Goal: Transaction & Acquisition: Purchase product/service

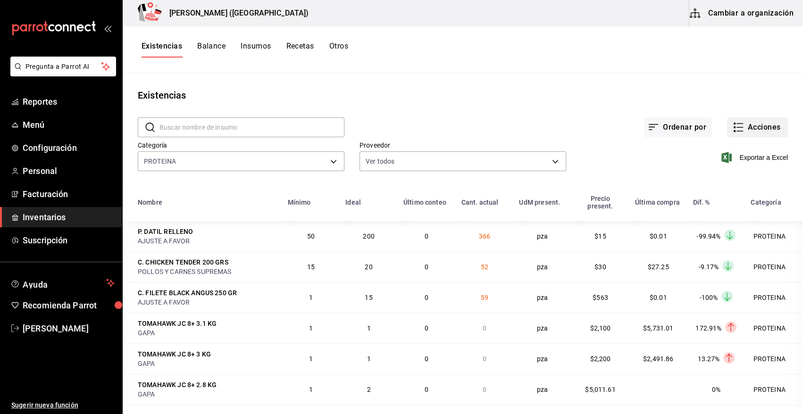
click at [766, 127] on button "Acciones" at bounding box center [757, 127] width 61 height 20
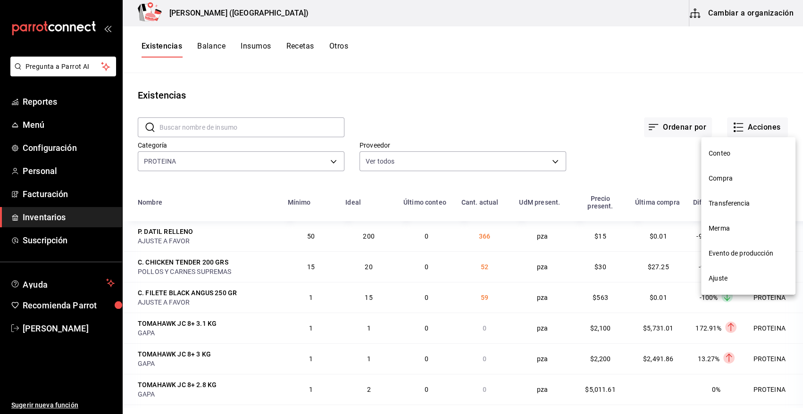
click at [730, 182] on span "Compra" at bounding box center [748, 179] width 79 height 10
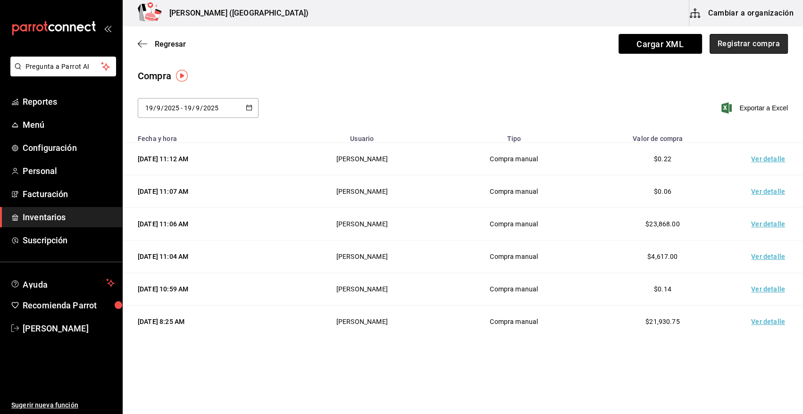
click at [740, 41] on button "Registrar compra" at bounding box center [748, 44] width 78 height 20
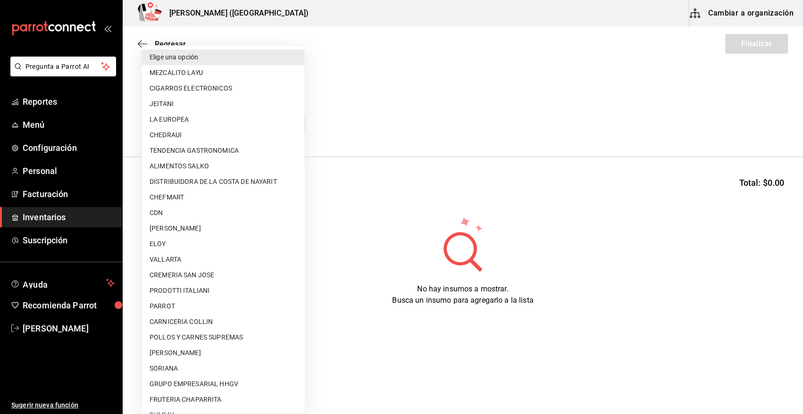
click at [212, 123] on body "Pregunta a Parrot AI Reportes Menú Configuración Personal Facturación Inventari…" at bounding box center [401, 180] width 803 height 361
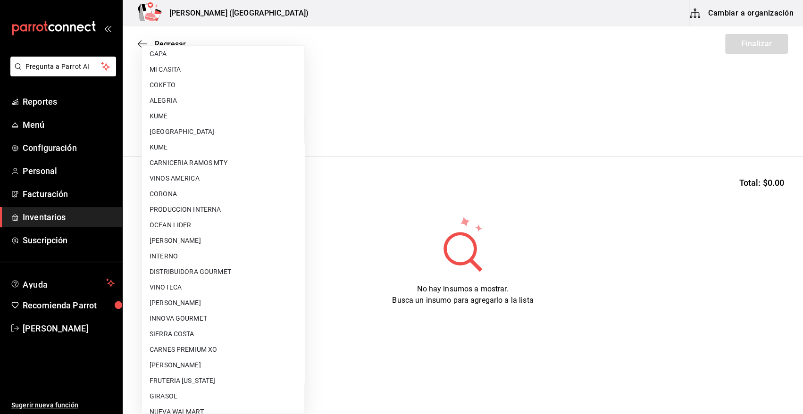
scroll to position [573, 0]
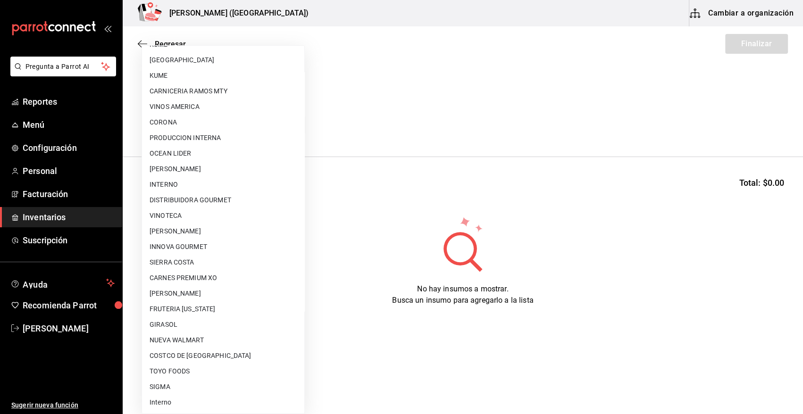
click at [197, 218] on li "VINOTECA" at bounding box center [223, 216] width 162 height 16
type input "bbec6e95-03ab-4cbc-bdec-5aafdfde0467"
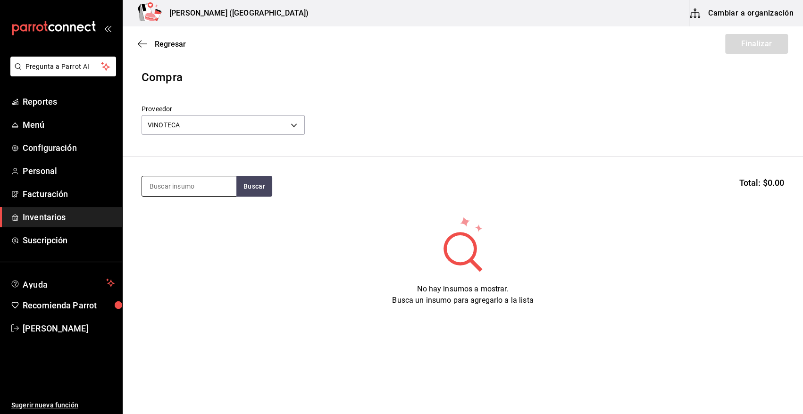
click at [217, 191] on input at bounding box center [189, 186] width 94 height 20
click at [258, 182] on button "Buscar" at bounding box center [254, 186] width 36 height 21
type input "MONK"
click at [202, 217] on div "GIN. MONKEY 47" at bounding box center [182, 213] width 65 height 11
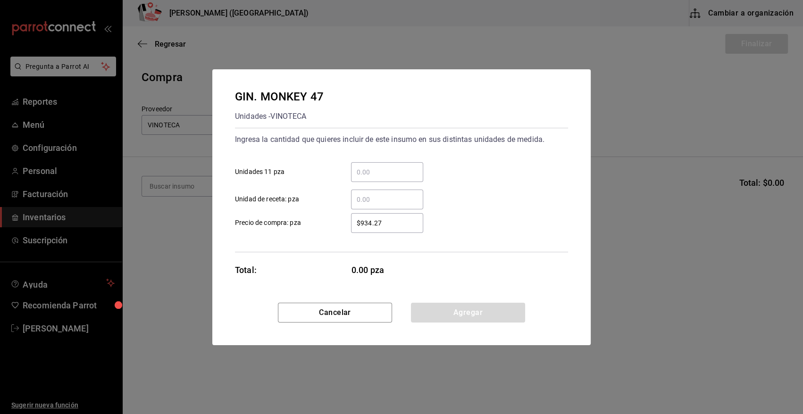
click at [389, 170] on input "​ Unidades 11 pza" at bounding box center [387, 172] width 72 height 11
click at [375, 173] on input "​ Unidades 11 pza" at bounding box center [387, 172] width 72 height 11
type input "1.32"
type input "$0.01"
click at [451, 311] on button "Agregar" at bounding box center [468, 313] width 114 height 20
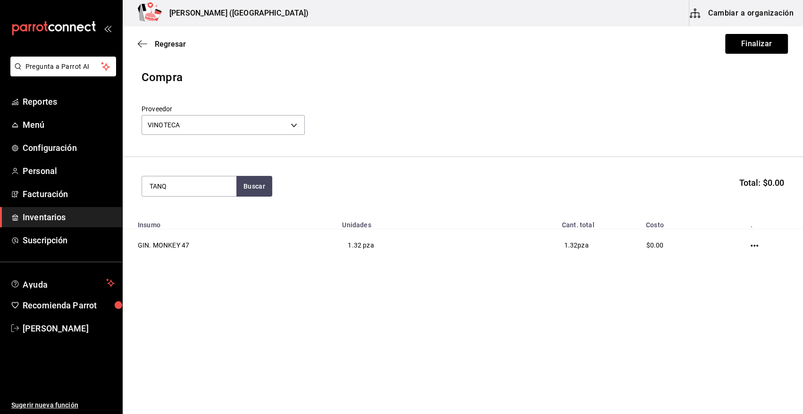
type input "TANQ"
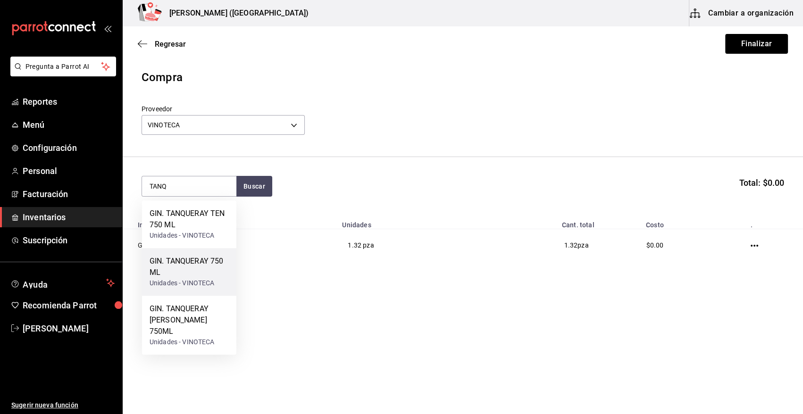
click at [199, 274] on div "GIN. TANQUERAY 750 ML" at bounding box center [189, 267] width 79 height 23
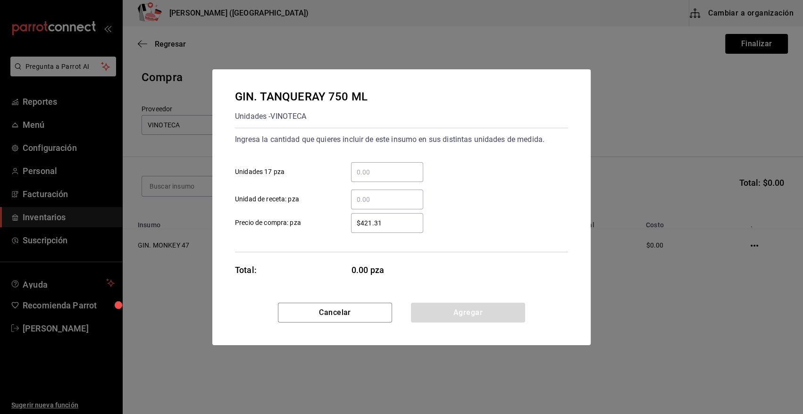
click at [385, 169] on input "​ Unidades 17 pza" at bounding box center [387, 172] width 72 height 11
type input "8.06"
type input "$0.01"
click at [442, 318] on button "Agregar" at bounding box center [468, 313] width 114 height 20
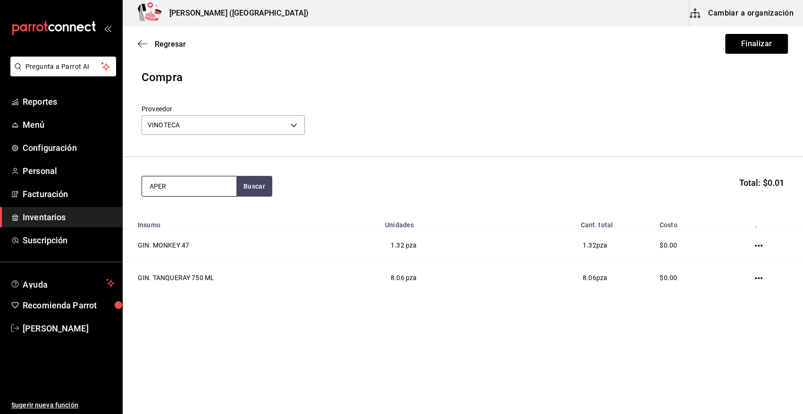
type input "APER"
click at [219, 218] on div "LIC. APEROL 750 ML" at bounding box center [185, 213] width 71 height 11
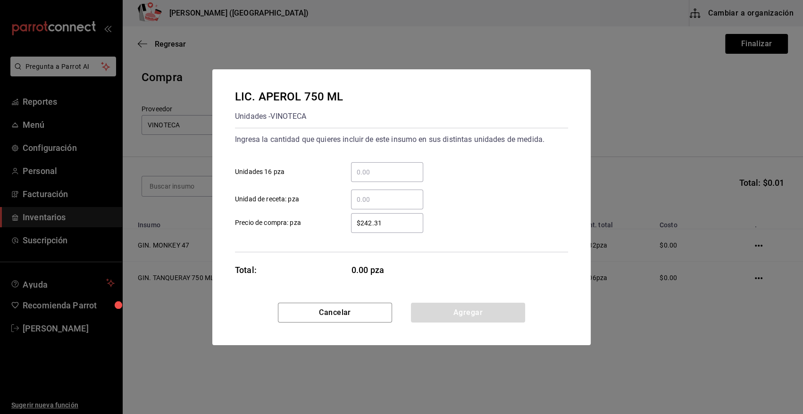
click at [368, 200] on input "​ Unidad de receta: pza" at bounding box center [387, 199] width 72 height 11
type input "0.66"
type input "$0.01"
click at [489, 315] on button "Agregar" at bounding box center [468, 313] width 114 height 20
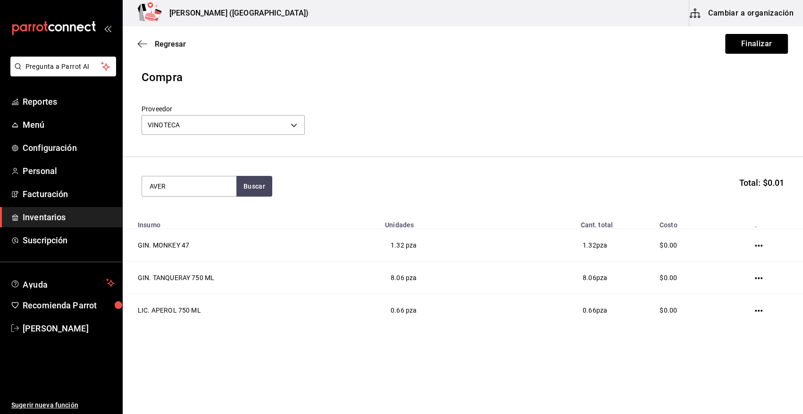
type input "AVER"
click at [209, 224] on div "Unidades - VINOTECA" at bounding box center [185, 224] width 71 height 10
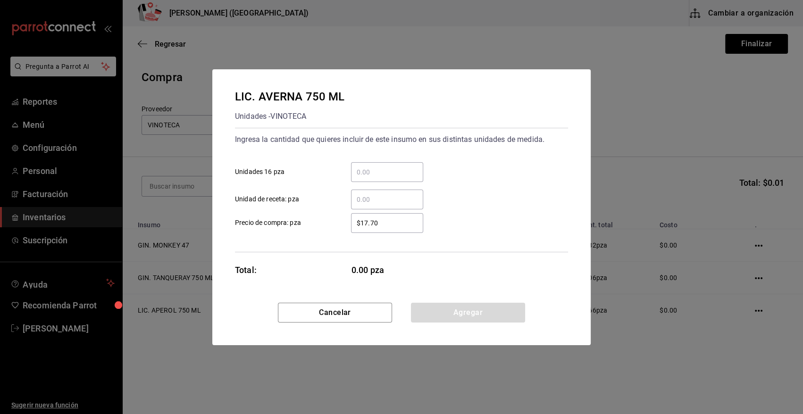
click at [367, 171] on input "​ Unidades 16 pza" at bounding box center [387, 172] width 72 height 11
type input "2"
type input "$0.01"
click at [434, 319] on button "Agregar" at bounding box center [468, 313] width 114 height 20
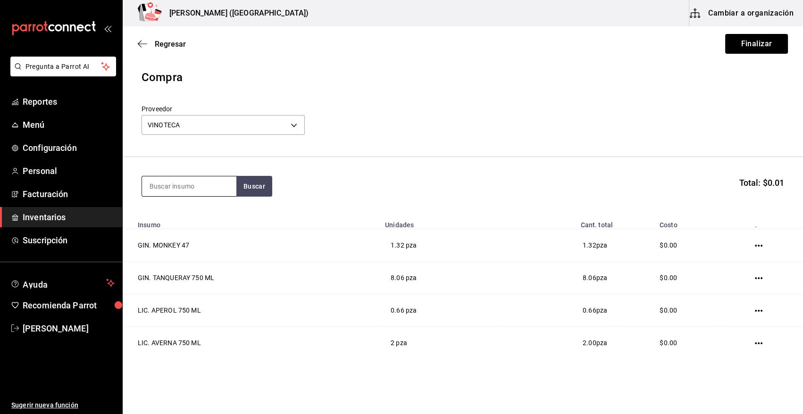
click at [204, 187] on input at bounding box center [189, 186] width 94 height 20
type input "BAI"
click at [186, 217] on div "LIC. BAILEYS 700ML" at bounding box center [185, 213] width 70 height 11
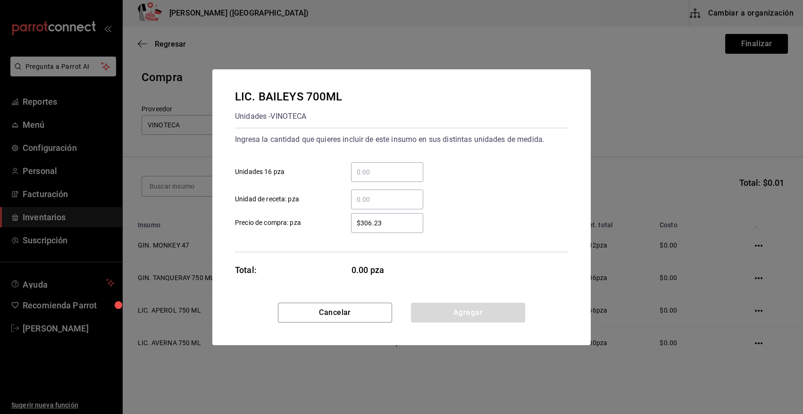
click at [393, 199] on input "​ Unidad de receta: pza" at bounding box center [387, 199] width 72 height 11
type input "2.58"
type input "$0.01"
click at [460, 317] on button "Agregar" at bounding box center [468, 313] width 114 height 20
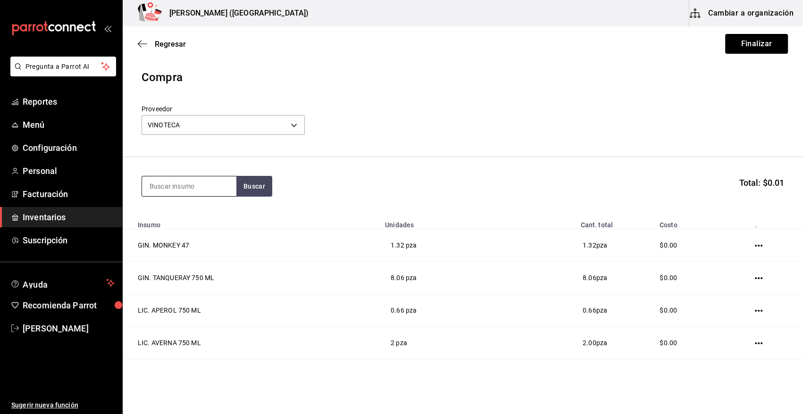
click at [216, 185] on input at bounding box center [189, 186] width 94 height 20
type input "CHILE A"
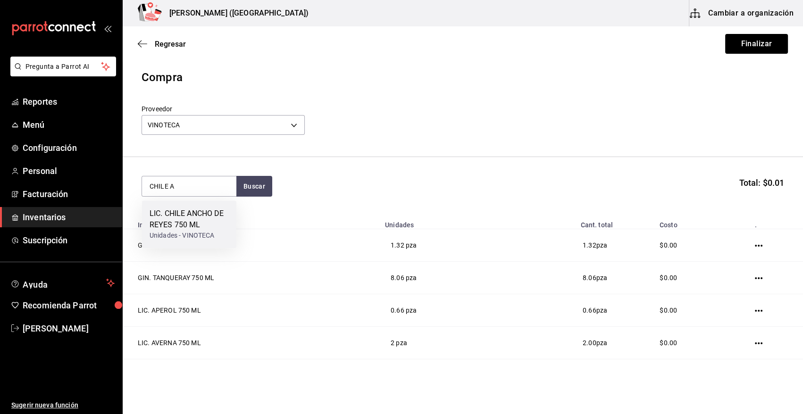
click at [197, 238] on div "Unidades - VINOTECA" at bounding box center [189, 236] width 79 height 10
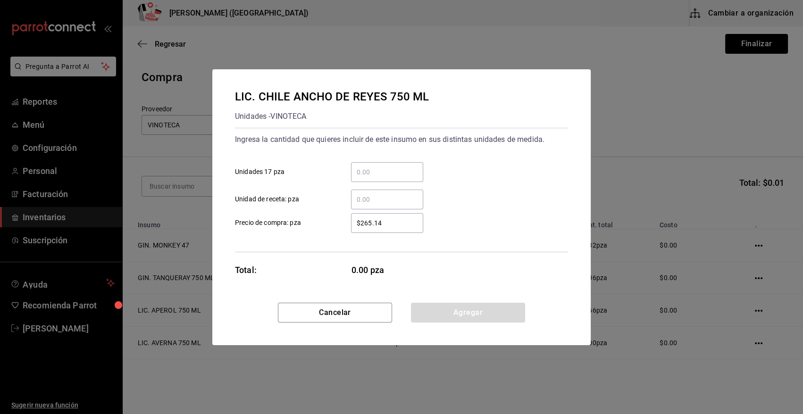
click at [367, 194] on input "​ Unidad de receta: pza" at bounding box center [387, 199] width 72 height 11
type input "2"
type input "$0.01"
click at [465, 315] on button "Agregar" at bounding box center [468, 313] width 114 height 20
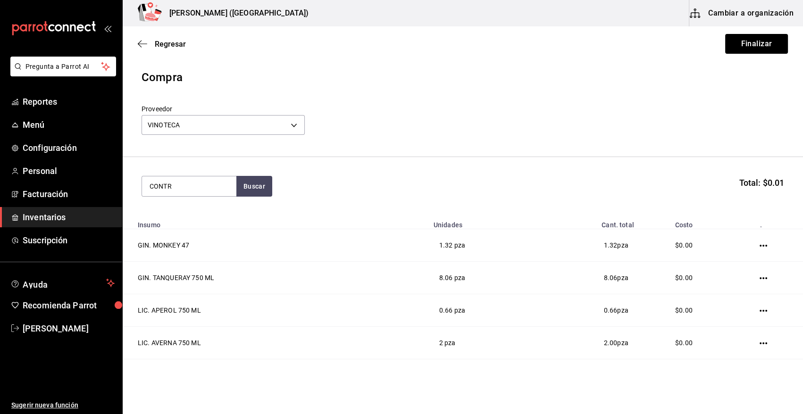
type input "CONTR"
click at [255, 185] on button "Buscar" at bounding box center [254, 186] width 36 height 21
click at [192, 223] on div "Unidades - VINOTECA" at bounding box center [187, 224] width 75 height 10
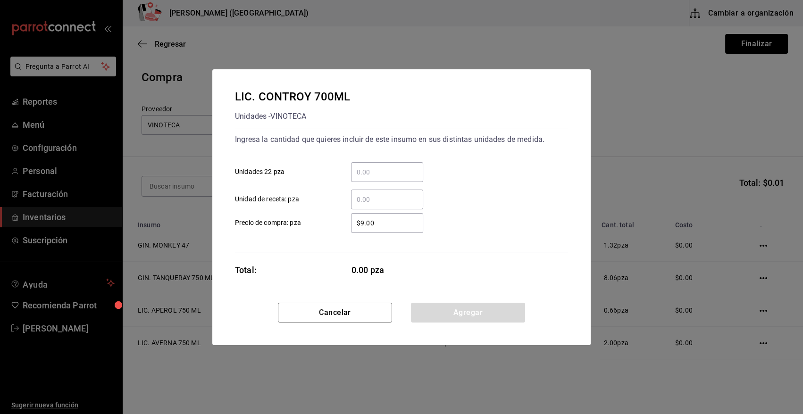
click at [370, 199] on input "​ Unidad de receta: pza" at bounding box center [387, 199] width 72 height 11
type input "5.32"
type input "$0.01"
click at [455, 310] on button "Agregar" at bounding box center [468, 313] width 114 height 20
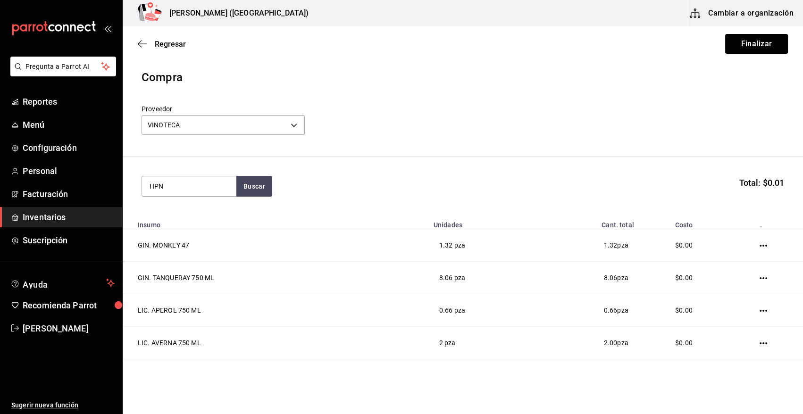
type input "HPN"
click at [200, 220] on div "Unidades - VINOTECA" at bounding box center [187, 224] width 75 height 10
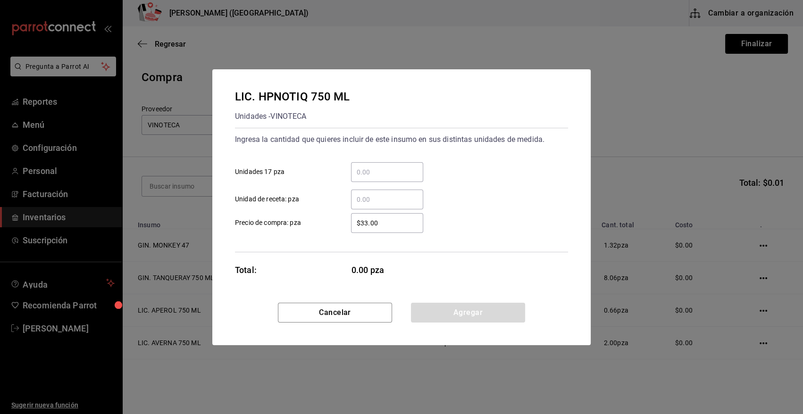
click at [372, 175] on input "​ Unidades 17 pza" at bounding box center [387, 172] width 72 height 11
click at [446, 163] on div "​ Unidades 17 pza" at bounding box center [397, 168] width 341 height 27
click at [383, 200] on input "​ Unidad de receta: pza" at bounding box center [387, 199] width 72 height 11
type input "3"
type input "$0.01"
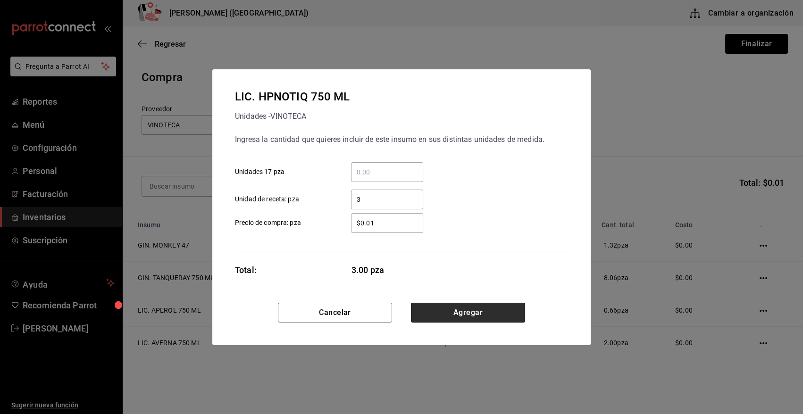
click at [455, 315] on button "Agregar" at bounding box center [468, 313] width 114 height 20
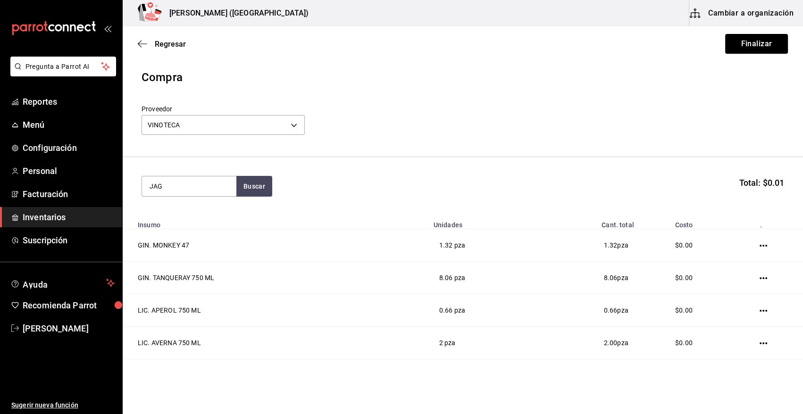
type input "JAG"
click at [192, 216] on div "LIC. JAGERMEISTER 700 ML" at bounding box center [189, 219] width 79 height 23
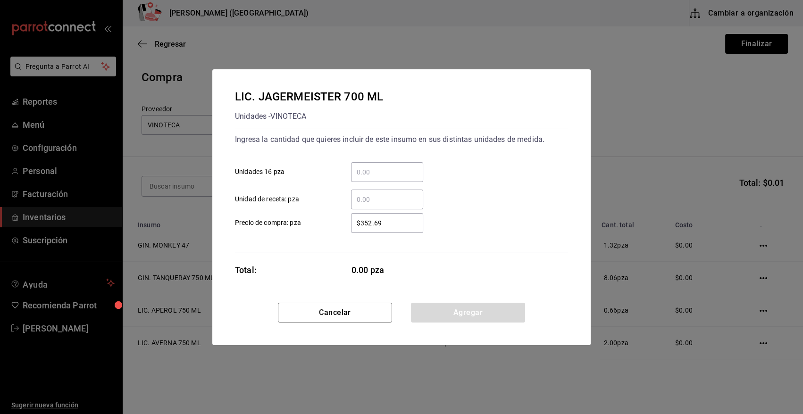
click at [370, 203] on input "​ Unidad de receta: pza" at bounding box center [387, 199] width 72 height 11
type input "3"
type input "$0.01"
click at [441, 316] on button "Agregar" at bounding box center [468, 313] width 114 height 20
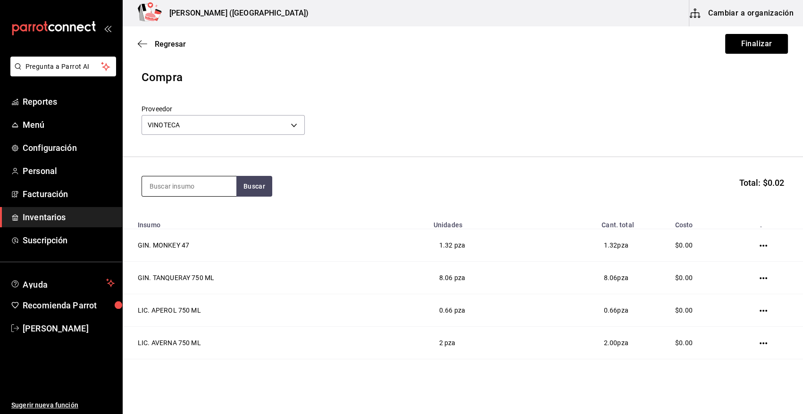
click at [205, 192] on input at bounding box center [189, 186] width 94 height 20
type input "KAL"
click at [178, 216] on div "LIC. [GEOGRAPHIC_DATA]" at bounding box center [189, 219] width 79 height 23
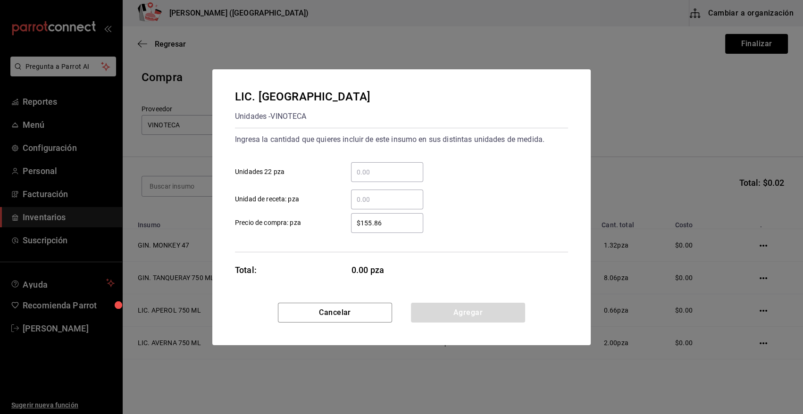
click at [371, 194] on input "​ Unidad de receta: pza" at bounding box center [387, 199] width 72 height 11
type input "1.32"
type input "$0.01"
click at [469, 321] on button "Agregar" at bounding box center [468, 313] width 114 height 20
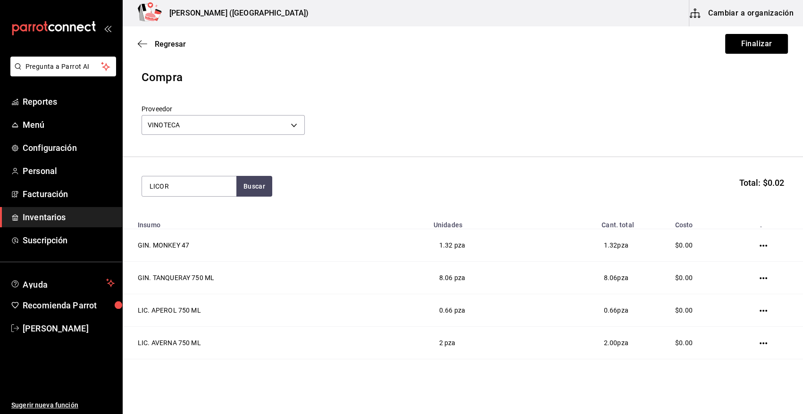
type input "LICOR"
click at [198, 225] on div "Unidades - VINOTECA" at bounding box center [187, 224] width 75 height 10
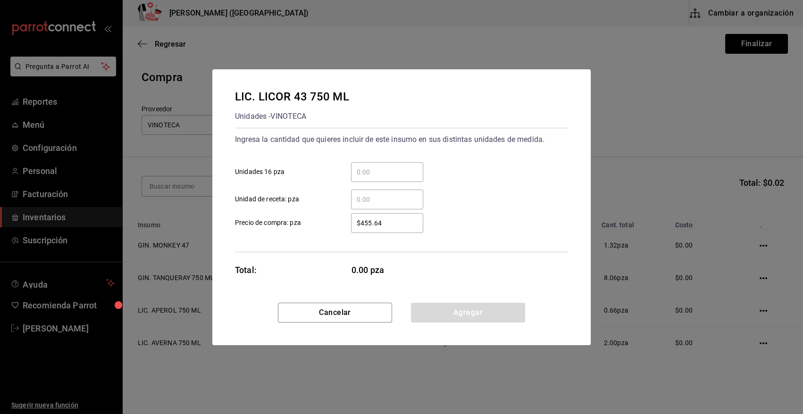
click at [402, 203] on input "​ Unidad de receta: pza" at bounding box center [387, 199] width 72 height 11
type input "5.58"
type input "$0.01"
click at [440, 324] on div "Cancelar Agregar" at bounding box center [401, 324] width 378 height 42
click at [443, 321] on button "Agregar" at bounding box center [468, 313] width 114 height 20
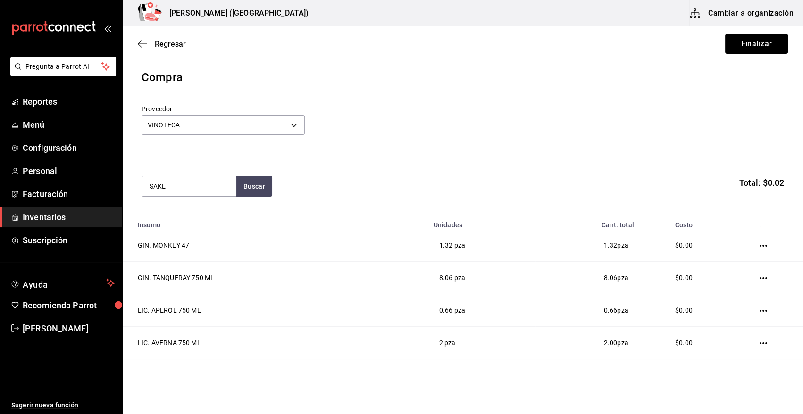
type input "SAKE"
click at [179, 223] on div "Unidades - VINOTECA" at bounding box center [182, 224] width 65 height 10
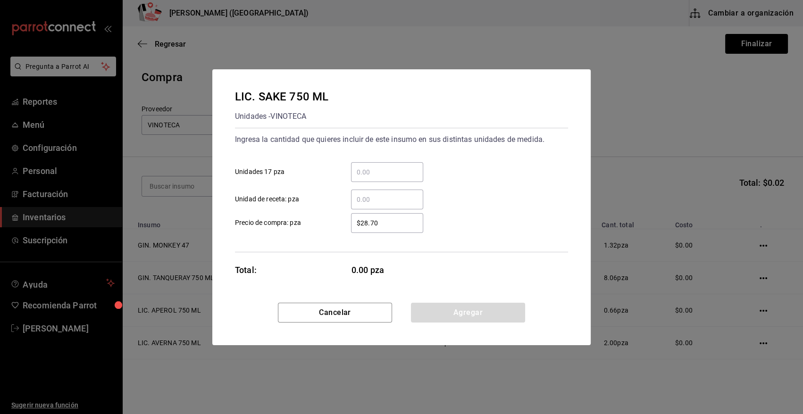
click at [377, 198] on input "​ Unidad de receta: pza" at bounding box center [387, 199] width 72 height 11
type input "8.26"
type input "$0.01"
click at [441, 317] on button "Agregar" at bounding box center [468, 313] width 114 height 20
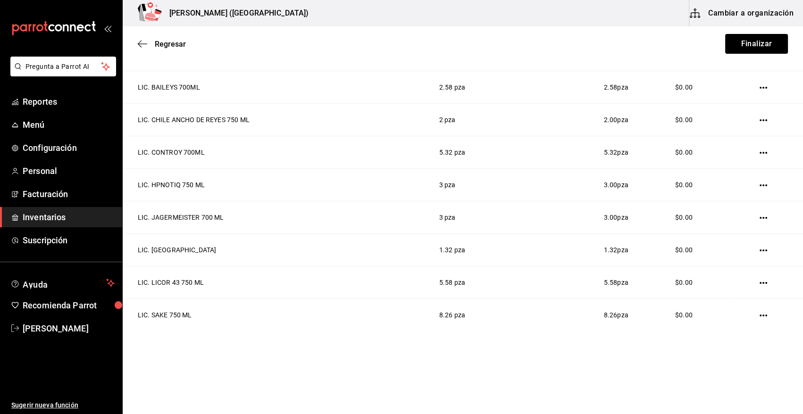
scroll to position [0, 0]
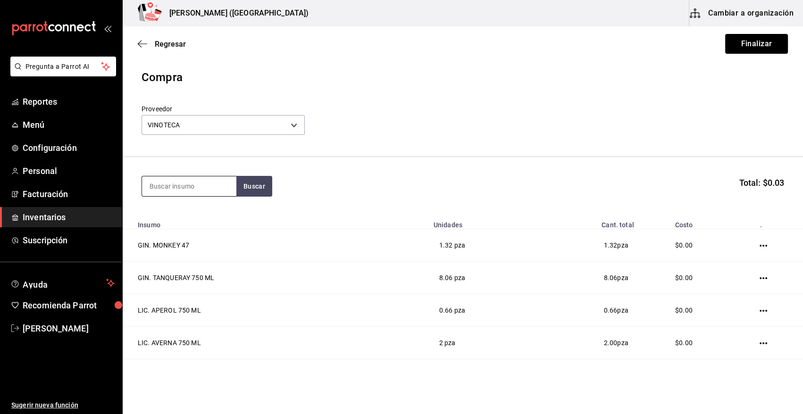
click at [163, 189] on input at bounding box center [189, 186] width 94 height 20
type input "ST G"
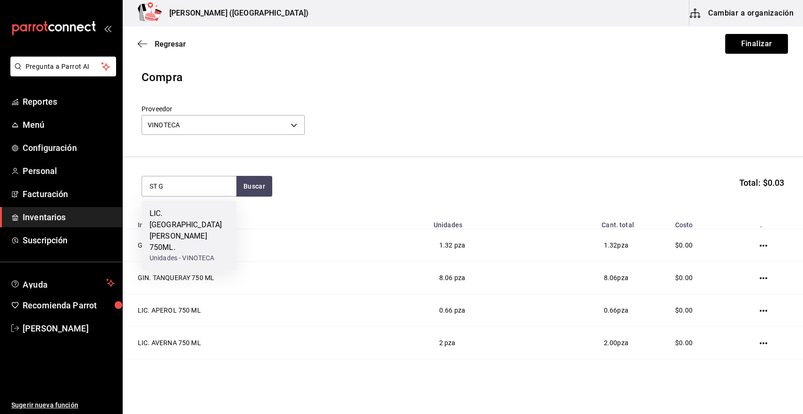
click at [152, 217] on div "LIC. [GEOGRAPHIC_DATA][PERSON_NAME] 750ML." at bounding box center [189, 230] width 79 height 45
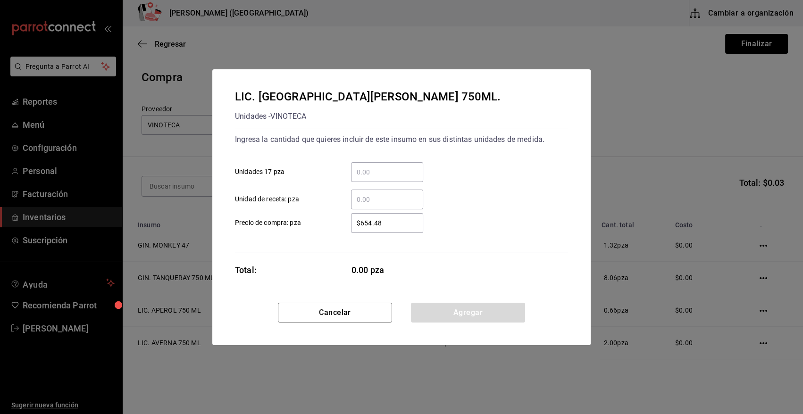
click at [368, 168] on input "​ Unidades 17 pza" at bounding box center [387, 172] width 72 height 11
type input "1"
type input "$0.01"
click at [491, 312] on button "Agregar" at bounding box center [468, 313] width 114 height 20
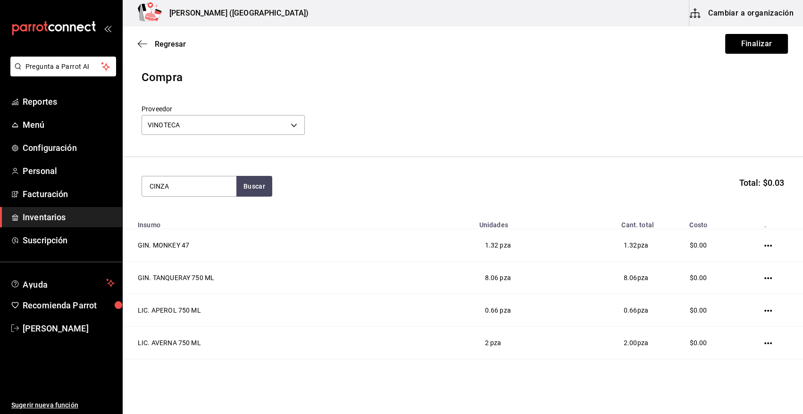
type input "CINZA"
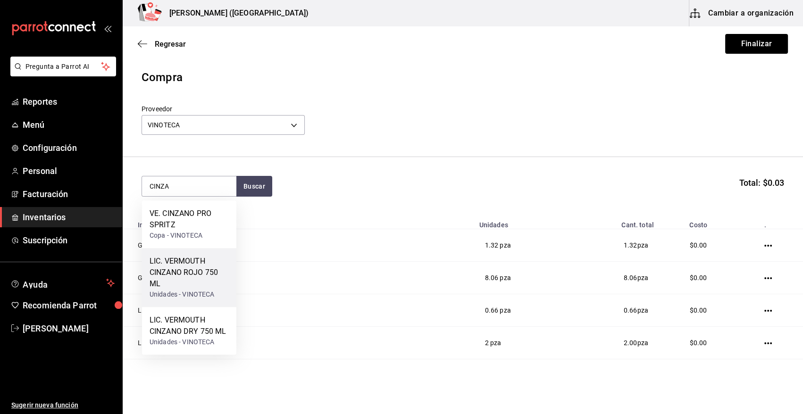
click at [194, 265] on div "LIC. VERMOUTH CINZANO ROJO 750 ML" at bounding box center [189, 273] width 79 height 34
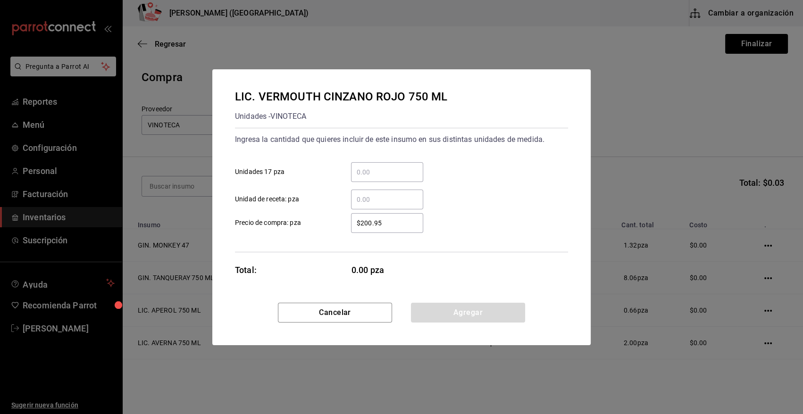
click at [367, 175] on input "​ Unidades 17 pza" at bounding box center [387, 172] width 72 height 11
click at [448, 164] on div "​ Unidades 17 pza" at bounding box center [397, 168] width 341 height 27
click at [371, 208] on div "​" at bounding box center [387, 200] width 72 height 20
click at [371, 205] on input "​ Unidad de receta: pza" at bounding box center [387, 199] width 72 height 11
click at [371, 199] on input "​ Unidad de receta: pza" at bounding box center [387, 199] width 72 height 11
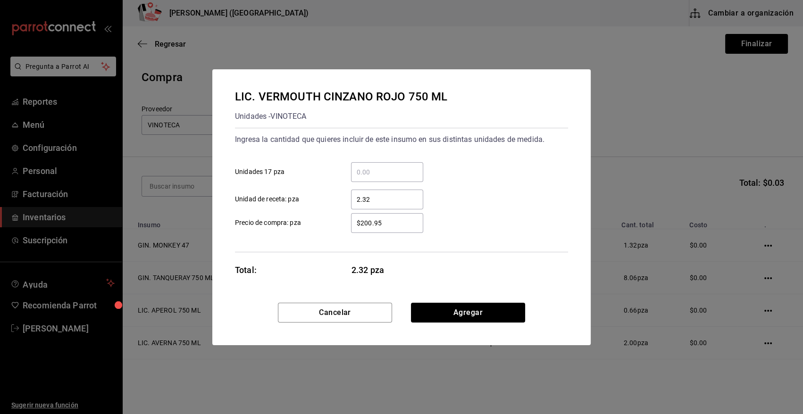
type input "2.32"
type input "$0.01"
click at [444, 316] on button "Agregar" at bounding box center [468, 313] width 114 height 20
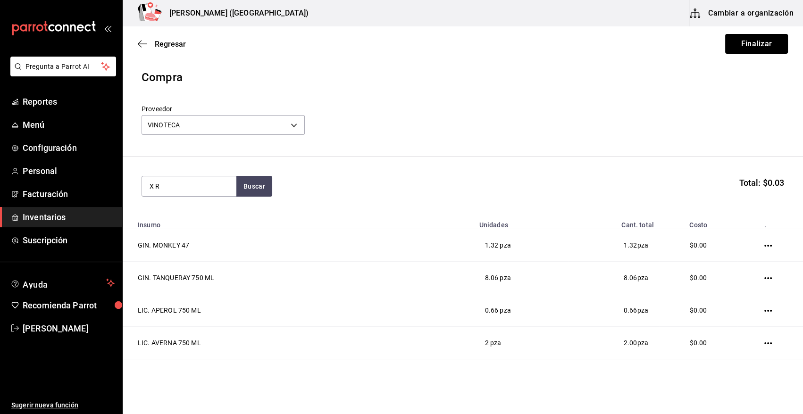
type input "X R"
click at [195, 214] on div "LIC. X RATED 750ML" at bounding box center [185, 213] width 71 height 11
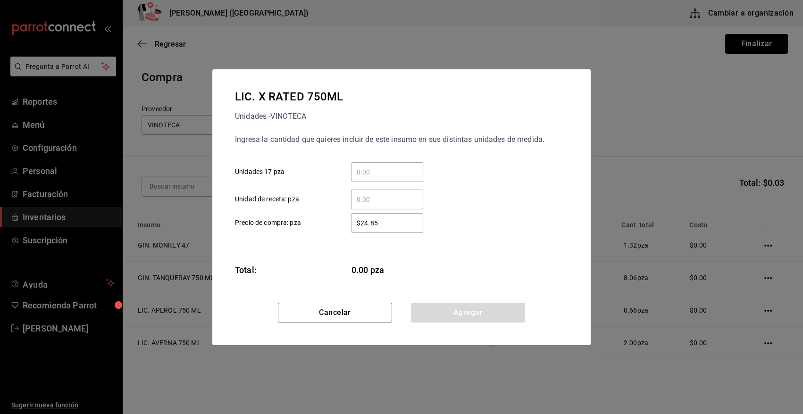
click at [375, 196] on input "​ Unidad de receta: pza" at bounding box center [387, 199] width 72 height 11
type input "1"
type input "7"
type input "9.79"
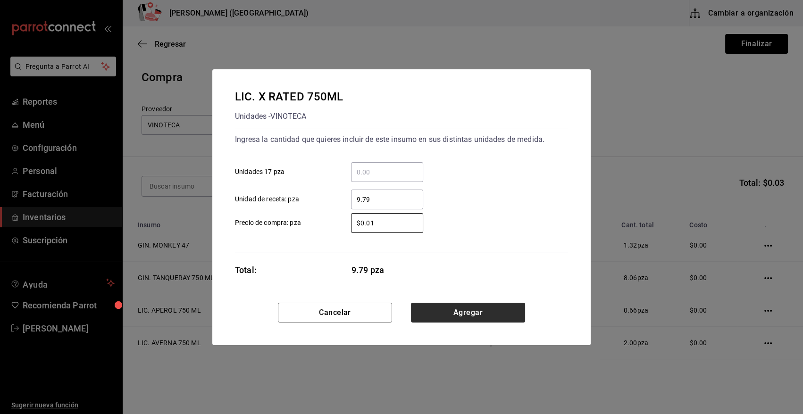
type input "$0.01"
click at [464, 316] on button "Agregar" at bounding box center [468, 313] width 114 height 20
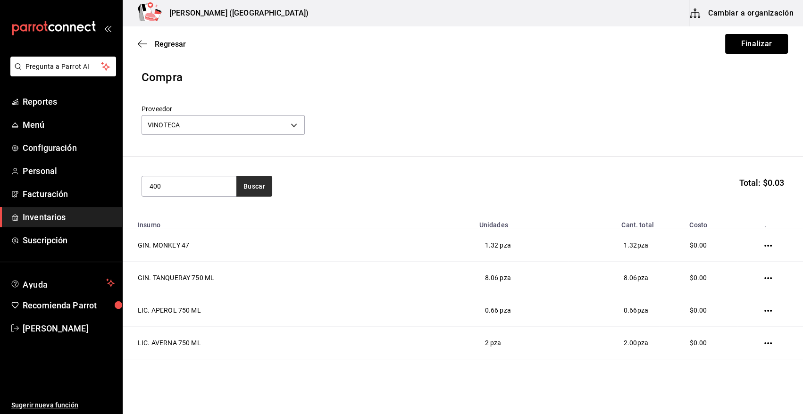
type input "400"
click at [255, 177] on button "Buscar" at bounding box center [254, 186] width 36 height 21
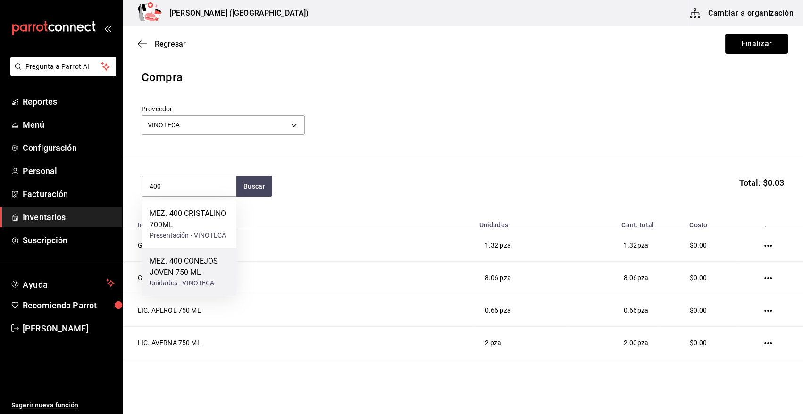
click at [201, 267] on div "MEZ. 400 CONEJOS JOVEN 750 ML" at bounding box center [189, 267] width 79 height 23
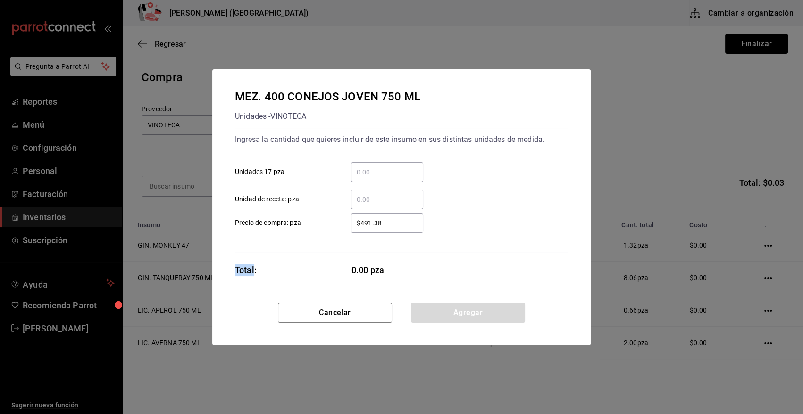
click at [201, 267] on div "MEZ. 400 CONEJOS JOVEN 750 ML Unidades - VINOTECA Ingresa la cantidad que quier…" at bounding box center [401, 207] width 803 height 414
click at [326, 313] on button "Cancelar" at bounding box center [335, 313] width 114 height 20
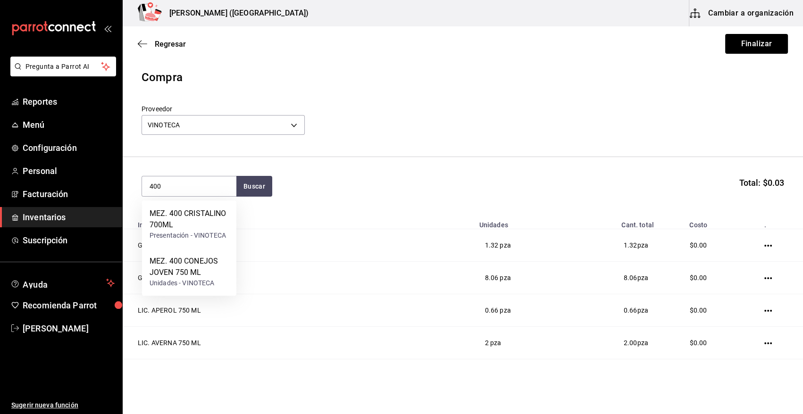
type input "400"
click at [191, 265] on div "MEZ. 400 CONEJOS JOVEN 750 ML" at bounding box center [189, 267] width 79 height 23
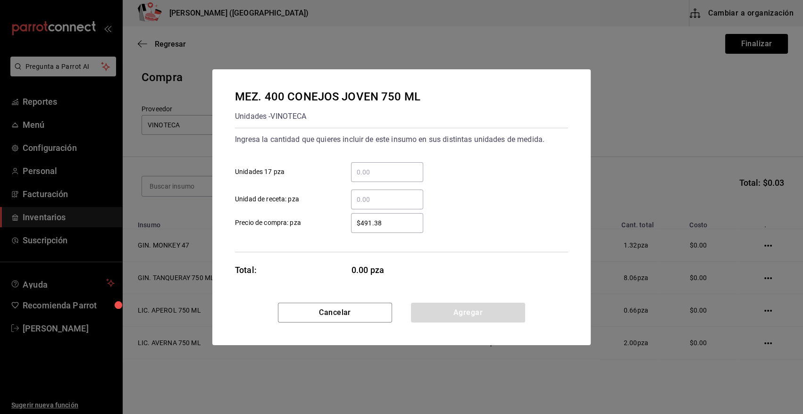
click at [387, 203] on input "​ Unidad de receta: pza" at bounding box center [387, 199] width 72 height 11
type input "1"
type input "$0.01"
click at [440, 318] on button "Agregar" at bounding box center [468, 313] width 114 height 20
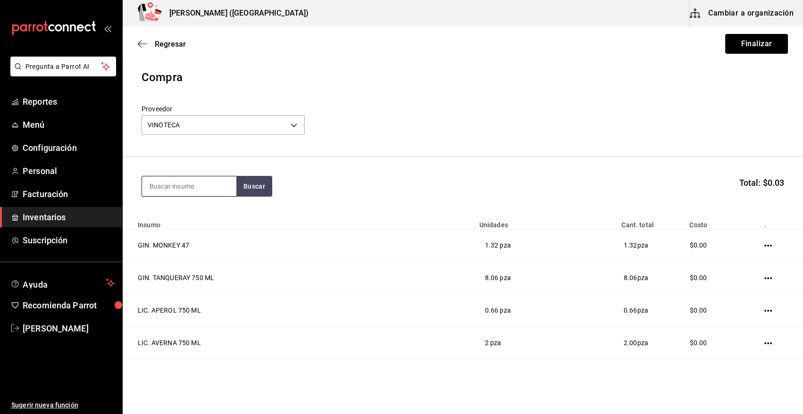
click at [199, 190] on input at bounding box center [189, 186] width 94 height 20
type input "MONTE"
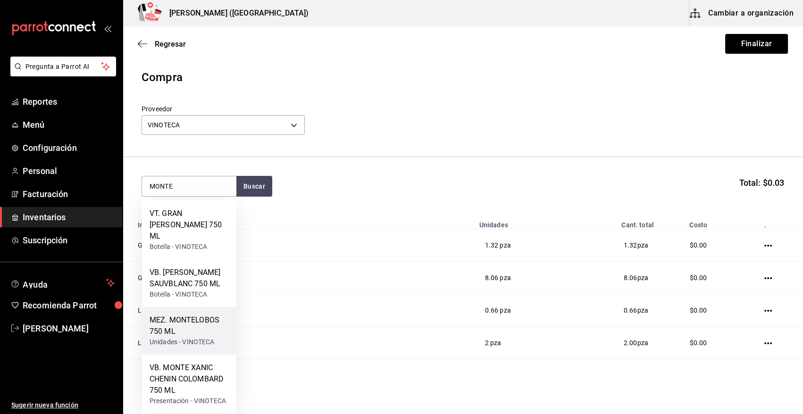
click at [199, 325] on div "MEZ. MONTELOBOS 750 ML" at bounding box center [189, 326] width 79 height 23
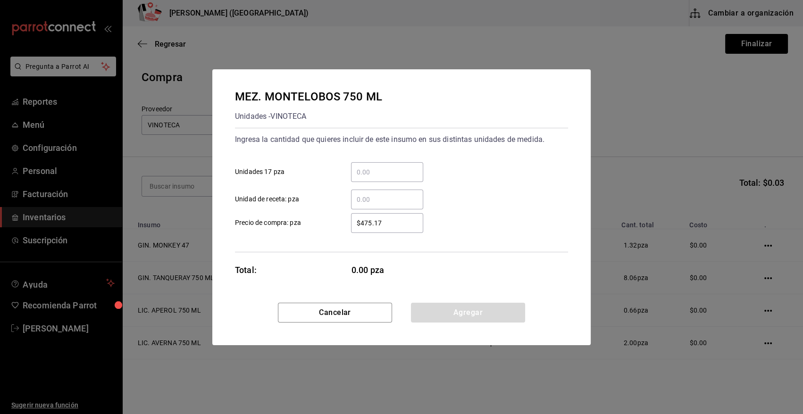
click at [360, 200] on input "​ Unidad de receta: pza" at bounding box center [387, 199] width 72 height 11
type input "168"
type input "$0.01"
click at [379, 193] on div "168 ​" at bounding box center [387, 200] width 72 height 20
click at [379, 194] on input "168" at bounding box center [387, 199] width 72 height 11
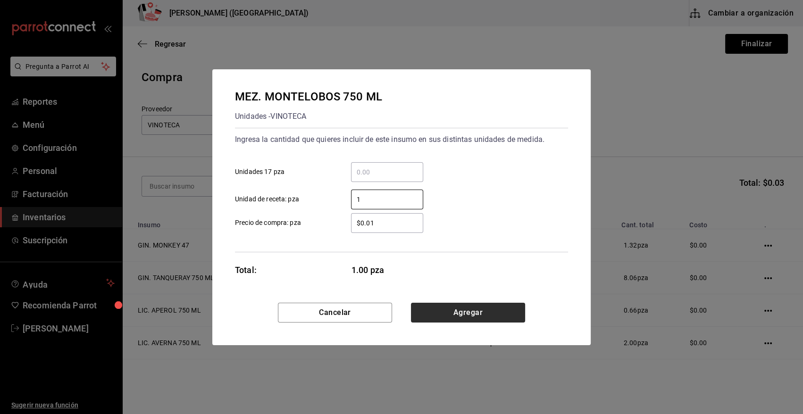
type input "1"
click at [450, 311] on button "Agregar" at bounding box center [468, 313] width 114 height 20
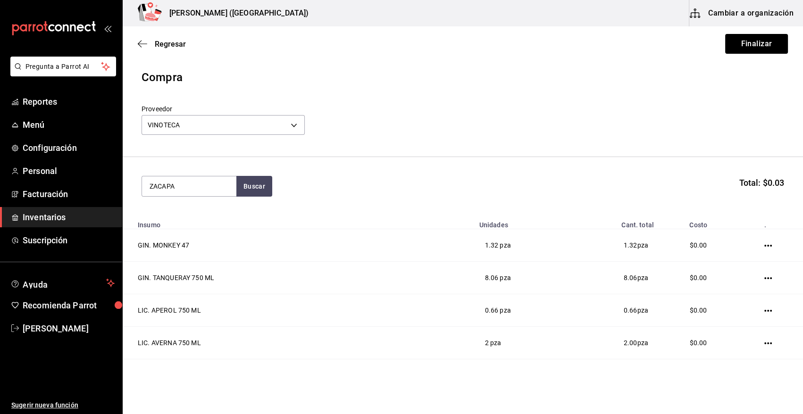
type input "ZACAPA"
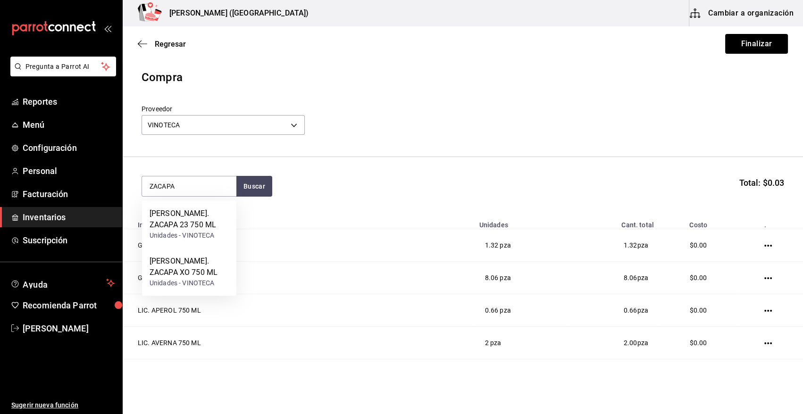
drag, startPoint x: 214, startPoint y: 274, endPoint x: 398, endPoint y: 222, distance: 191.5
click at [398, 222] on body "Pregunta a Parrot AI Reportes Menú Configuración Personal Facturación Inventari…" at bounding box center [401, 180] width 803 height 361
click at [206, 273] on div "[PERSON_NAME]. ZACAPA XO 750 ML" at bounding box center [189, 267] width 79 height 23
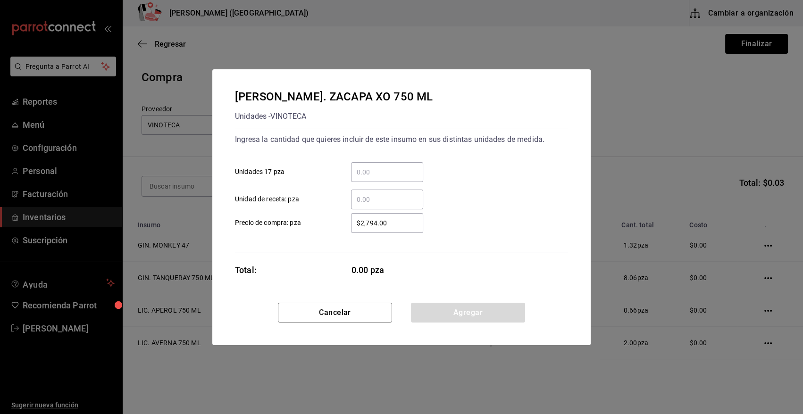
click at [394, 202] on input "​ Unidad de receta: pza" at bounding box center [387, 199] width 72 height 11
type input "1.27"
type input "$0.01"
click at [448, 310] on button "Agregar" at bounding box center [468, 313] width 114 height 20
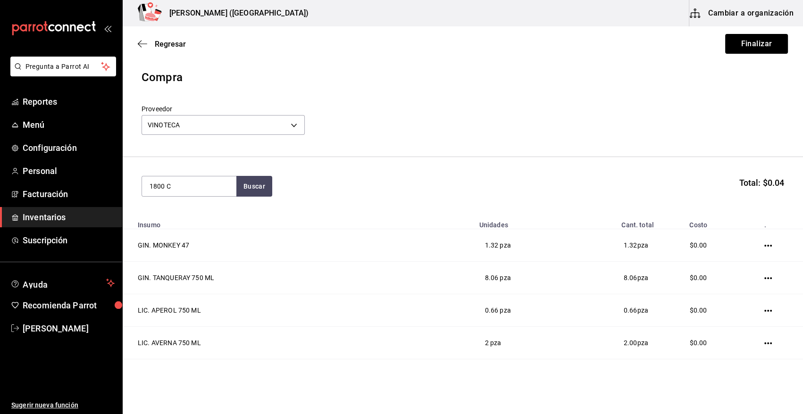
type input "1800 C"
click at [192, 221] on div "TEQ. 1800 CRISTALINO 700ML" at bounding box center [189, 219] width 79 height 23
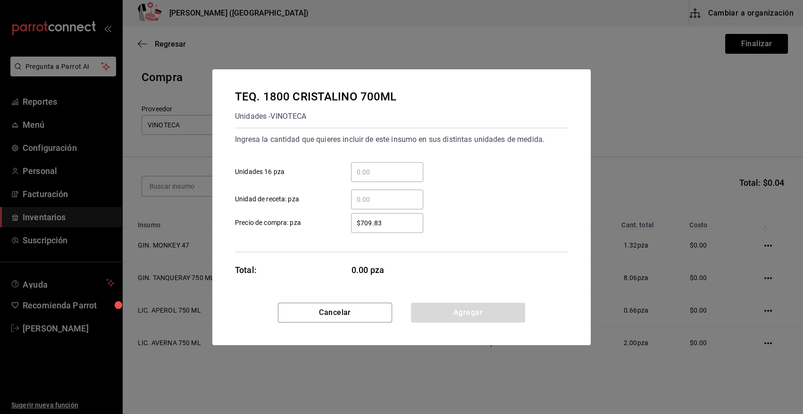
click at [365, 197] on input "​ Unidad de receta: pza" at bounding box center [387, 199] width 72 height 11
type input "1"
type input "$0.01"
click at [426, 311] on button "Agregar" at bounding box center [468, 313] width 114 height 20
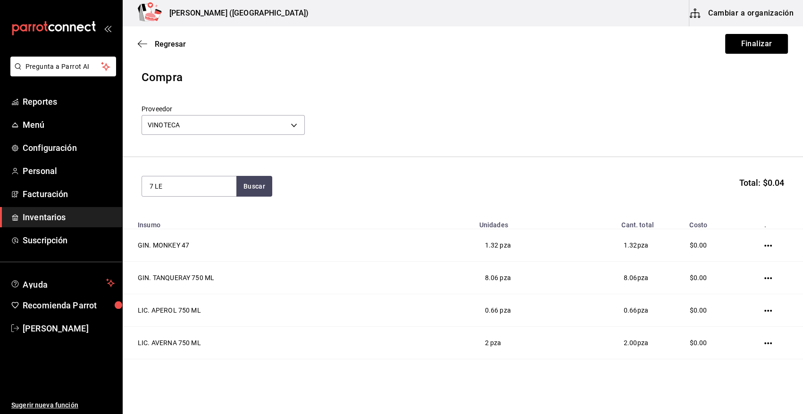
type input "7 LE"
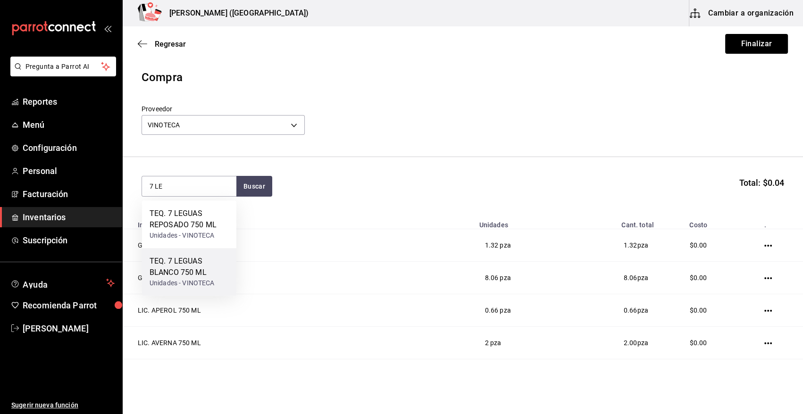
click at [189, 284] on div "Unidades - VINOTECA" at bounding box center [189, 283] width 79 height 10
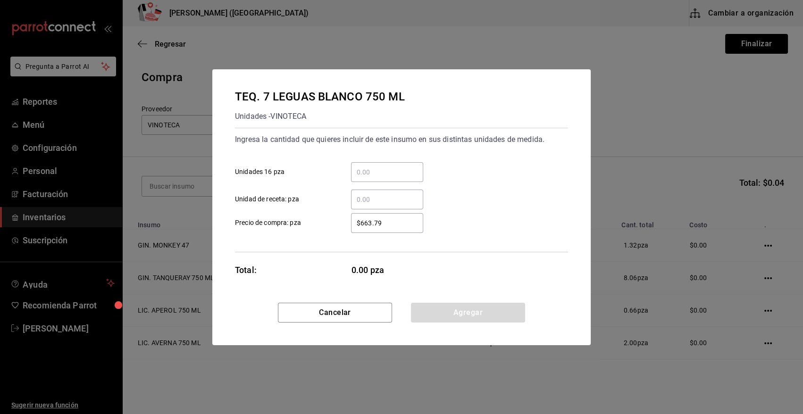
click at [367, 197] on input "​ Unidad de receta: pza" at bounding box center [387, 199] width 72 height 11
type input "1"
type input "$0.01"
click at [441, 315] on button "Agregar" at bounding box center [468, 313] width 114 height 20
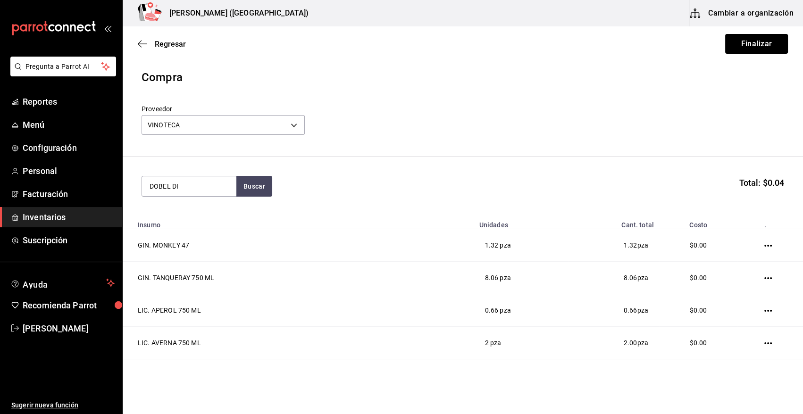
type input "DOBEL DI"
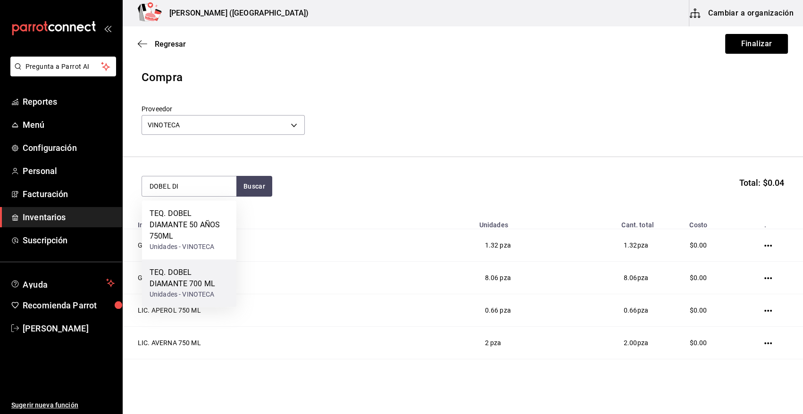
click at [179, 280] on div "TEQ. DOBEL DIAMANTE 700 ML" at bounding box center [189, 278] width 79 height 23
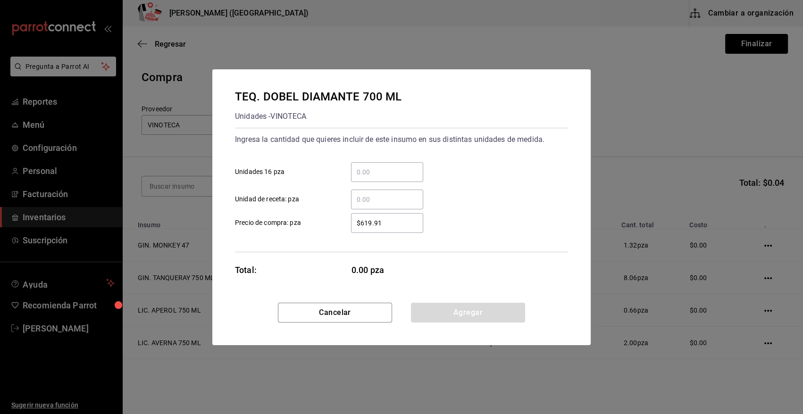
click at [396, 198] on input "​ Unidad de receta: pza" at bounding box center [387, 199] width 72 height 11
type input "4"
type input "$0.01"
click at [451, 320] on button "Agregar" at bounding box center [468, 313] width 114 height 20
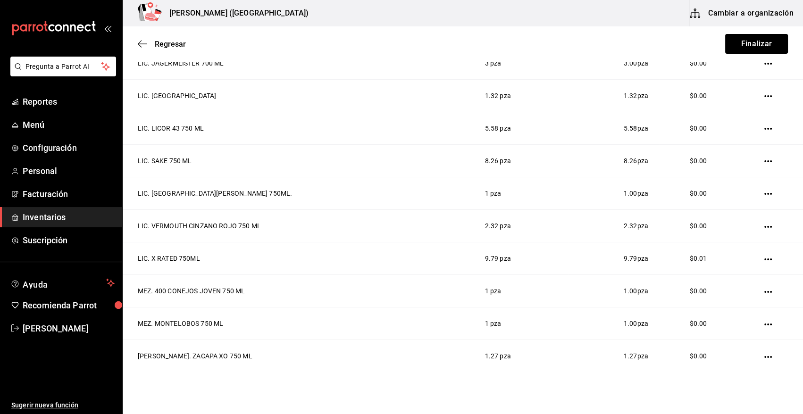
scroll to position [581, 0]
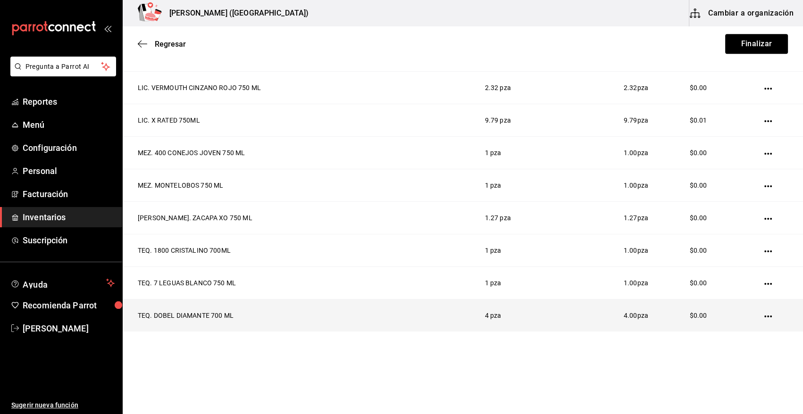
click at [764, 314] on icon "button" at bounding box center [768, 317] width 8 height 8
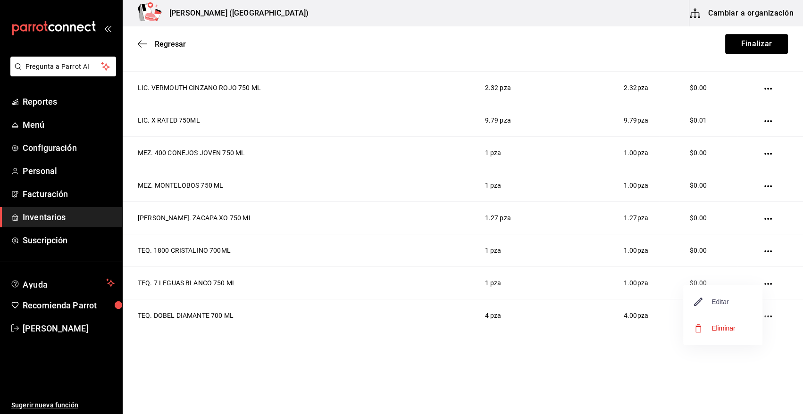
click at [716, 301] on span "Editar" at bounding box center [711, 301] width 34 height 11
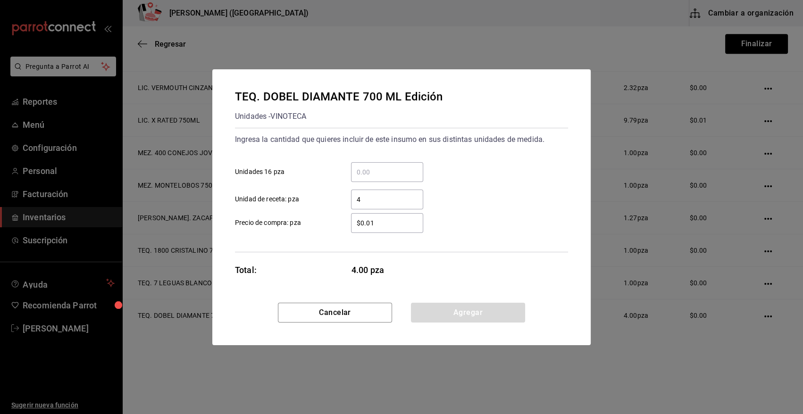
click at [370, 203] on input "4" at bounding box center [387, 199] width 72 height 11
type input "1"
click at [445, 313] on button "Agregar" at bounding box center [468, 313] width 114 height 20
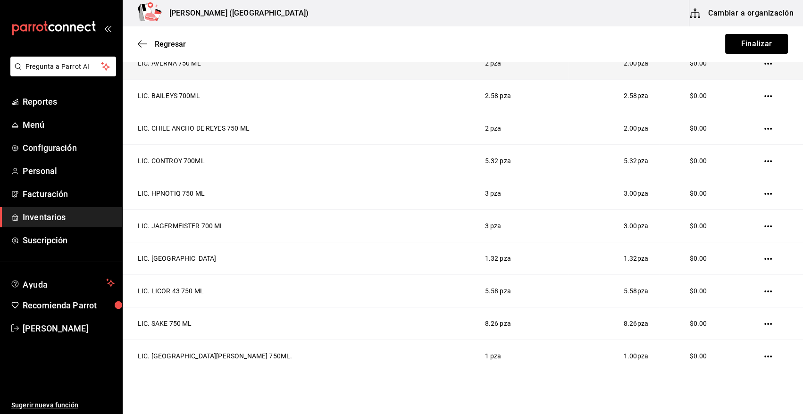
scroll to position [0, 0]
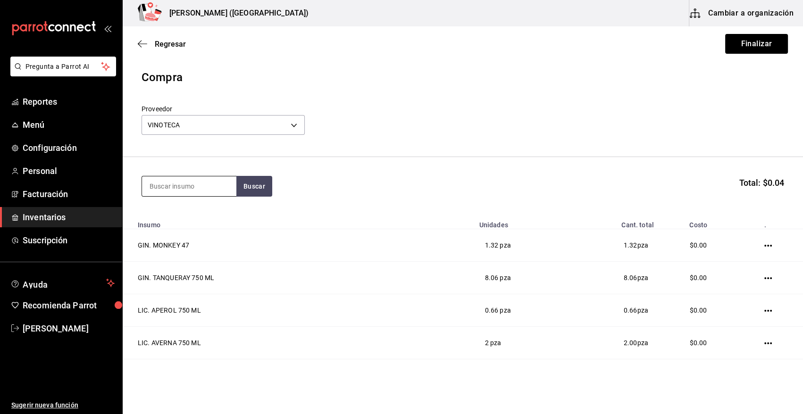
click at [189, 189] on input at bounding box center [189, 186] width 94 height 20
type input "DOBEL"
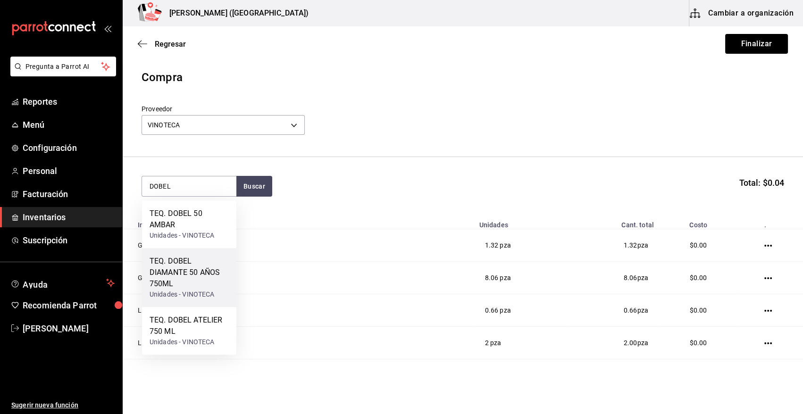
click at [195, 284] on div "TEQ. DOBEL DIAMANTE 50 AÑOS 750ML" at bounding box center [189, 273] width 79 height 34
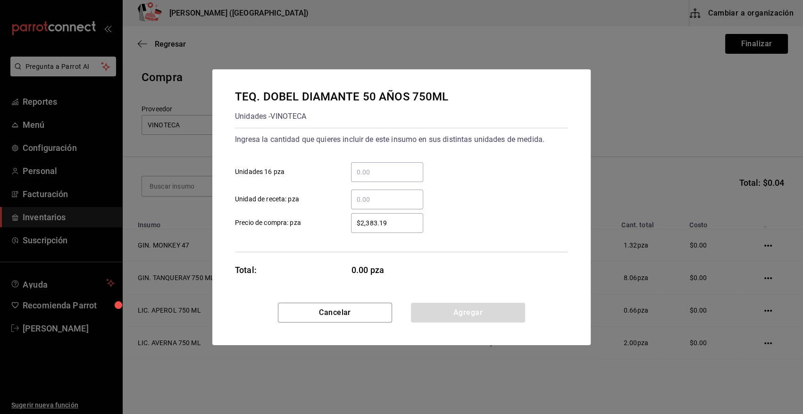
click at [381, 195] on input "​ Unidad de receta: pza" at bounding box center [387, 199] width 72 height 11
type input "4"
type input "$0.01"
click at [460, 317] on button "Agregar" at bounding box center [468, 313] width 114 height 20
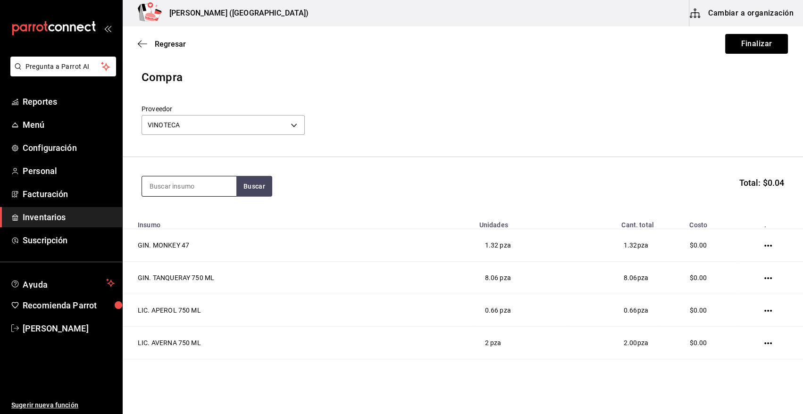
click at [189, 192] on input at bounding box center [189, 186] width 94 height 20
type input "JULIO"
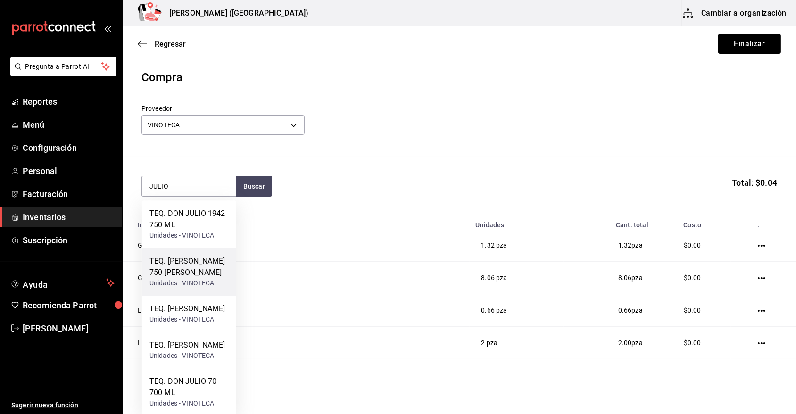
click at [185, 277] on div "TEQ. [PERSON_NAME] 750 [PERSON_NAME]" at bounding box center [189, 267] width 79 height 23
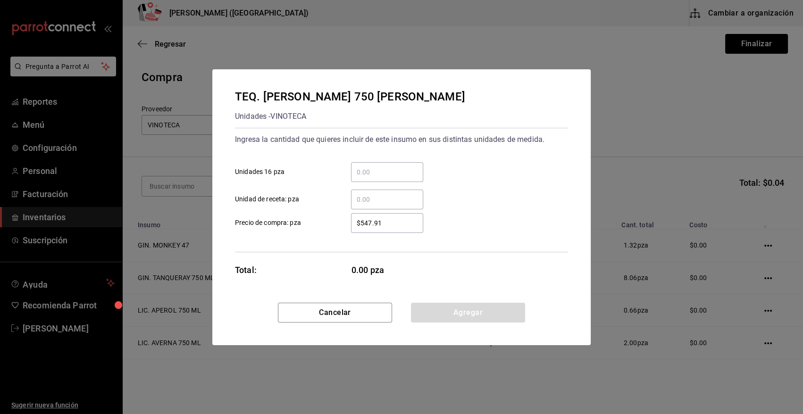
click at [359, 200] on input "​ Unidad de receta: pza" at bounding box center [387, 199] width 72 height 11
type input "9.8"
type input "$0.01"
click at [474, 316] on button "Agregar" at bounding box center [468, 313] width 114 height 20
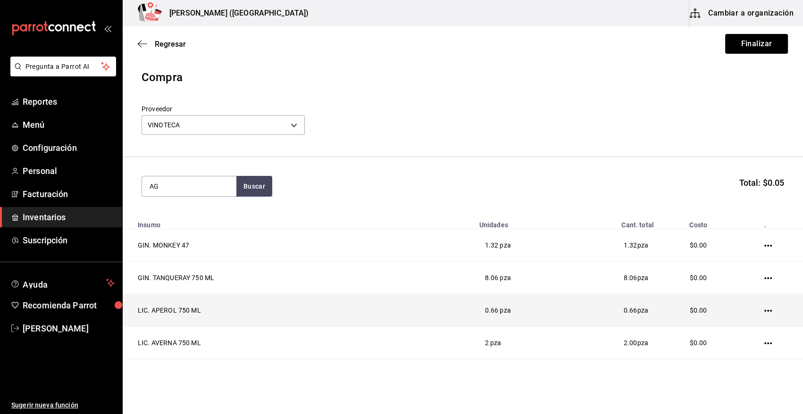
type input "A"
type input "FEVE"
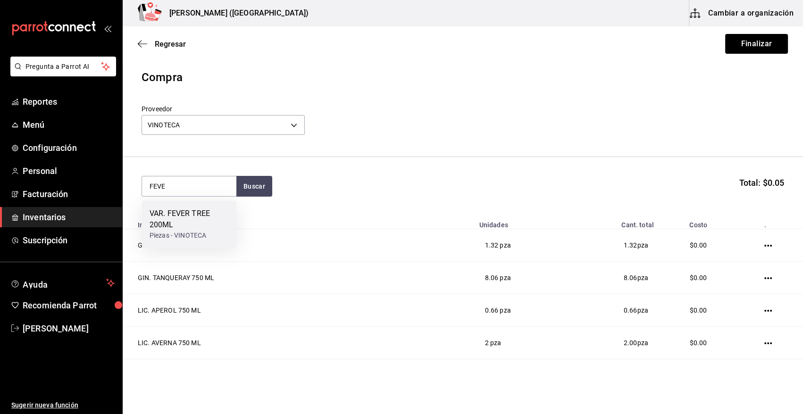
click at [210, 224] on div "VAR. FEVER TREE 200ML" at bounding box center [189, 219] width 79 height 23
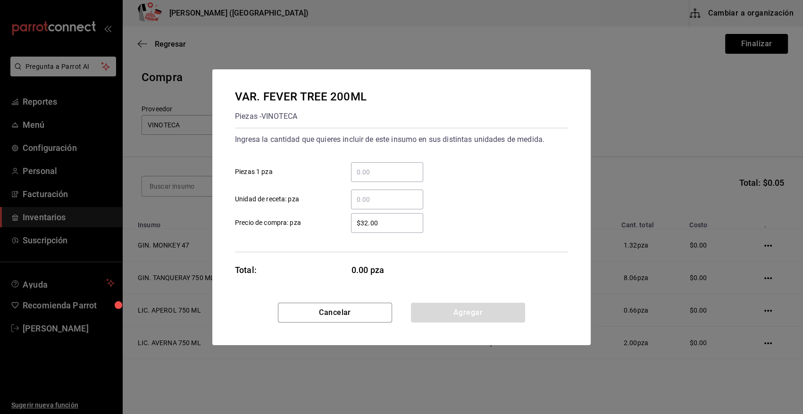
click at [375, 195] on input "​ Unidad de receta: pza" at bounding box center [387, 199] width 72 height 11
type input "4.5"
type input "$0.01"
click at [435, 309] on button "Agregar" at bounding box center [468, 313] width 114 height 20
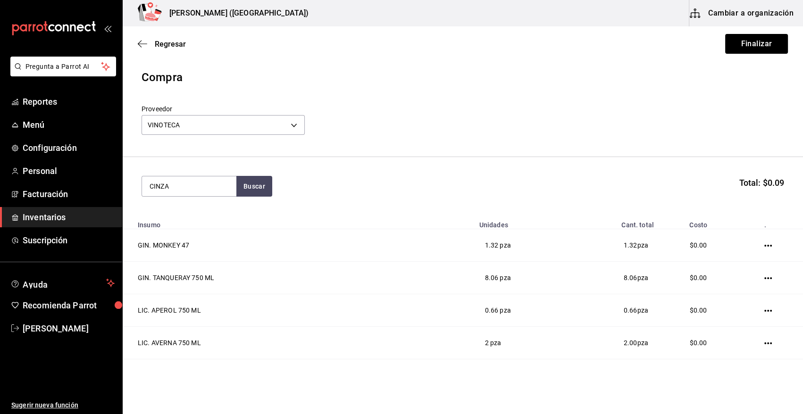
type input "CINZA"
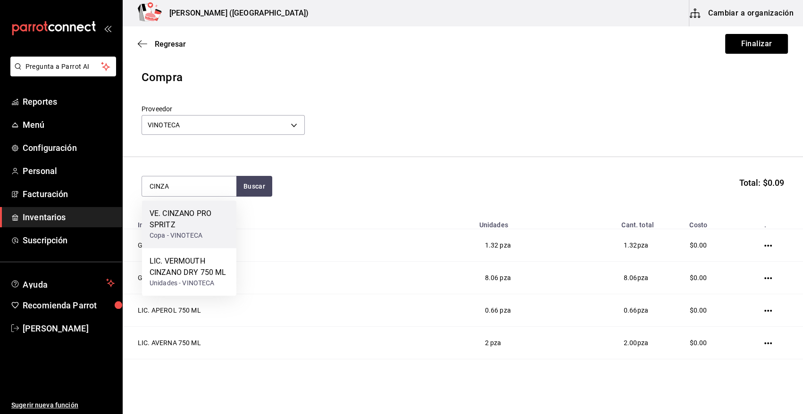
click at [204, 225] on div "VE. CINZANO PRO SPRITZ" at bounding box center [189, 219] width 79 height 23
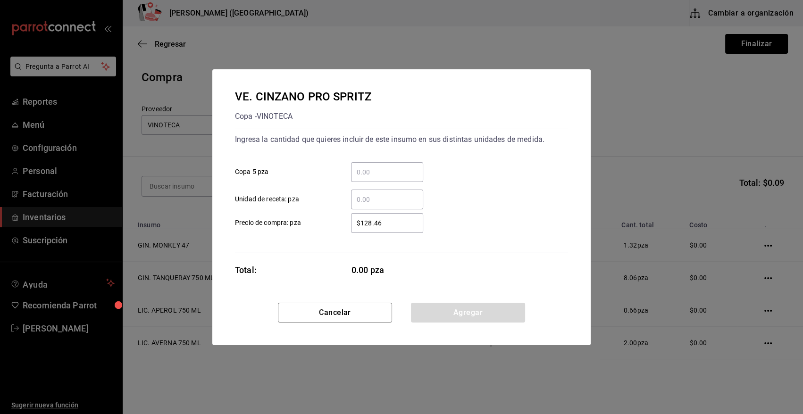
click at [382, 202] on input "​ Unidad de receta: pza" at bounding box center [387, 199] width 72 height 11
type input "4"
type input "$0.01"
click at [450, 317] on button "Agregar" at bounding box center [468, 313] width 114 height 20
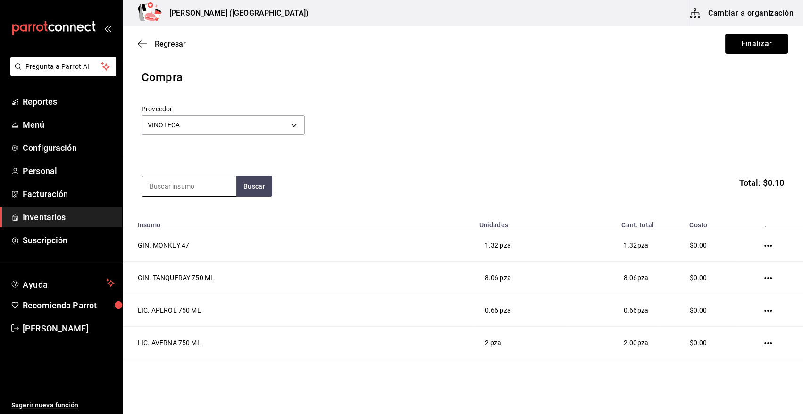
click at [193, 185] on input at bounding box center [189, 186] width 94 height 20
type input "GREY"
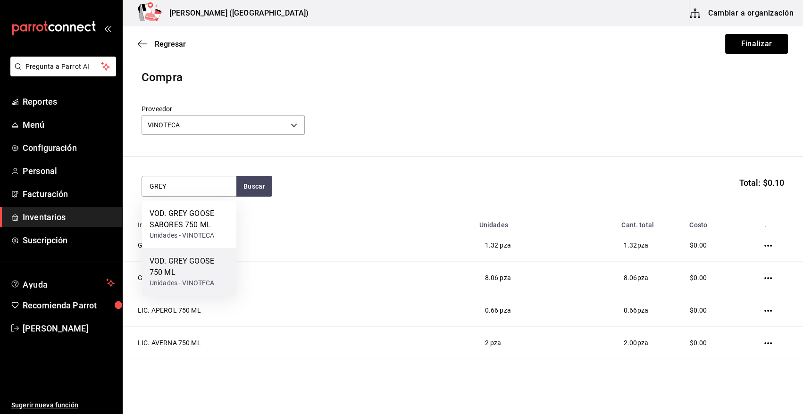
click at [200, 274] on div "VOD. GREY GOOSE 750 ML" at bounding box center [189, 267] width 79 height 23
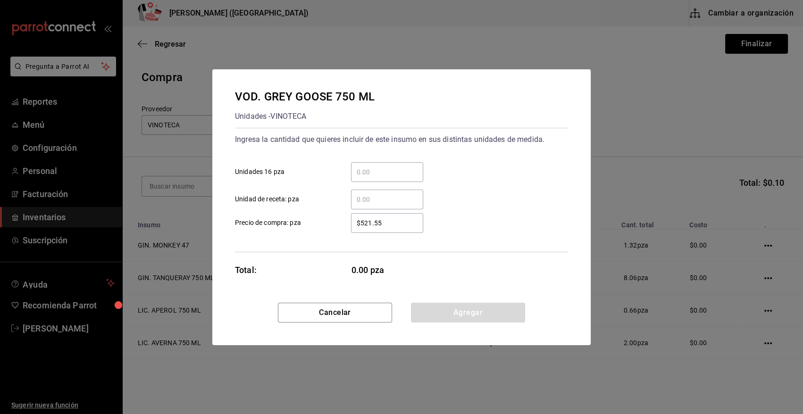
click at [373, 198] on input "​ Unidad de receta: pza" at bounding box center [387, 199] width 72 height 11
type input "2.32"
type input "$0.01"
click at [451, 313] on button "Agregar" at bounding box center [468, 313] width 114 height 20
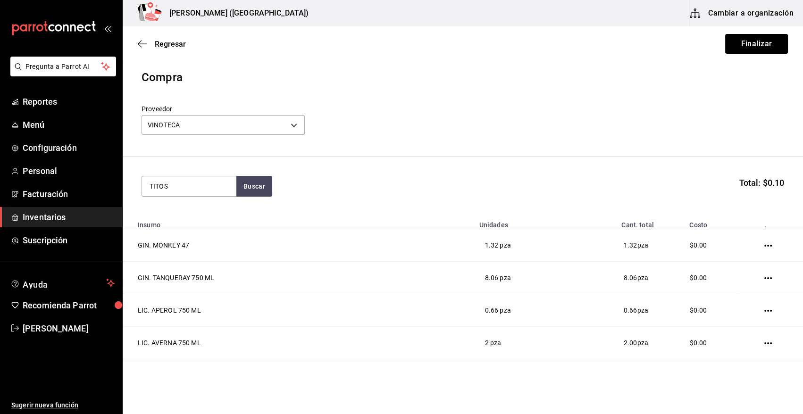
type input "TITOS"
click at [180, 221] on div "Unidades - VINOTECA" at bounding box center [184, 224] width 68 height 10
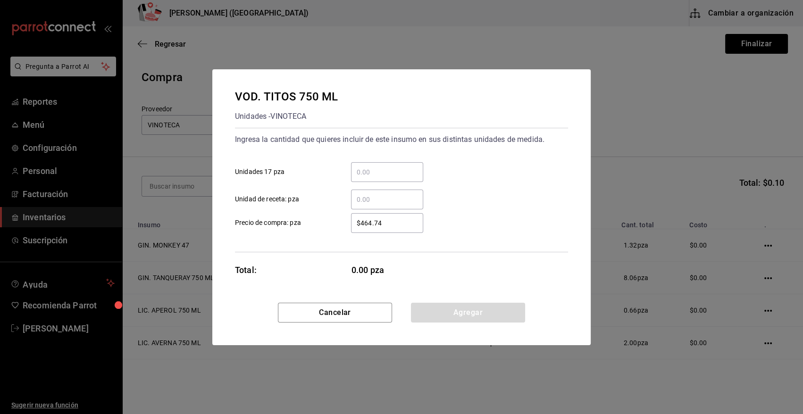
click at [400, 201] on input "​ Unidad de receta: pza" at bounding box center [387, 199] width 72 height 11
type input "1"
type input "$0.01"
click at [442, 310] on button "Agregar" at bounding box center [468, 313] width 114 height 20
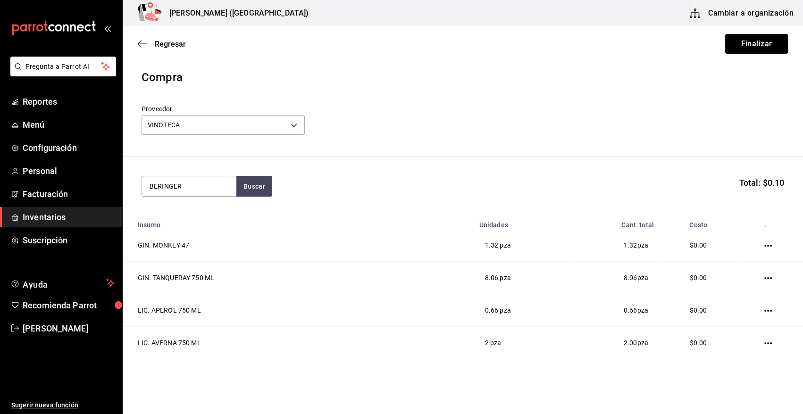
type input "BERINGER"
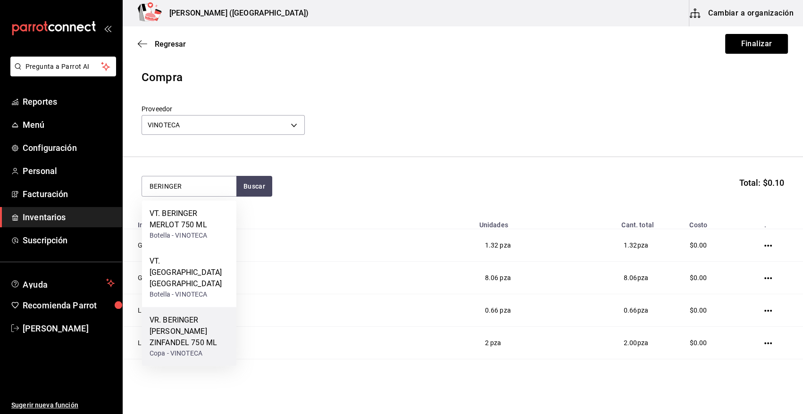
click at [202, 349] on div "Copa - VINOTECA" at bounding box center [189, 354] width 79 height 10
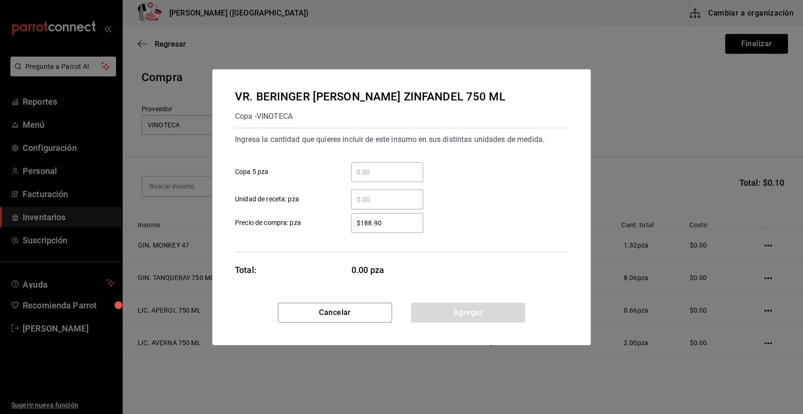
click at [378, 197] on input "​ Unidad de receta: pza" at bounding box center [387, 199] width 72 height 11
type input "10"
type input "$0.01"
click at [378, 197] on input "10" at bounding box center [387, 199] width 72 height 11
type input "1"
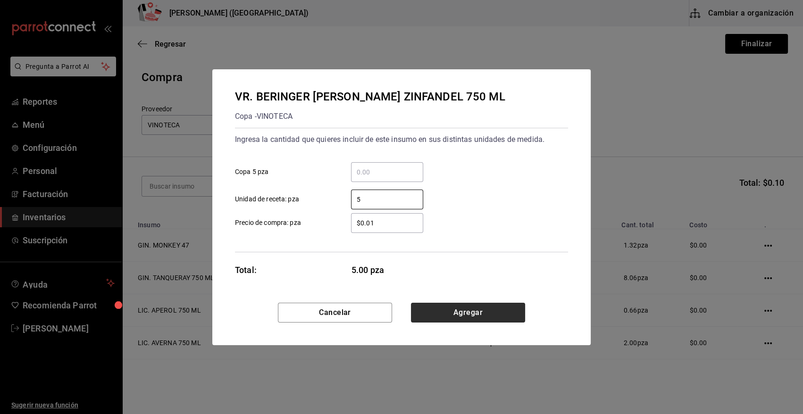
type input "5"
click at [448, 318] on button "Agregar" at bounding box center [468, 313] width 114 height 20
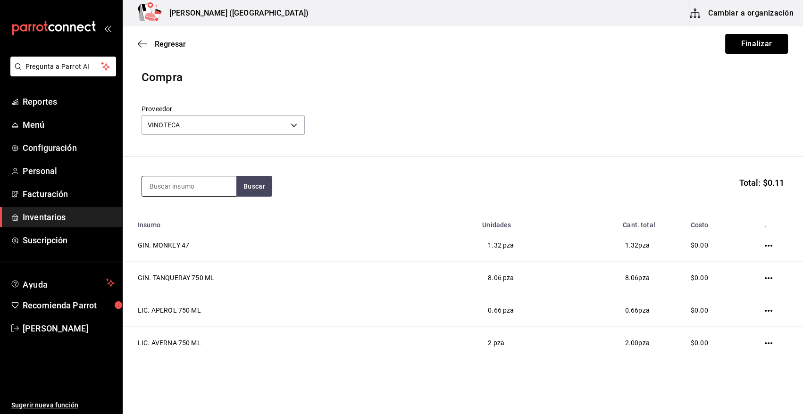
click at [215, 189] on input at bounding box center [189, 186] width 94 height 20
click at [205, 188] on input at bounding box center [189, 186] width 94 height 20
click at [191, 190] on input at bounding box center [189, 186] width 94 height 20
type input "BLAC"
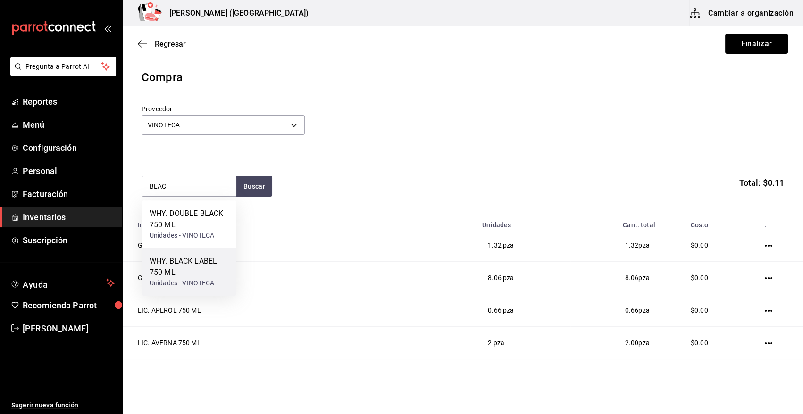
click at [202, 271] on div "WHY. BLACK LABEL 750 ML" at bounding box center [189, 267] width 79 height 23
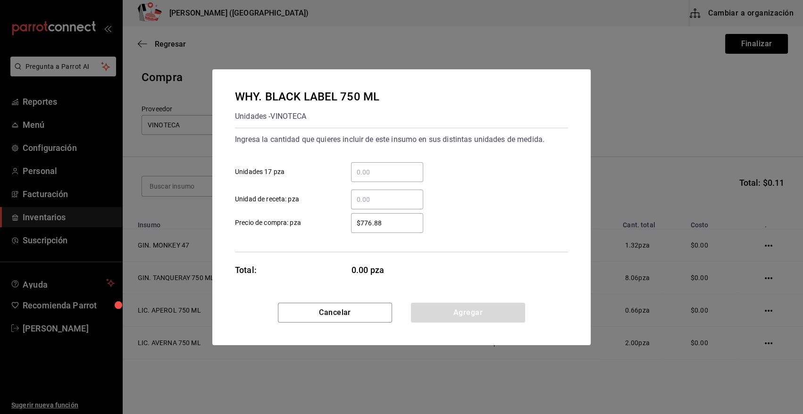
click at [377, 196] on input "​ Unidad de receta: pza" at bounding box center [387, 199] width 72 height 11
type input "1"
type input "$0.01"
click at [461, 316] on button "Agregar" at bounding box center [468, 313] width 114 height 20
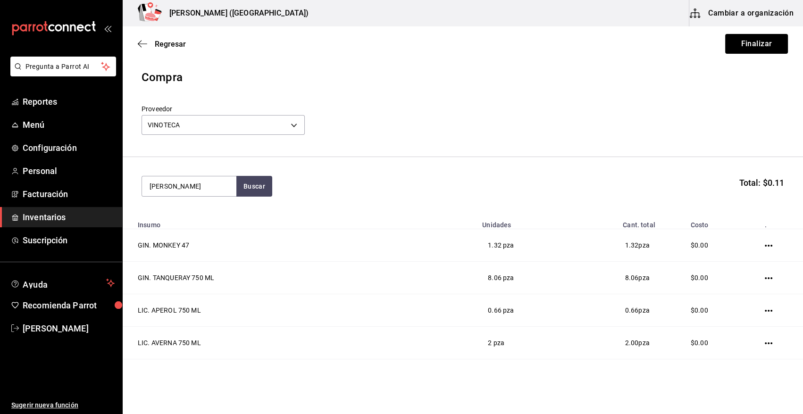
type input "[PERSON_NAME]"
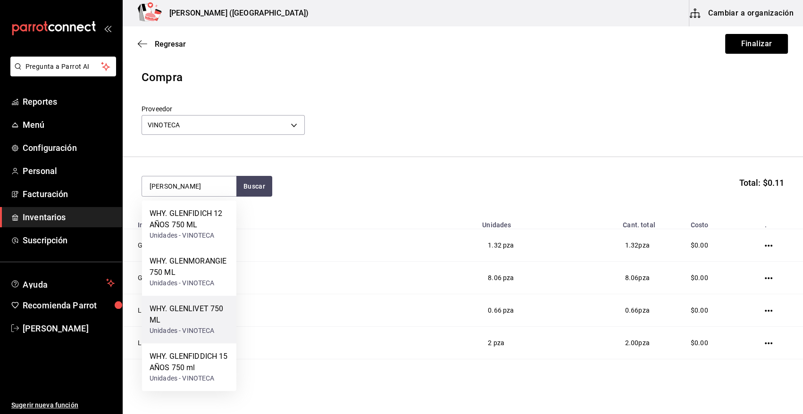
click at [212, 320] on div "WHY. GLENLIVET 750 ML" at bounding box center [189, 314] width 79 height 23
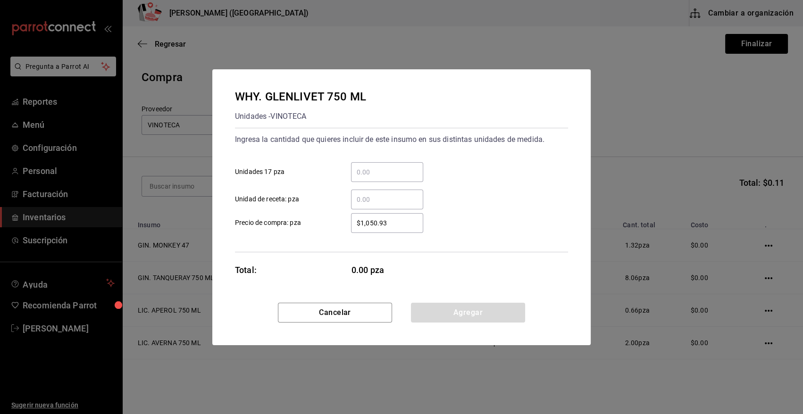
click at [393, 201] on input "​ Unidad de receta: pza" at bounding box center [387, 199] width 72 height 11
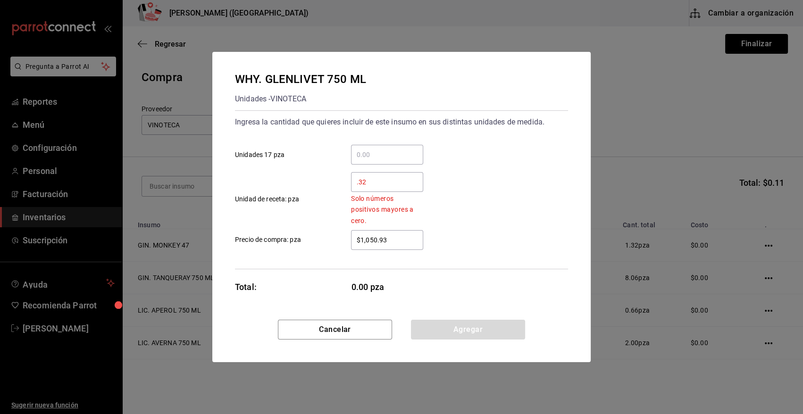
type input "0.32"
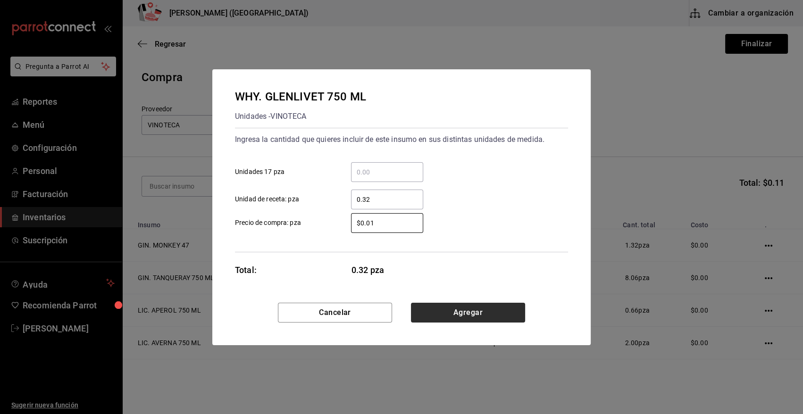
type input "$0.01"
click at [455, 311] on button "Agregar" at bounding box center [468, 313] width 114 height 20
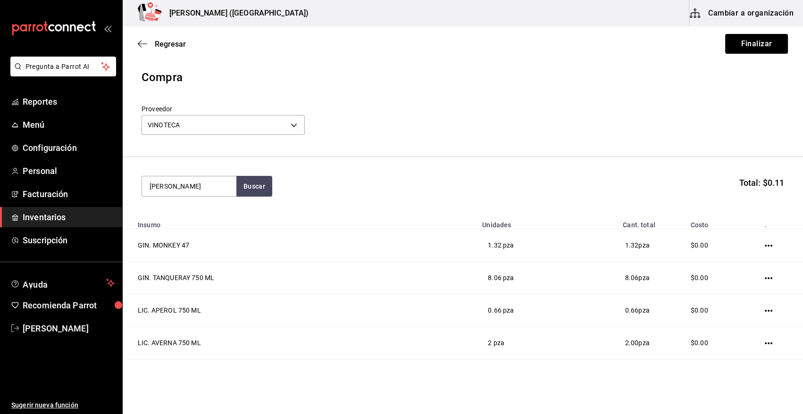
type input "[PERSON_NAME]"
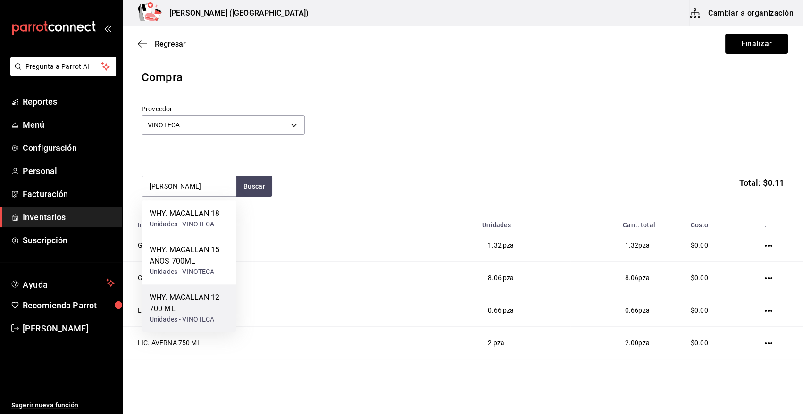
click at [202, 308] on div "WHY. MACALLAN 12 700 ML" at bounding box center [189, 303] width 79 height 23
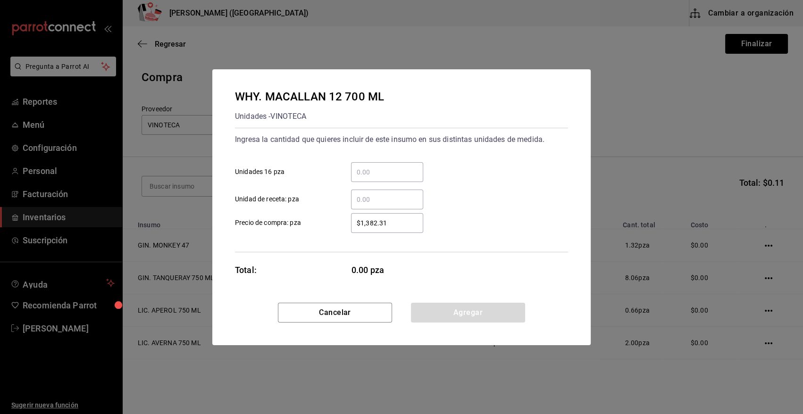
click at [382, 201] on input "​ Unidad de receta: pza" at bounding box center [387, 199] width 72 height 11
type input "1"
type input "$0.01"
click at [444, 308] on button "Agregar" at bounding box center [468, 313] width 114 height 20
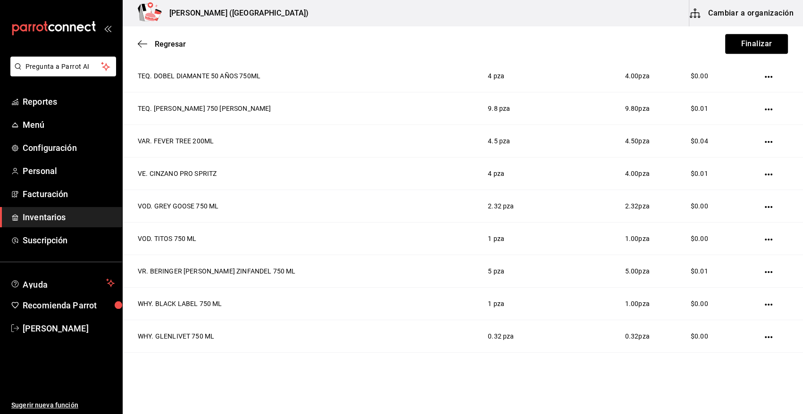
scroll to position [903, 0]
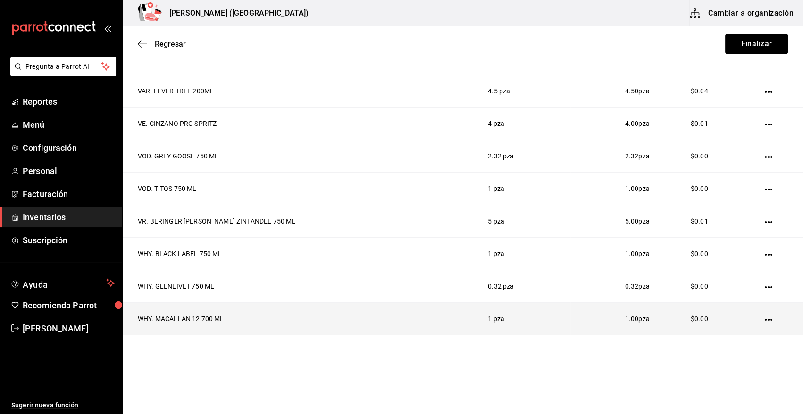
click at [213, 329] on td "WHY. MACALLAN 12 700 ML" at bounding box center [300, 319] width 354 height 33
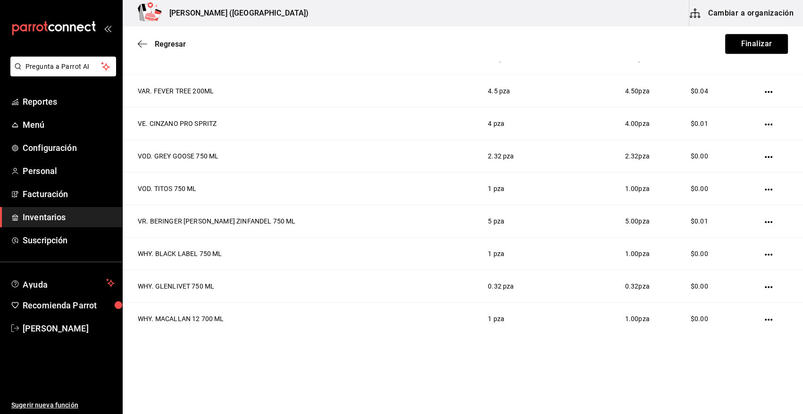
scroll to position [906, 0]
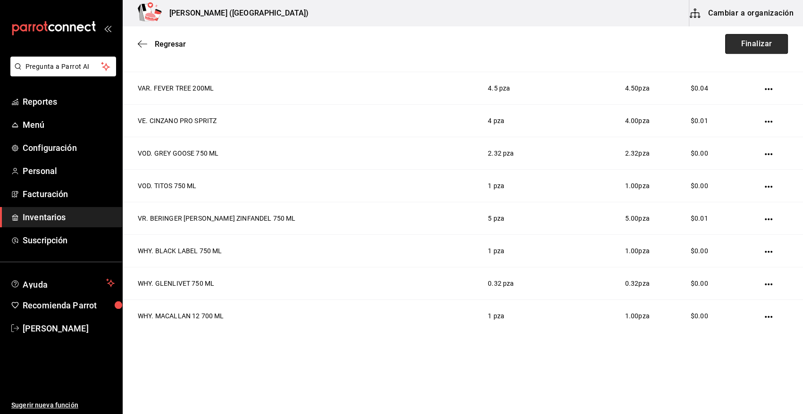
click at [749, 47] on button "Finalizar" at bounding box center [756, 44] width 63 height 20
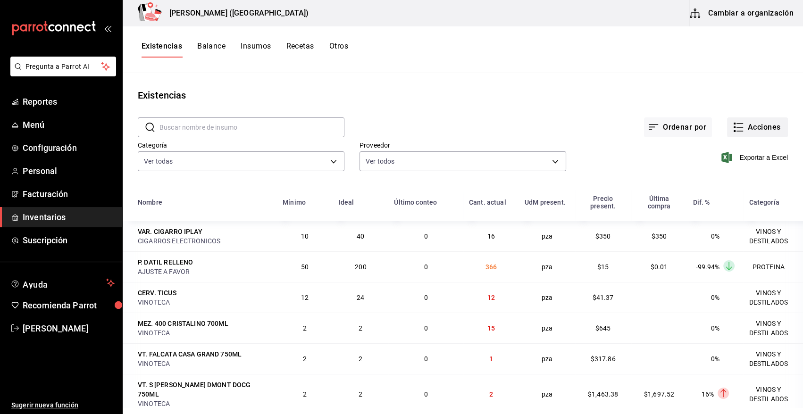
click at [754, 125] on button "Acciones" at bounding box center [757, 127] width 61 height 20
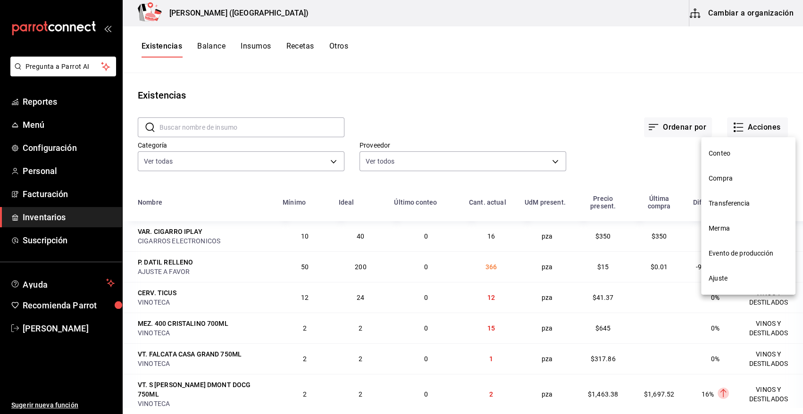
click at [729, 180] on span "Compra" at bounding box center [748, 179] width 79 height 10
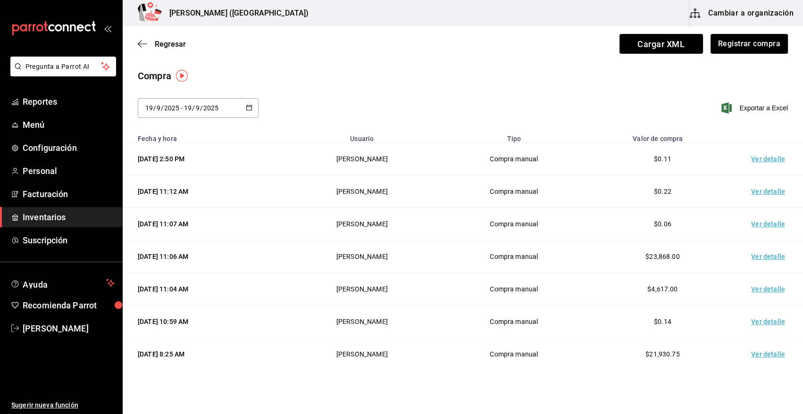
click at [766, 158] on td "Ver detalle" at bounding box center [770, 159] width 66 height 33
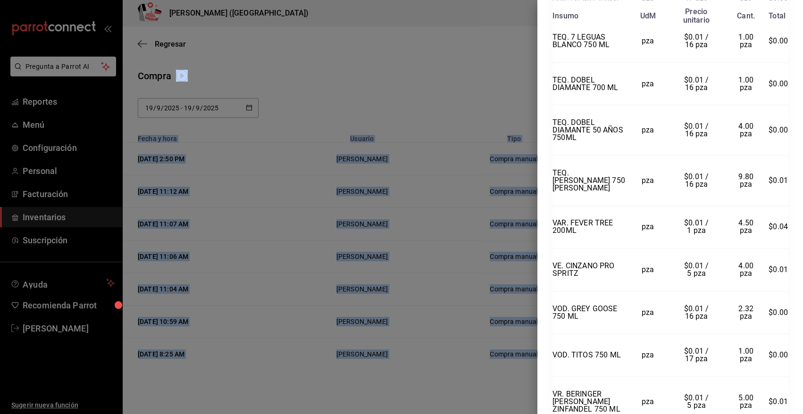
scroll to position [1297, 0]
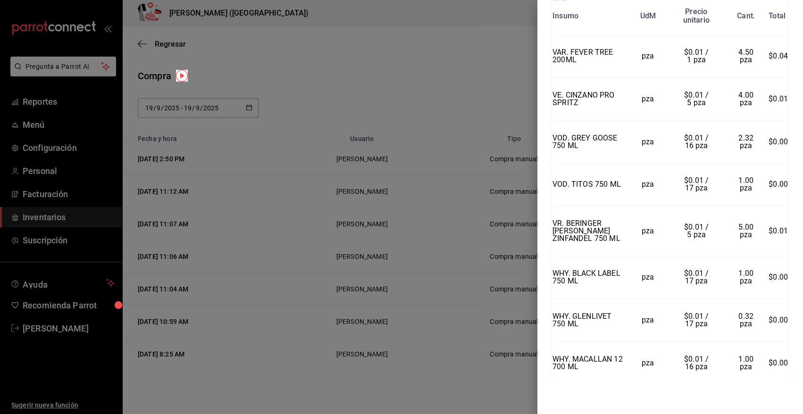
drag, startPoint x: 552, startPoint y: 20, endPoint x: 785, endPoint y: 383, distance: 431.1
click at [785, 383] on div "Compra Proveedor VINOTECA Usuario [PERSON_NAME] y hora [DATE] 2:50:09 Total $0.…" at bounding box center [670, 207] width 266 height 414
copy div "Compra Proveedor VINOTECA Usuario [PERSON_NAME] y hora [DATE] 2:50:09 Total $0.…"
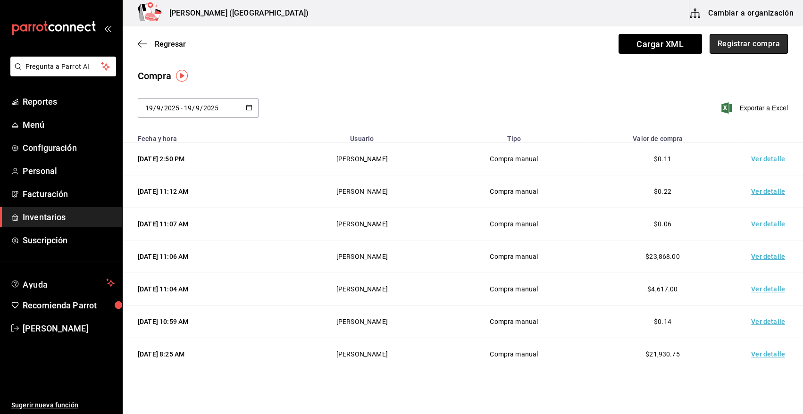
click at [760, 50] on button "Registrar compra" at bounding box center [748, 44] width 78 height 20
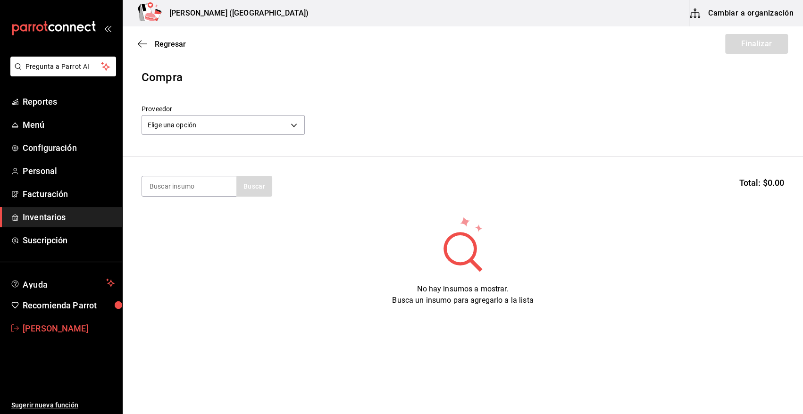
click at [72, 327] on span "[PERSON_NAME]" at bounding box center [69, 328] width 92 height 13
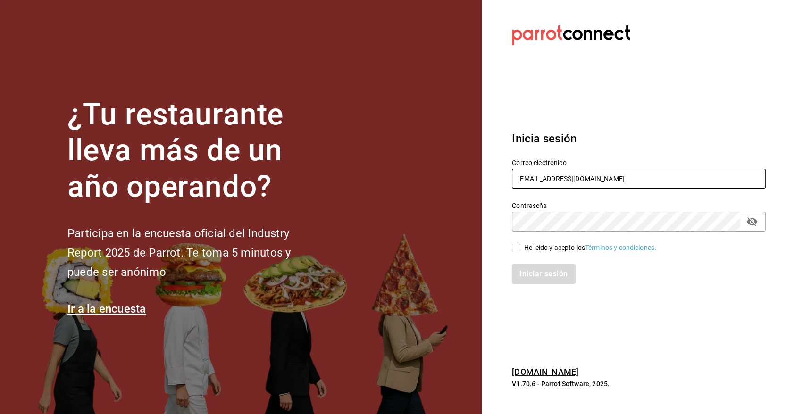
drag, startPoint x: 526, startPoint y: 174, endPoint x: 526, endPoint y: 178, distance: 4.7
click at [526, 174] on input "[EMAIL_ADDRESS][DOMAIN_NAME]" at bounding box center [639, 179] width 254 height 20
type input "[PERSON_NAME][EMAIL_ADDRESS][DOMAIN_NAME]"
click at [517, 248] on input "He leído y acepto los Términos y condiciones." at bounding box center [516, 248] width 8 height 8
checkbox input "true"
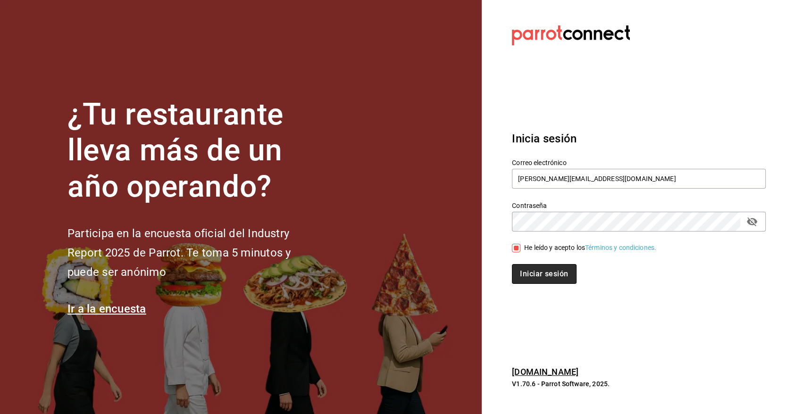
click at [525, 276] on button "Iniciar sesión" at bounding box center [544, 274] width 64 height 20
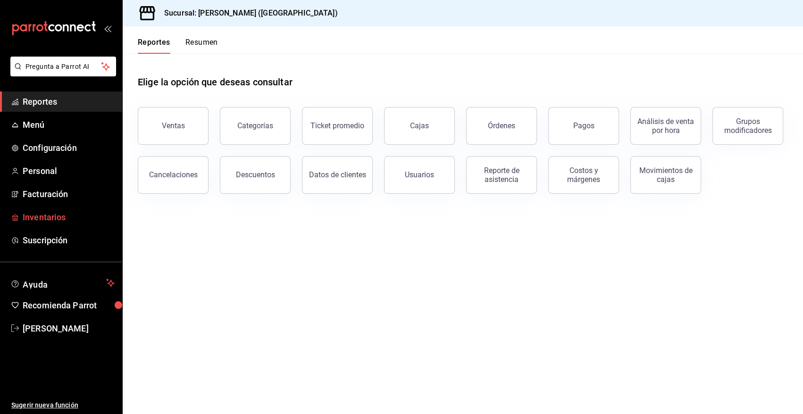
click at [46, 223] on span "Inventarios" at bounding box center [69, 217] width 92 height 13
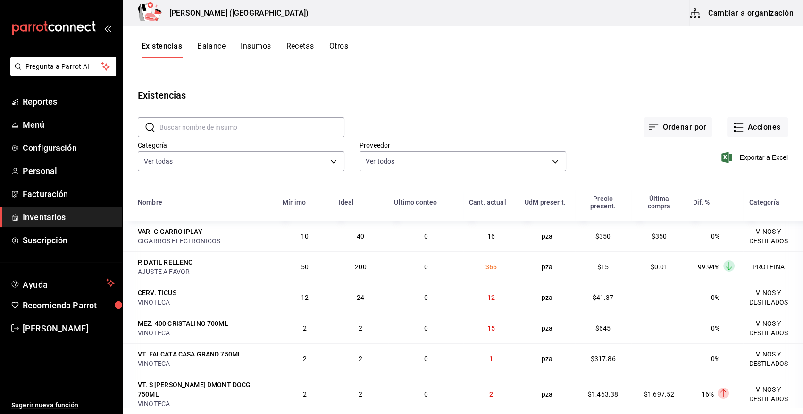
click at [226, 131] on input "text" at bounding box center [251, 127] width 185 height 19
click at [462, 110] on div "Ordenar por Acciones" at bounding box center [565, 119] width 443 height 35
click at [756, 123] on button "Acciones" at bounding box center [757, 127] width 61 height 20
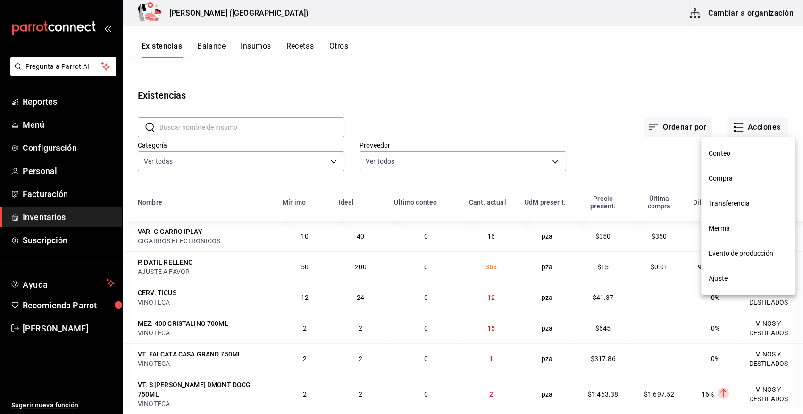
drag, startPoint x: 736, startPoint y: 181, endPoint x: 275, endPoint y: 154, distance: 461.2
click at [734, 181] on span "Compra" at bounding box center [748, 179] width 79 height 10
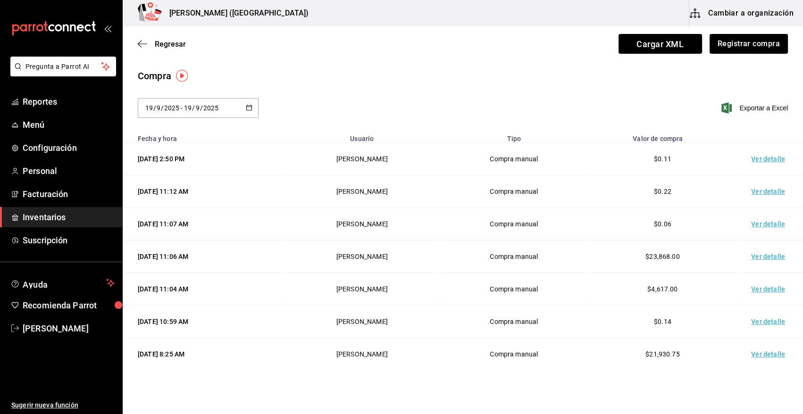
click at [768, 46] on button "Registrar compra" at bounding box center [748, 44] width 78 height 20
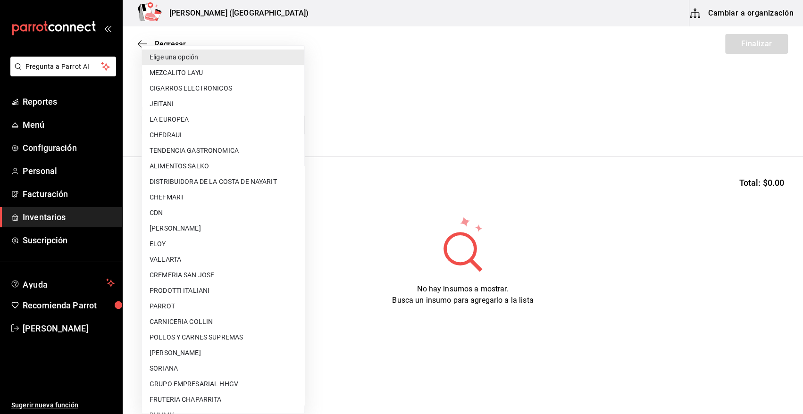
click at [254, 125] on body "Pregunta a Parrot AI Reportes Menú Configuración Personal Facturación Inventari…" at bounding box center [401, 180] width 803 height 361
click at [250, 182] on li "DISTRIBUIDORA DE LA COSTA DE NAYARIT" at bounding box center [223, 182] width 162 height 16
type input "7132d0db-1f0e-40e8-8a44-1f7fc7bb26f8"
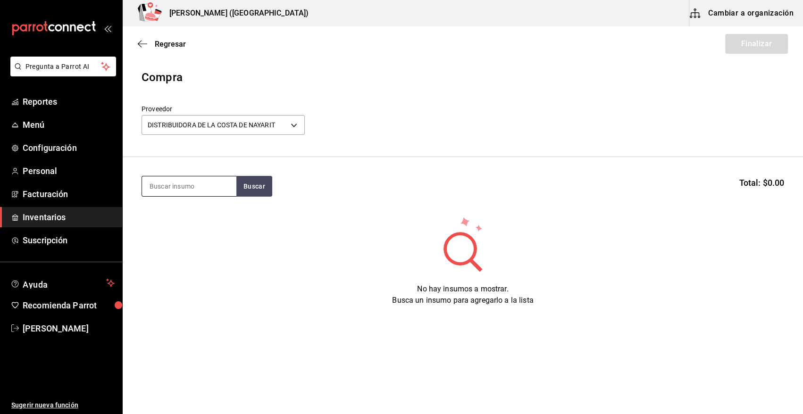
click at [204, 182] on input at bounding box center [189, 186] width 94 height 20
type input "AGUA"
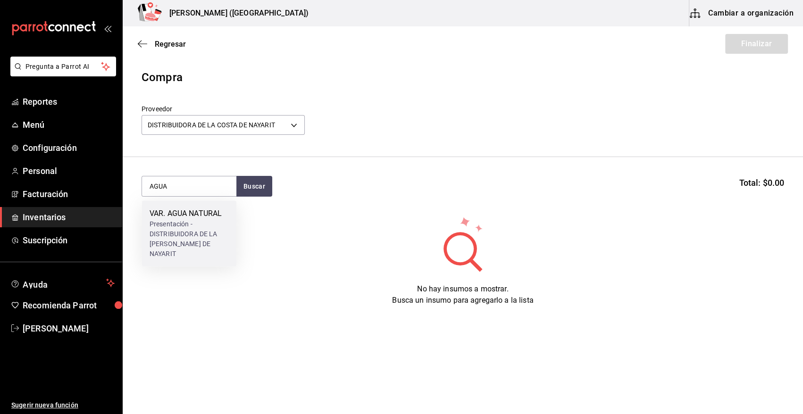
click at [170, 215] on div "VAR. AGUA NATURAL" at bounding box center [189, 213] width 79 height 11
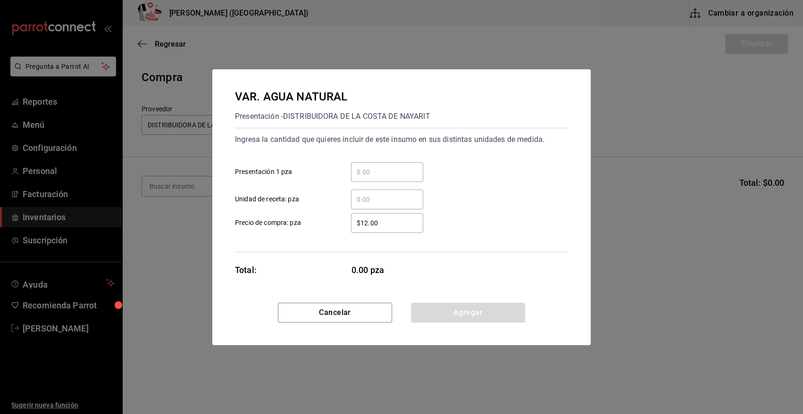
click at [373, 202] on input "​ Unidad de receta: pza" at bounding box center [387, 199] width 72 height 11
type input "5"
type input "$0.01"
click at [471, 317] on button "Agregar" at bounding box center [468, 313] width 114 height 20
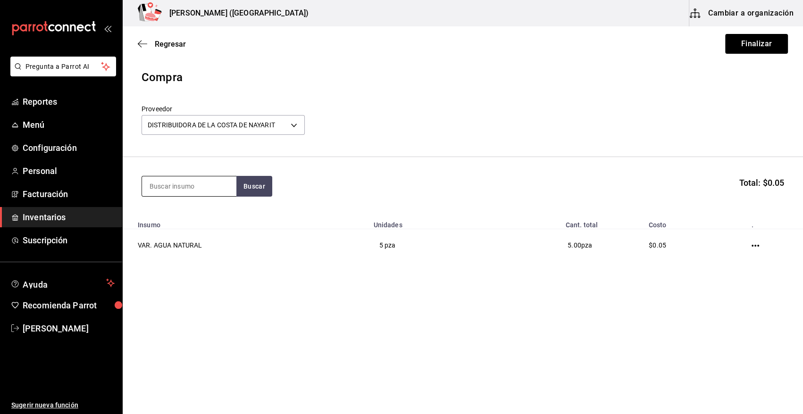
click at [210, 188] on input at bounding box center [189, 186] width 94 height 20
click at [750, 42] on button "Finalizar" at bounding box center [756, 44] width 63 height 20
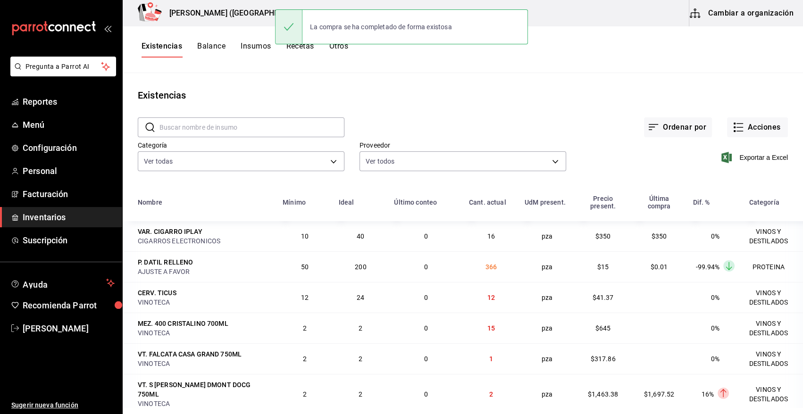
click at [250, 304] on div "VINOTECA" at bounding box center [204, 302] width 133 height 9
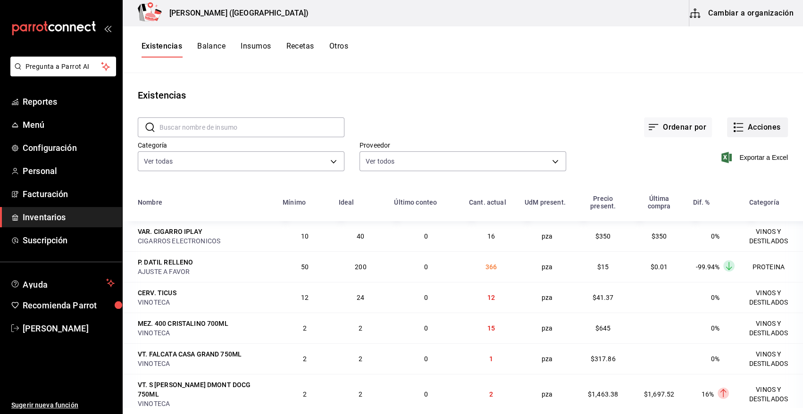
click at [776, 120] on button "Acciones" at bounding box center [757, 127] width 61 height 20
click at [754, 119] on button "Acciones" at bounding box center [757, 127] width 61 height 20
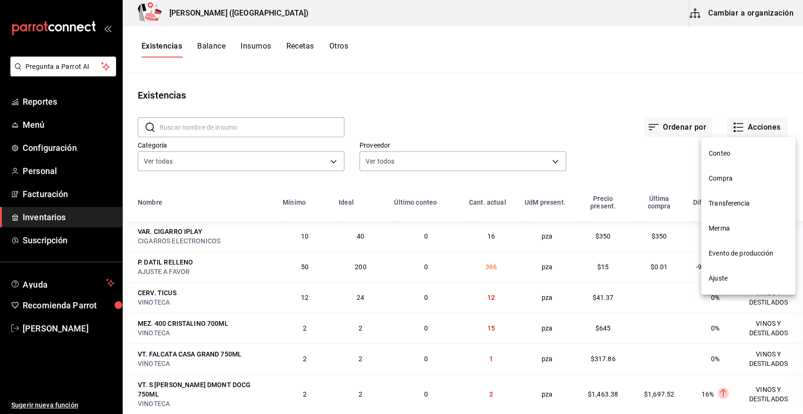
click at [734, 180] on span "Compra" at bounding box center [748, 179] width 79 height 10
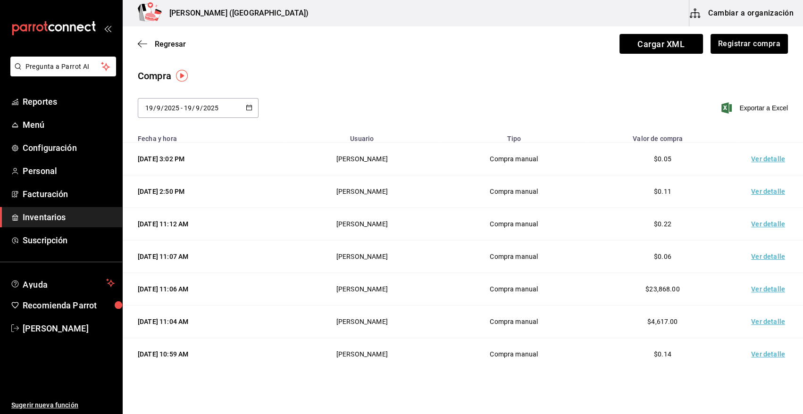
click at [768, 162] on td "Ver detalle" at bounding box center [770, 159] width 66 height 33
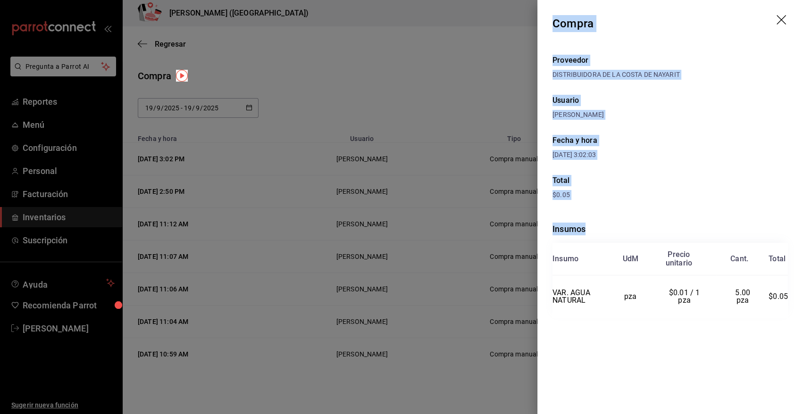
drag, startPoint x: 552, startPoint y: 22, endPoint x: 799, endPoint y: 325, distance: 390.3
click at [799, 325] on div "Compra Proveedor DISTRIBUIDORA DE LA COSTA DE NAYARIT Usuario Angy Madalena Fec…" at bounding box center [670, 207] width 266 height 414
copy div "Compra Proveedor DISTRIBUIDORA DE LA COSTA DE NAYARIT Usuario Angy Madalena Fec…"
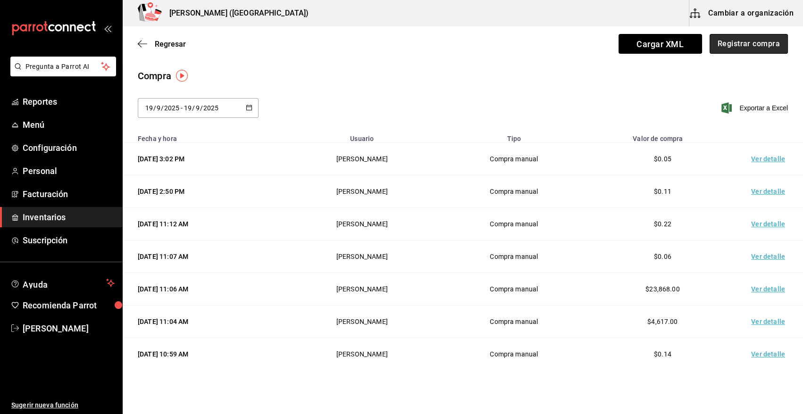
click at [741, 38] on button "Registrar compra" at bounding box center [748, 44] width 78 height 20
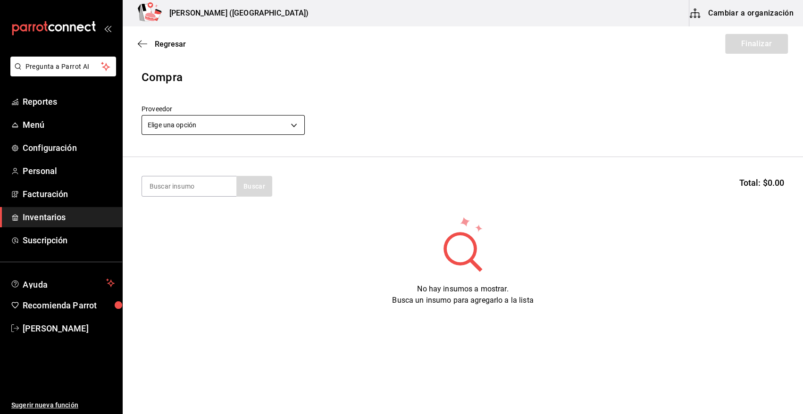
click at [200, 127] on body "Pregunta a Parrot AI Reportes Menú Configuración Personal Facturación Inventari…" at bounding box center [401, 180] width 803 height 361
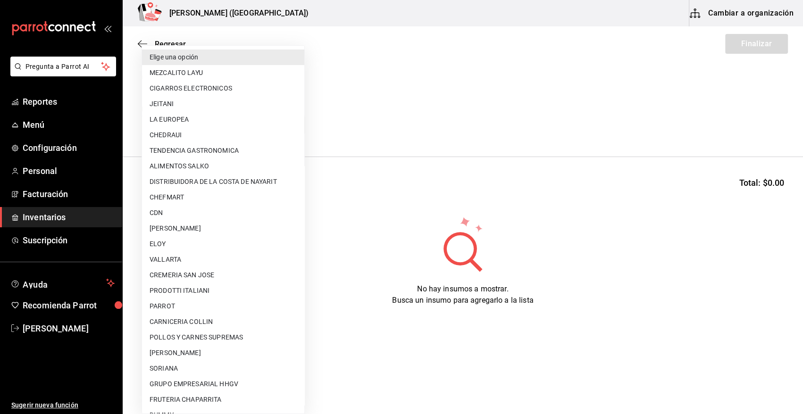
click at [186, 213] on li "CDN" at bounding box center [223, 213] width 162 height 16
type input "df3c6ee4-16c0-4841-ac8b-0f8cc0150506"
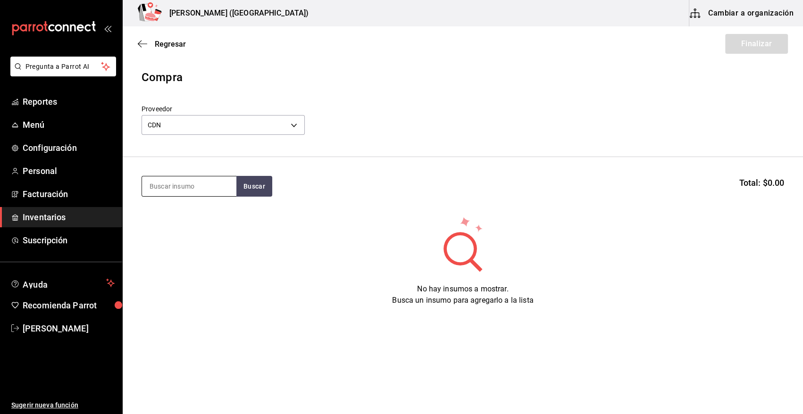
click at [201, 186] on input at bounding box center [189, 186] width 94 height 20
type input "QUINA"
click at [209, 225] on div "VAR. AGUA QUINA PEÑAFIEL 296ML" at bounding box center [189, 225] width 79 height 34
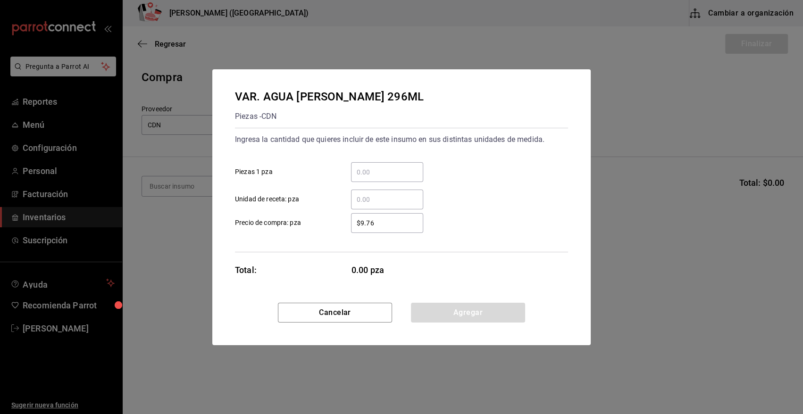
click at [391, 214] on div "$9.76 ​" at bounding box center [387, 223] width 72 height 20
click at [391, 217] on input "$9.76" at bounding box center [387, 222] width 72 height 11
click at [391, 207] on div "​" at bounding box center [387, 200] width 72 height 20
click at [391, 205] on input "​ Unidad de receta: pza" at bounding box center [387, 199] width 72 height 11
type input "1"
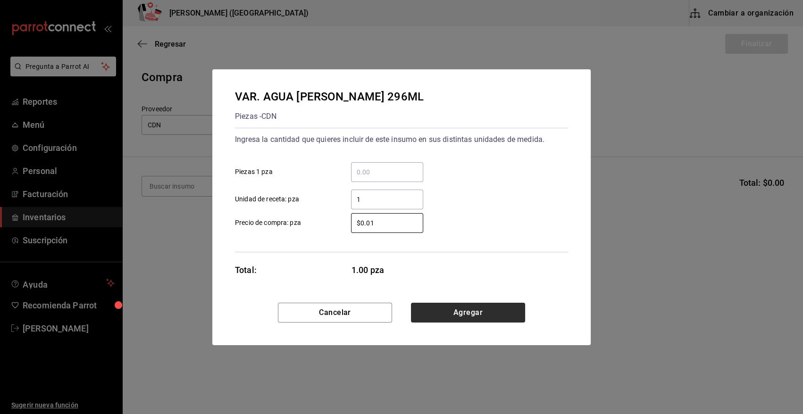
type input "$0.01"
click at [473, 305] on button "Agregar" at bounding box center [468, 313] width 114 height 20
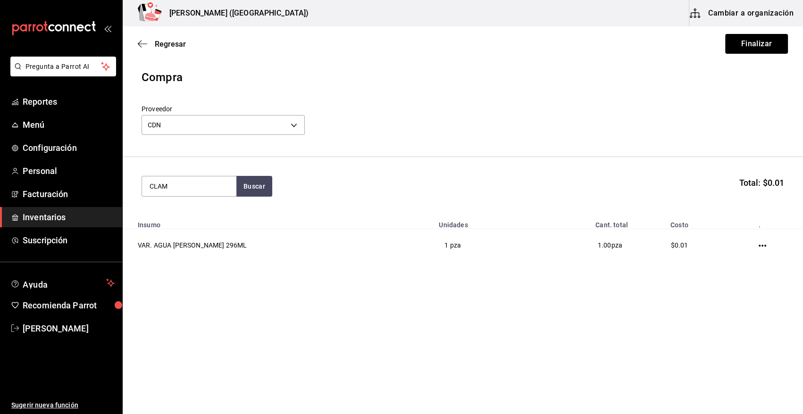
type input "CLAM"
click at [177, 226] on div "VAR. CLAMATO 1.89 LT" at bounding box center [189, 219] width 79 height 23
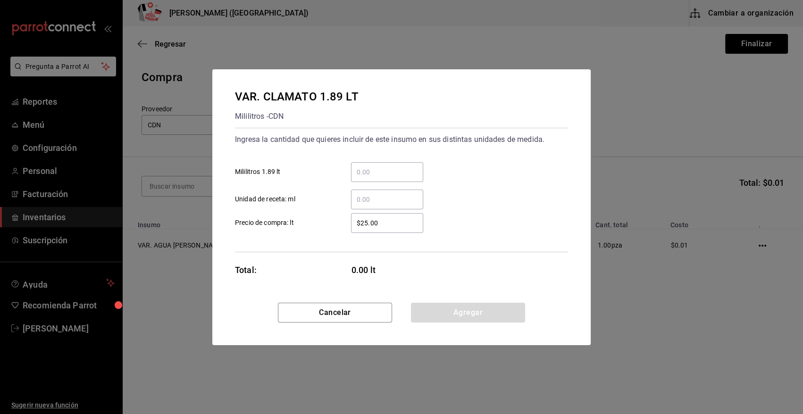
click at [397, 200] on input "​ Unidad de receta: ml" at bounding box center [387, 199] width 72 height 11
type input "70"
type input "$0.01"
click at [382, 224] on input "$0.01" at bounding box center [387, 222] width 72 height 11
click at [456, 311] on button "Agregar" at bounding box center [468, 313] width 114 height 20
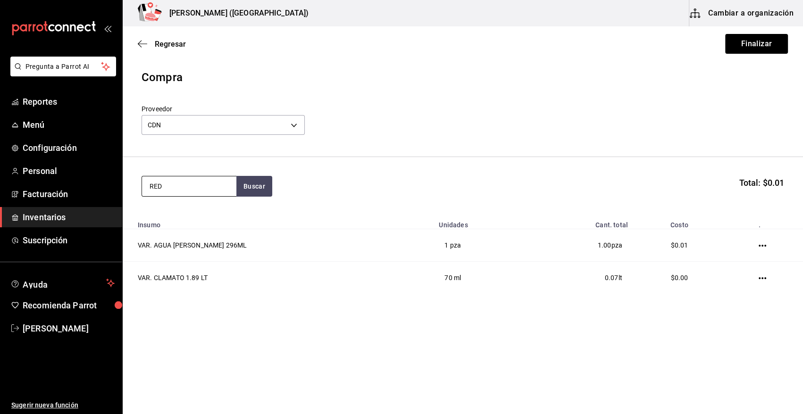
type input "RED"
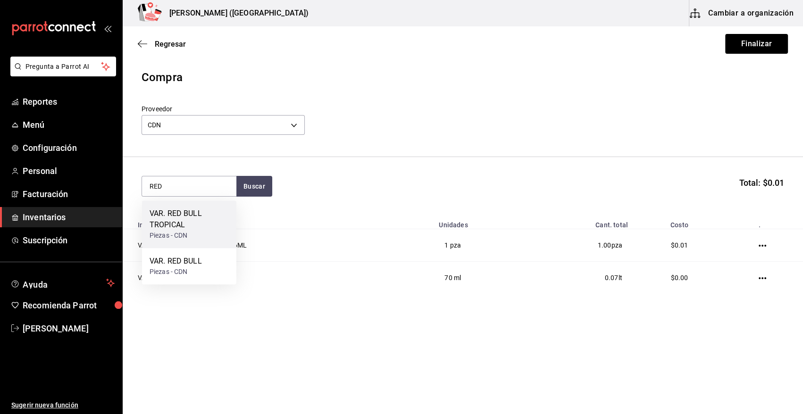
click at [179, 231] on div "Piezas - CDN" at bounding box center [189, 236] width 79 height 10
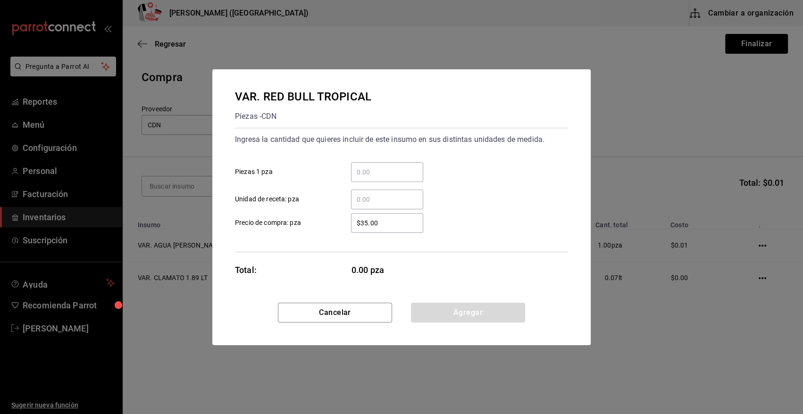
click at [376, 200] on input "​ Unidad de receta: pza" at bounding box center [387, 199] width 72 height 11
type input "5"
type input "$0.01"
click at [454, 316] on button "Agregar" at bounding box center [468, 313] width 114 height 20
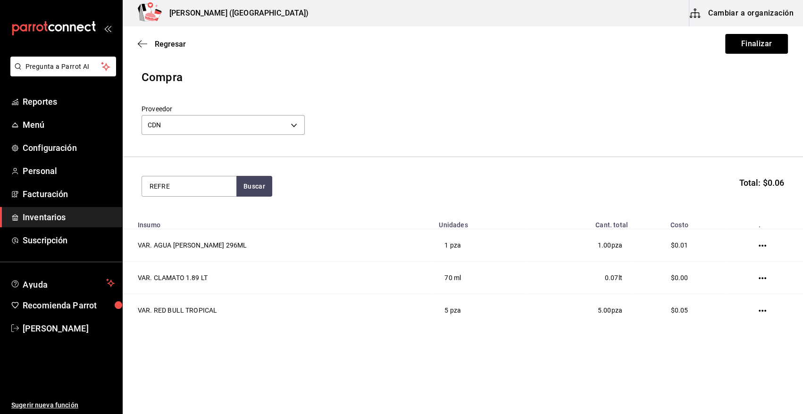
type input "REFRE"
click at [198, 212] on div "VAR. REFRESCO" at bounding box center [177, 213] width 55 height 11
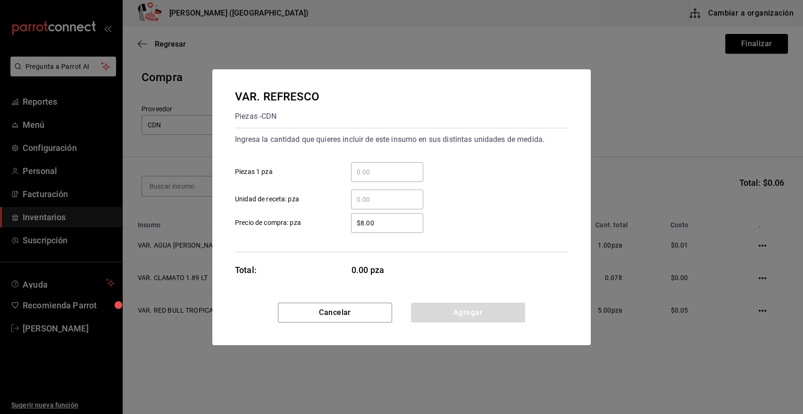
click at [370, 204] on input "​ Unidad de receta: pza" at bounding box center [387, 199] width 72 height 11
type input "72"
type input "$0.01"
click at [452, 314] on button "Agregar" at bounding box center [468, 313] width 114 height 20
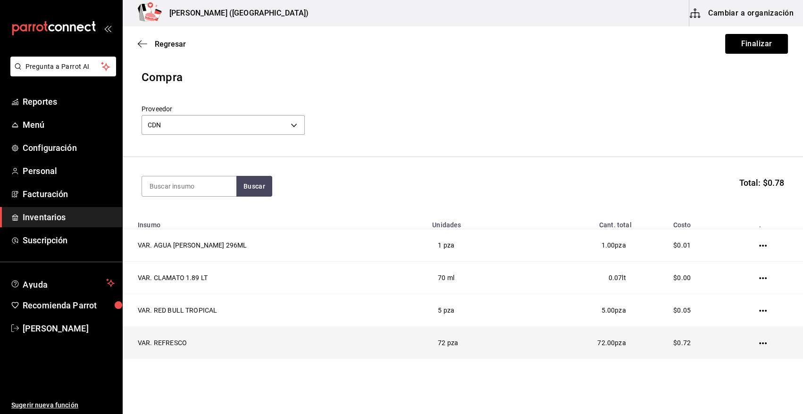
scroll to position [28, 0]
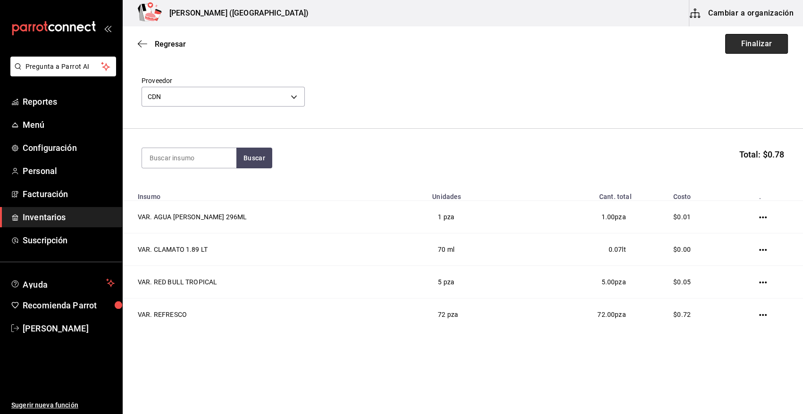
click at [757, 39] on button "Finalizar" at bounding box center [756, 44] width 63 height 20
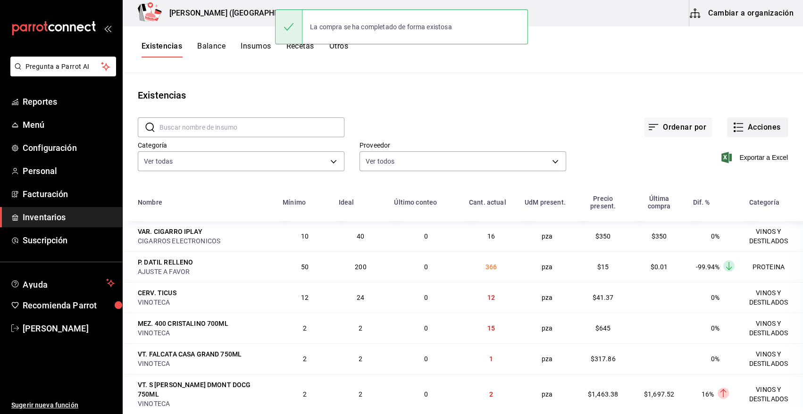
click at [755, 127] on button "Acciones" at bounding box center [757, 127] width 61 height 20
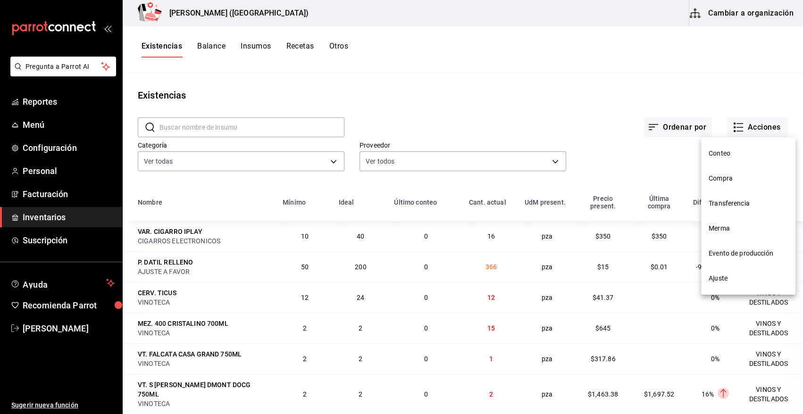
click at [735, 183] on span "Compra" at bounding box center [748, 179] width 79 height 10
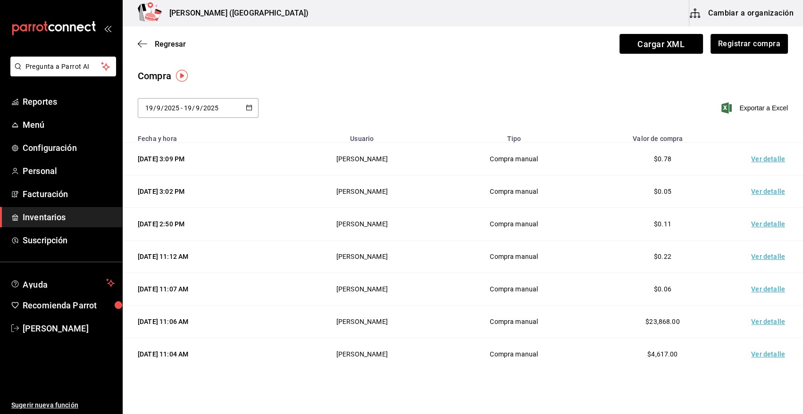
click at [768, 160] on td "Ver detalle" at bounding box center [770, 159] width 66 height 33
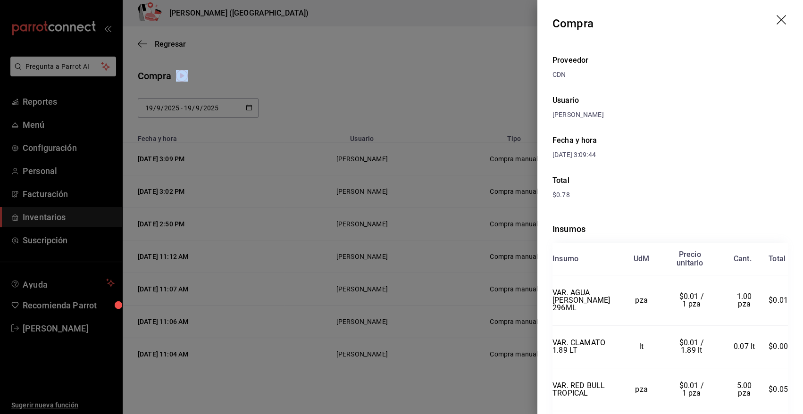
scroll to position [76, 0]
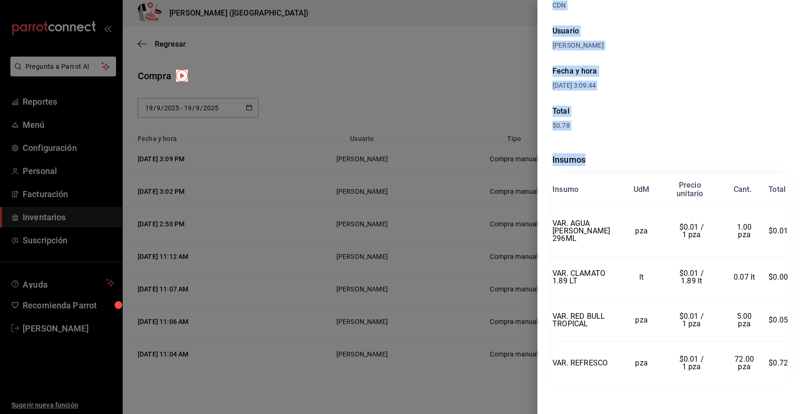
drag, startPoint x: 552, startPoint y: 21, endPoint x: 788, endPoint y: 392, distance: 439.8
click at [788, 392] on div "Compra Proveedor CDN Usuario Angy Madalena Fecha y hora 19/09/2025 3:09:44 Tota…" at bounding box center [670, 207] width 266 height 414
copy div "Compra Proveedor CDN Usuario Angy Madalena Fecha y hora 19/09/2025 3:09:44 Tota…"
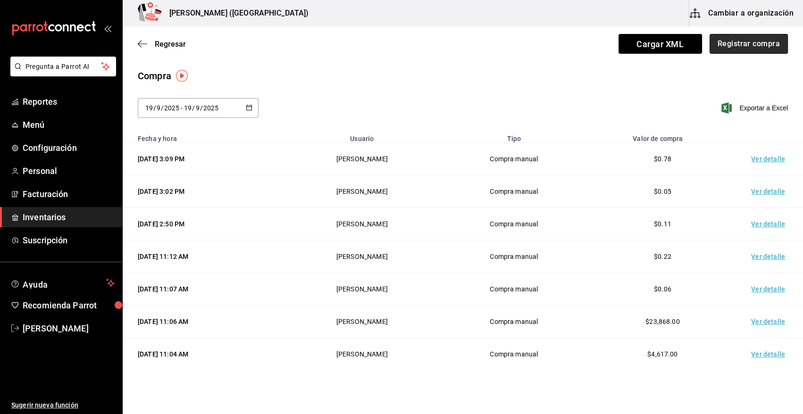
click at [736, 38] on button "Registrar compra" at bounding box center [748, 44] width 78 height 20
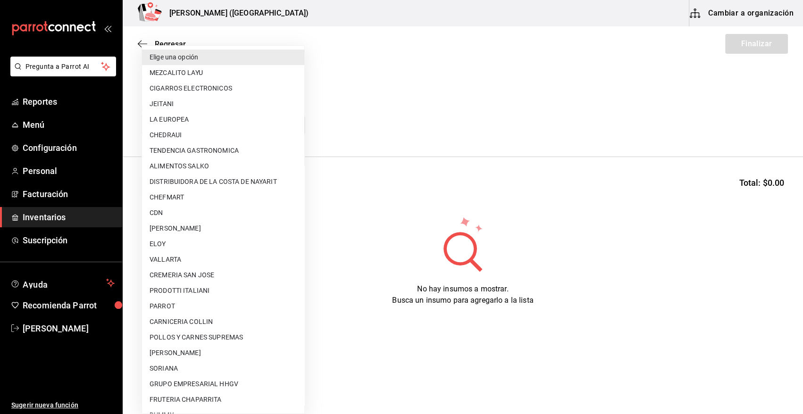
click at [207, 123] on body "Pregunta a Parrot AI Reportes Menú Configuración Personal Facturación Inventari…" at bounding box center [401, 180] width 803 height 361
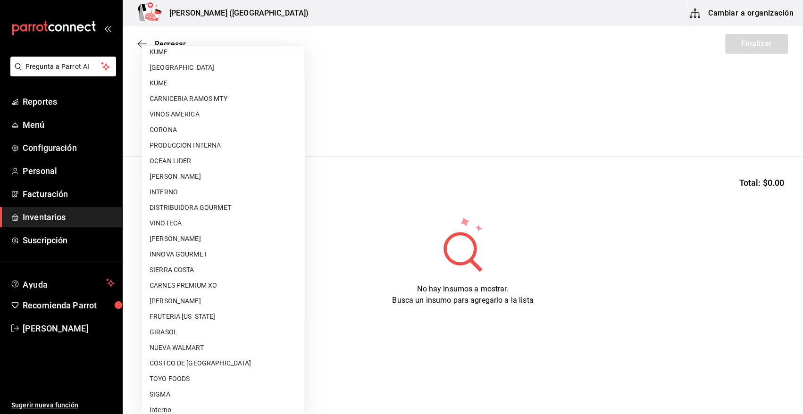
scroll to position [573, 0]
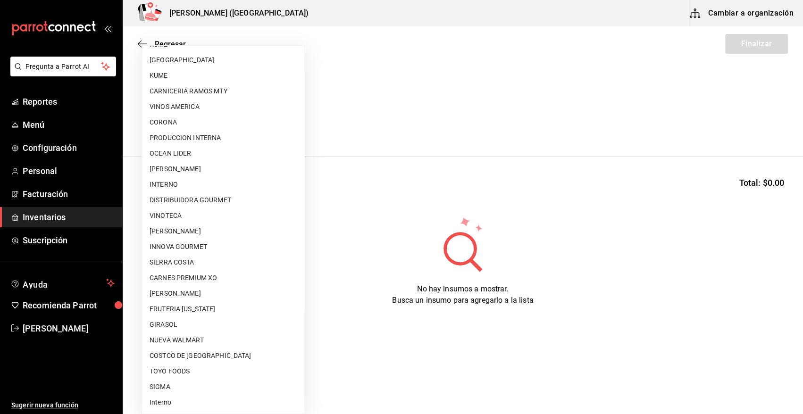
drag, startPoint x: 176, startPoint y: 370, endPoint x: 185, endPoint y: 371, distance: 9.0
click at [176, 369] on li "TOYO FOODS" at bounding box center [223, 372] width 162 height 16
type input "c8ab8e5d-1bde-4200-a957-b4242f69ba94"
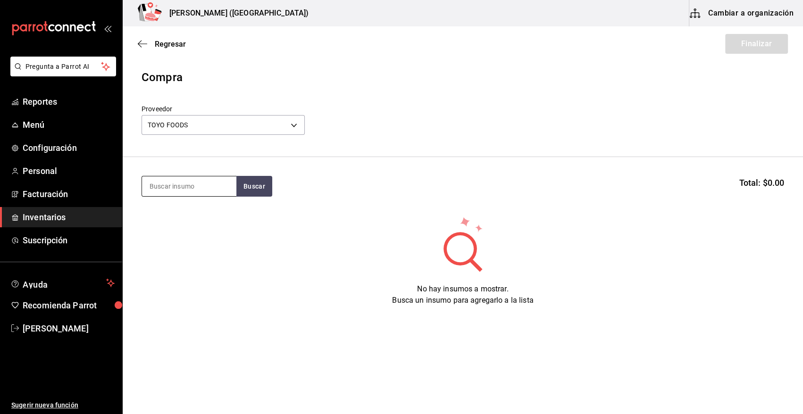
click at [193, 190] on input at bounding box center [189, 186] width 94 height 20
type input "L"
type input "ALM"
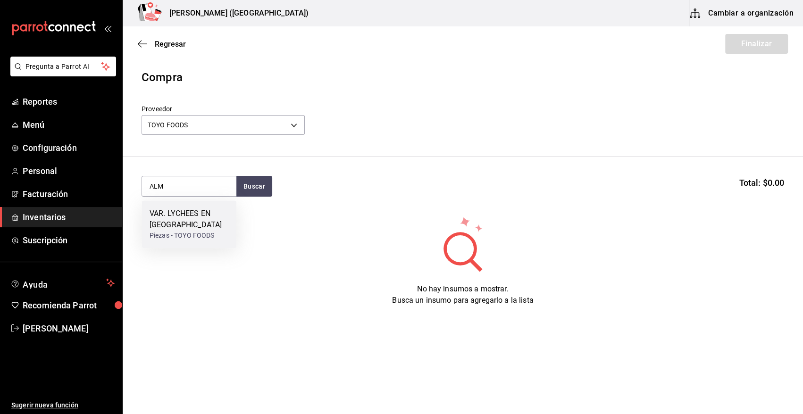
click at [184, 226] on div "VAR. LYCHEES EN ALMIBAR" at bounding box center [189, 219] width 79 height 23
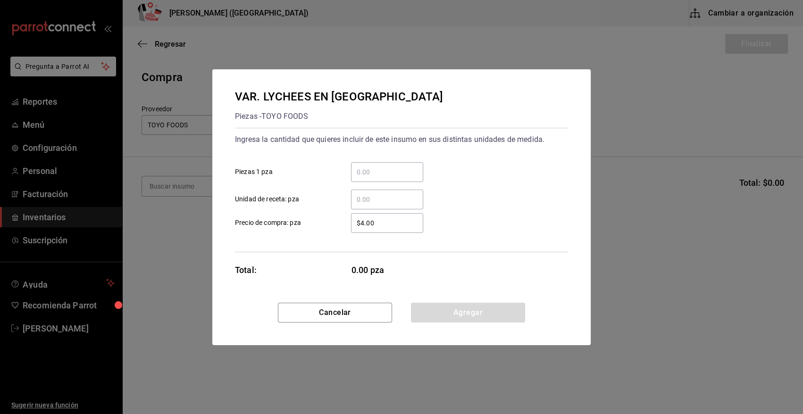
click at [367, 198] on input "​ Unidad de receta: pza" at bounding box center [387, 199] width 72 height 11
type input "46"
type input "$0.01"
click at [441, 312] on button "Agregar" at bounding box center [468, 313] width 114 height 20
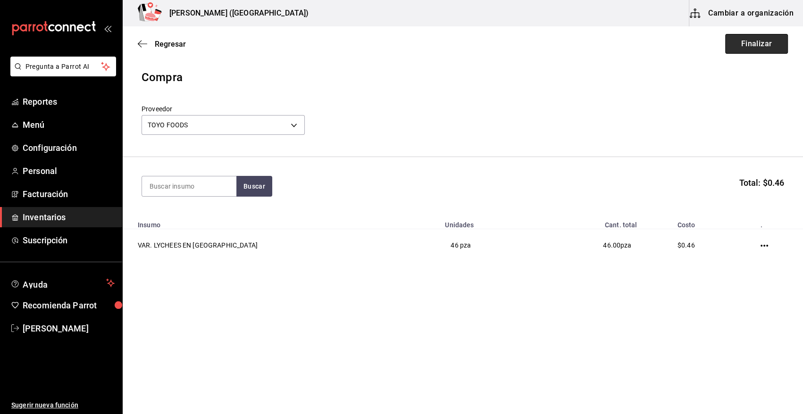
click at [761, 46] on button "Finalizar" at bounding box center [756, 44] width 63 height 20
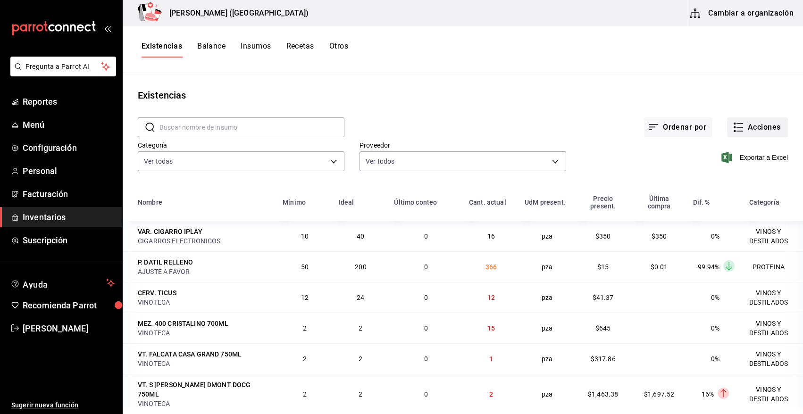
click at [747, 129] on button "Acciones" at bounding box center [757, 127] width 61 height 20
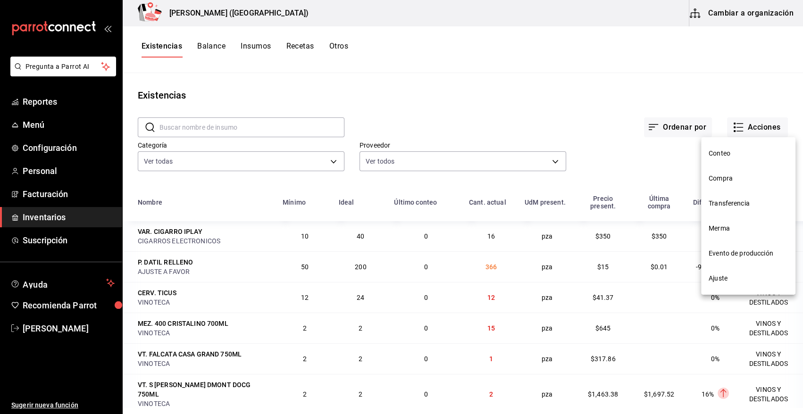
click at [731, 183] on span "Compra" at bounding box center [748, 179] width 79 height 10
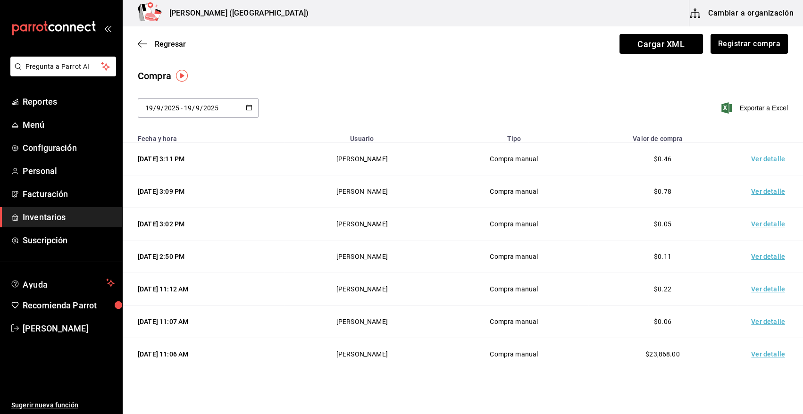
click at [760, 159] on td "Ver detalle" at bounding box center [770, 159] width 66 height 33
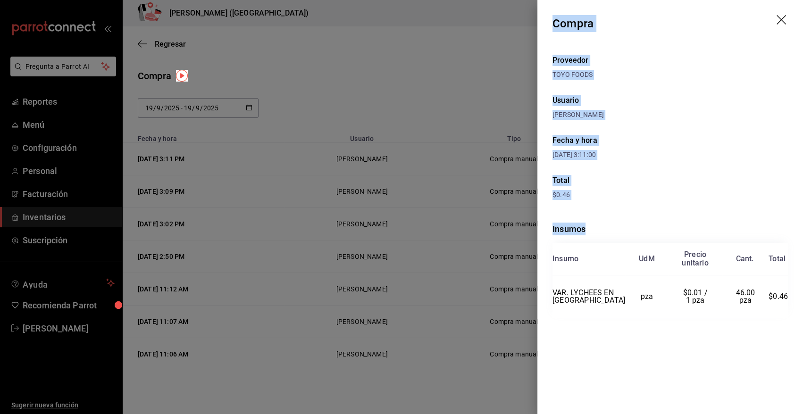
drag, startPoint x: 552, startPoint y: 19, endPoint x: 797, endPoint y: 312, distance: 381.8
click at [797, 312] on div "Compra Proveedor TOYO FOODS Usuario Angy Madalena Fecha y hora 19/09/2025 3:11:…" at bounding box center [670, 207] width 266 height 414
copy div "Compra Proveedor TOYO FOODS Usuario Angy Madalena Fecha y hora 19/09/2025 3:11:…"
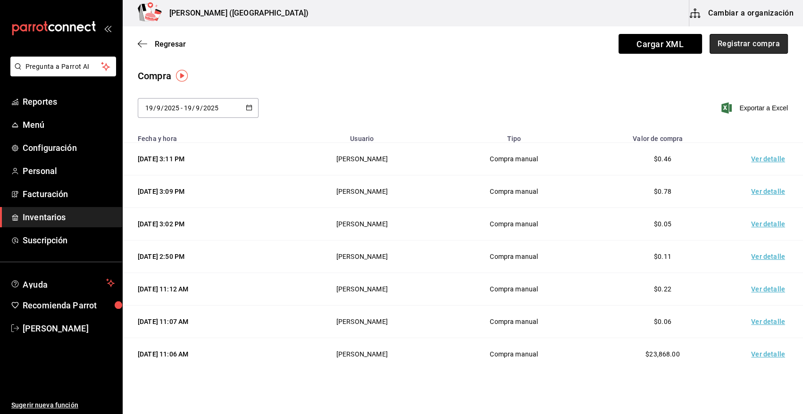
click at [742, 49] on button "Registrar compra" at bounding box center [748, 44] width 78 height 20
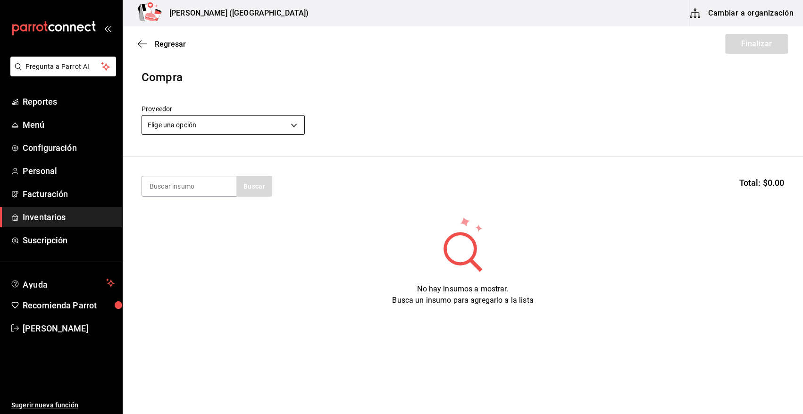
click at [236, 124] on body "Pregunta a Parrot AI Reportes Menú Configuración Personal Facturación Inventari…" at bounding box center [401, 180] width 803 height 361
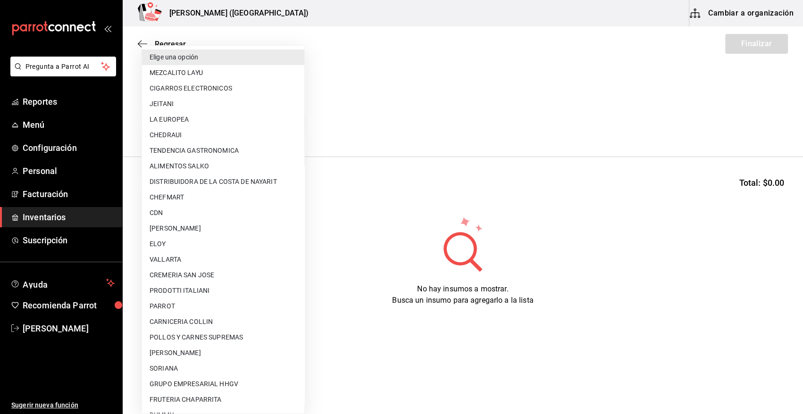
scroll to position [387, 0]
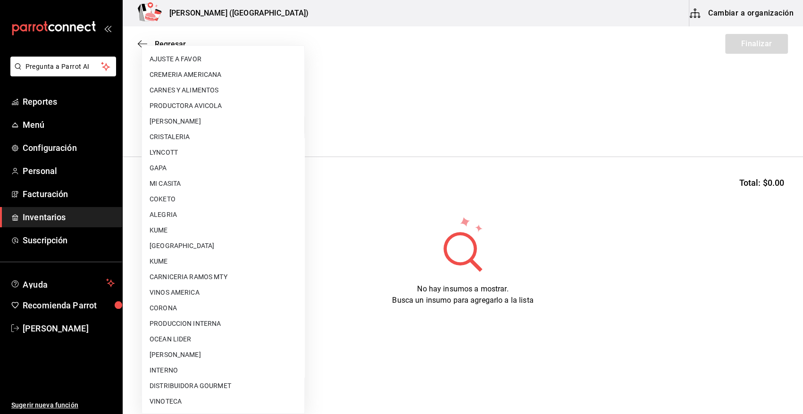
click at [192, 266] on li "KUME" at bounding box center [223, 262] width 162 height 16
type input "7ec78b23-9ac8-41b1-8bb0-8af9f630f7c7"
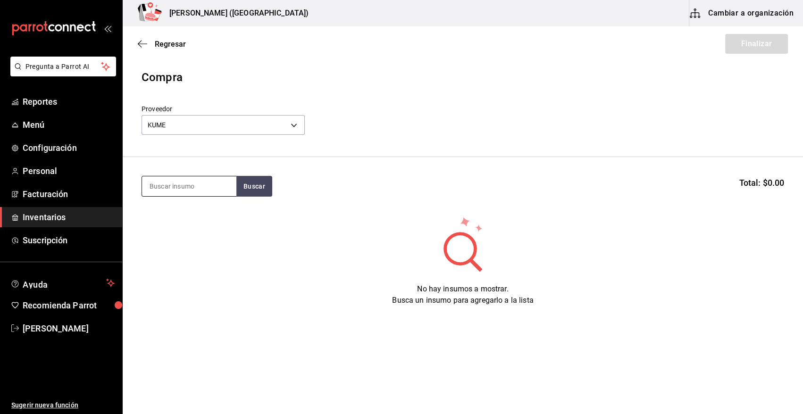
click at [191, 186] on input at bounding box center [189, 186] width 94 height 20
type input "NEC"
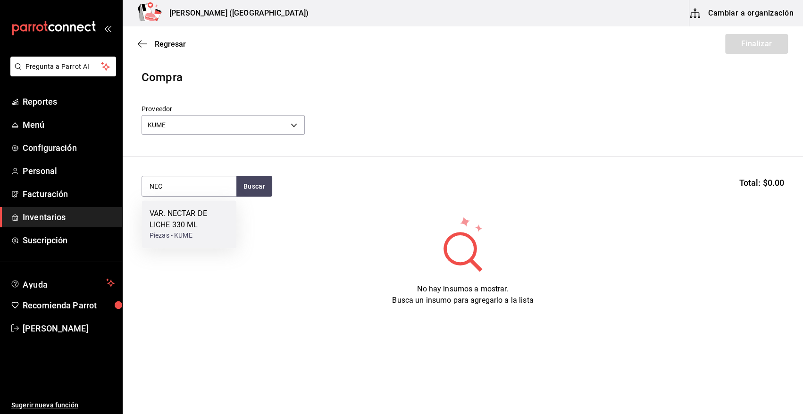
click at [183, 221] on div "VAR. NECTAR DE LICHE 330 ML" at bounding box center [189, 219] width 79 height 23
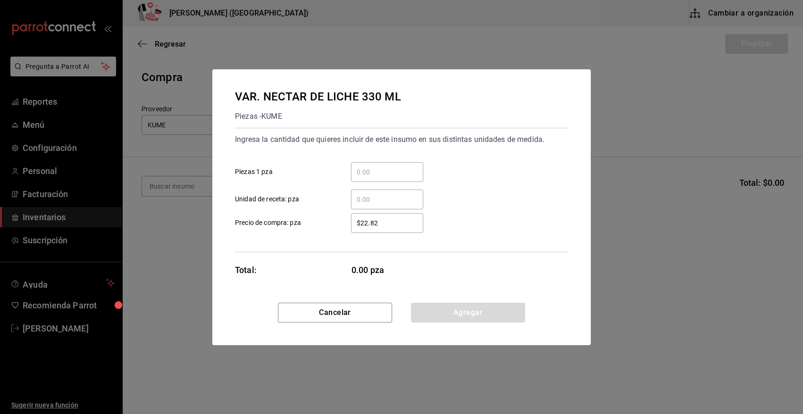
click at [373, 203] on input "​ Unidad de receta: pza" at bounding box center [387, 199] width 72 height 11
type input "8"
type input "$0.01"
click at [471, 312] on button "Agregar" at bounding box center [468, 313] width 114 height 20
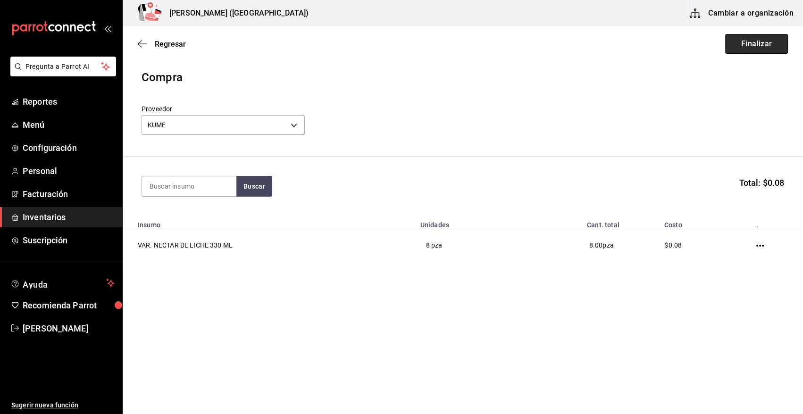
click at [755, 46] on button "Finalizar" at bounding box center [756, 44] width 63 height 20
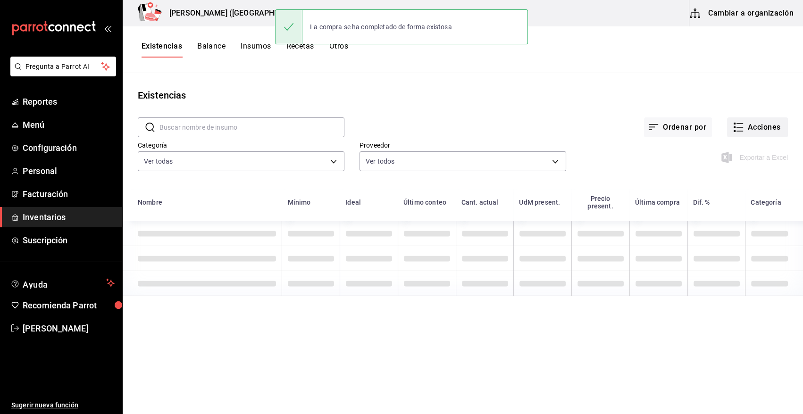
click at [751, 128] on button "Acciones" at bounding box center [757, 127] width 61 height 20
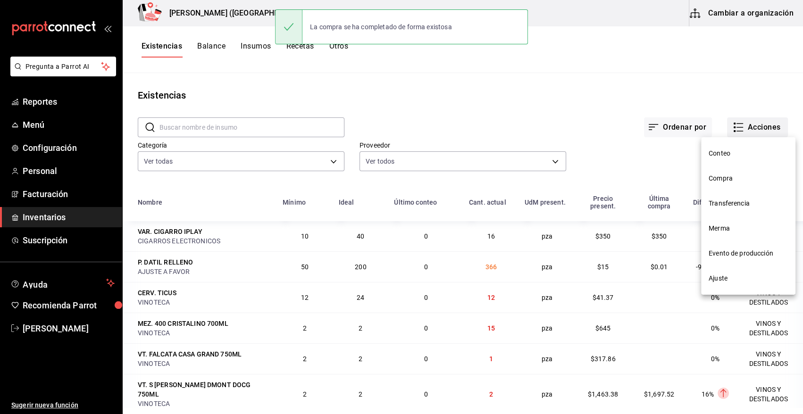
click at [724, 179] on span "Compra" at bounding box center [748, 179] width 79 height 10
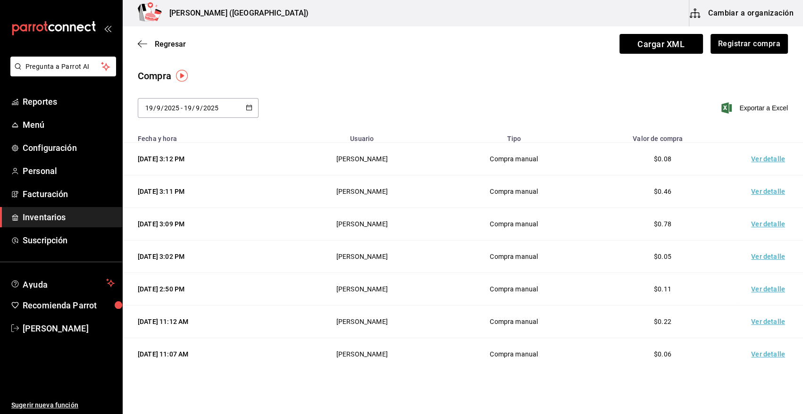
click at [769, 158] on td "Ver detalle" at bounding box center [770, 159] width 66 height 33
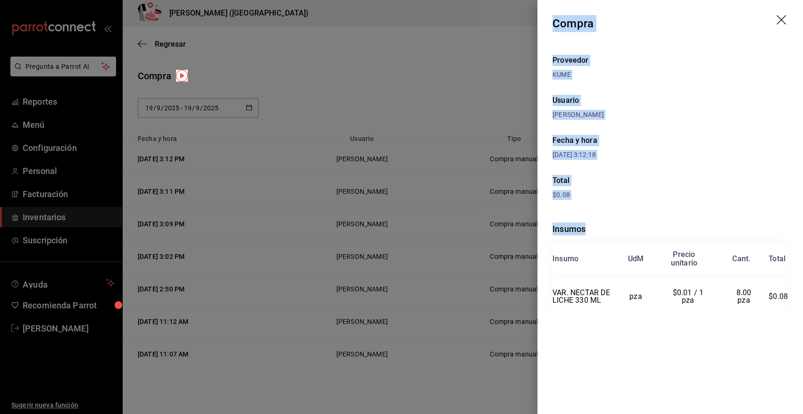
drag, startPoint x: 553, startPoint y: 21, endPoint x: 793, endPoint y: 310, distance: 375.5
click at [793, 310] on div "Compra Proveedor KUME Usuario Angy Madalena Fecha y hora 19/09/2025 3:12:18 Tot…" at bounding box center [670, 207] width 266 height 414
copy div "Compra Proveedor KUME Usuario Angy Madalena Fecha y hora 19/09/2025 3:12:18 Tot…"
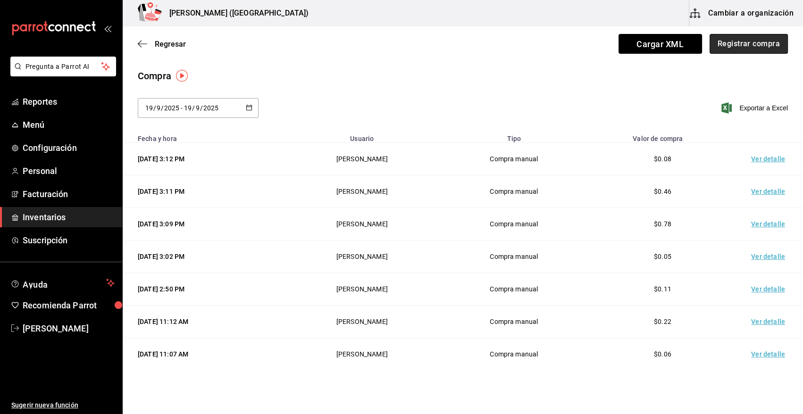
click at [761, 42] on button "Registrar compra" at bounding box center [748, 44] width 78 height 20
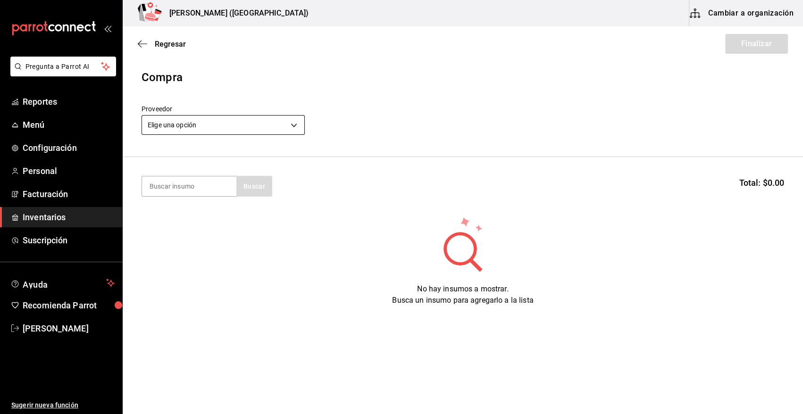
click at [205, 130] on body "Pregunta a Parrot AI Reportes Menú Configuración Personal Facturación Inventari…" at bounding box center [401, 180] width 803 height 361
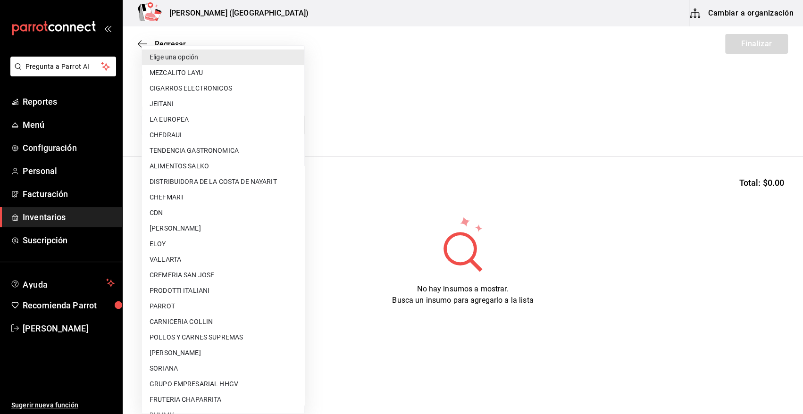
scroll to position [217, 0]
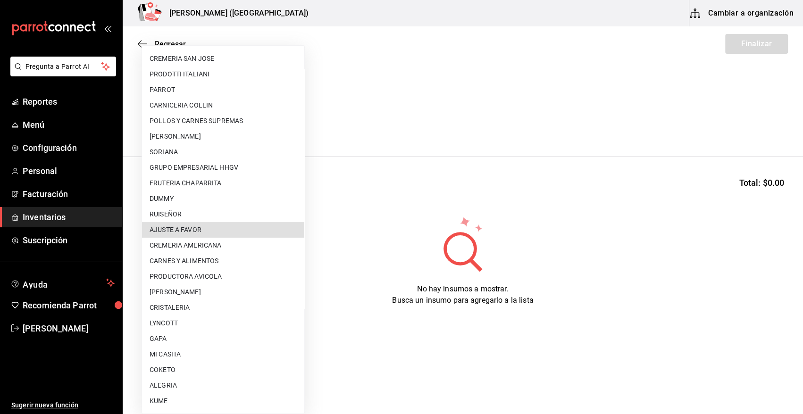
click at [213, 226] on li "AJUSTE A FAVOR" at bounding box center [223, 230] width 162 height 16
type input "dd0fbccd-e034-4acc-8432-7d1d5e23f321"
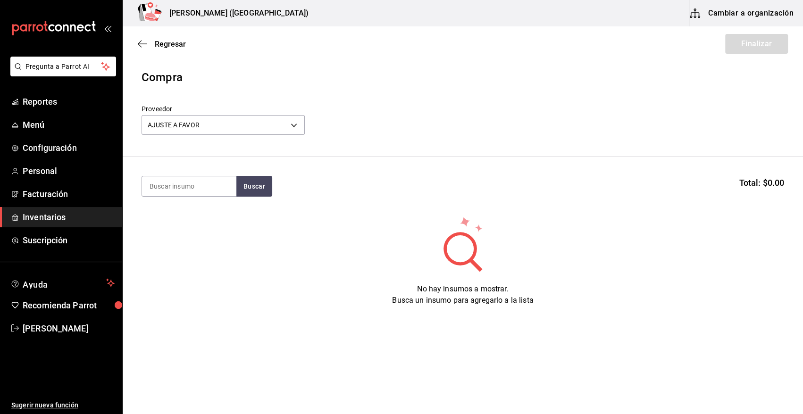
click at [211, 179] on input at bounding box center [189, 186] width 94 height 20
type input "PAPE"
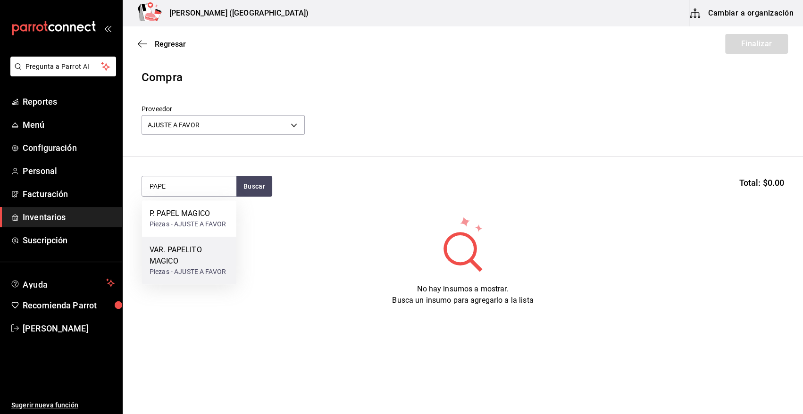
click at [200, 259] on div "VAR. PAPELITO MAGICO" at bounding box center [189, 255] width 79 height 23
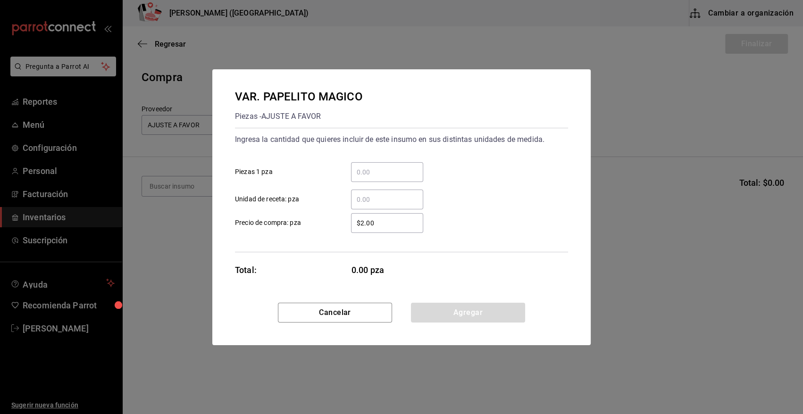
click at [376, 200] on input "​ Unidad de receta: pza" at bounding box center [387, 199] width 72 height 11
type input "2"
type input "$0.01"
click at [451, 311] on button "Agregar" at bounding box center [468, 313] width 114 height 20
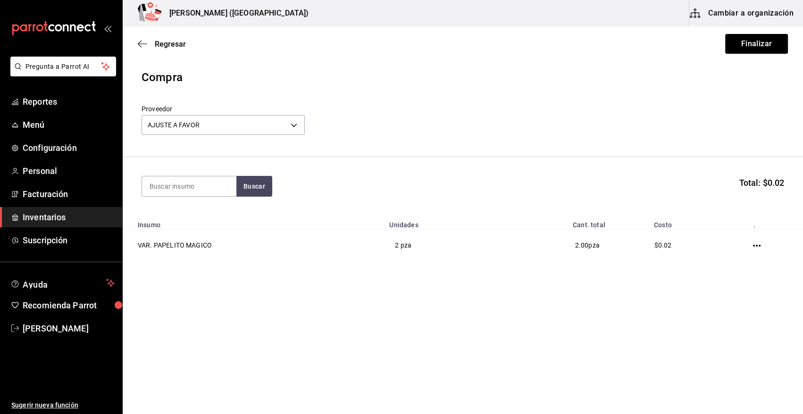
drag, startPoint x: 754, startPoint y: 42, endPoint x: 801, endPoint y: 89, distance: 66.7
click at [754, 42] on button "Finalizar" at bounding box center [756, 44] width 63 height 20
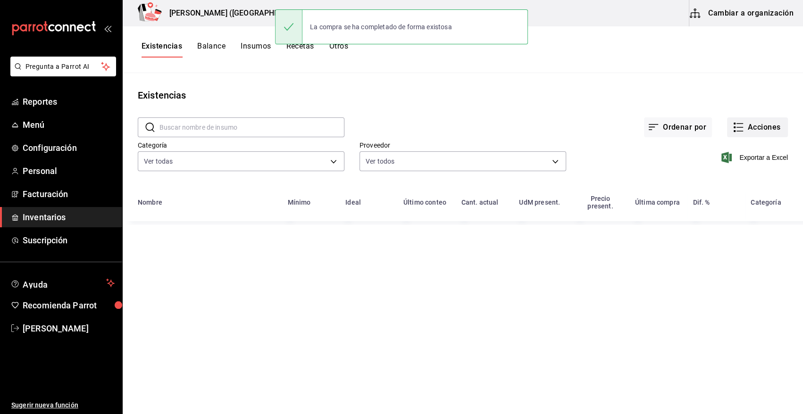
click at [759, 127] on button "Acciones" at bounding box center [757, 127] width 61 height 20
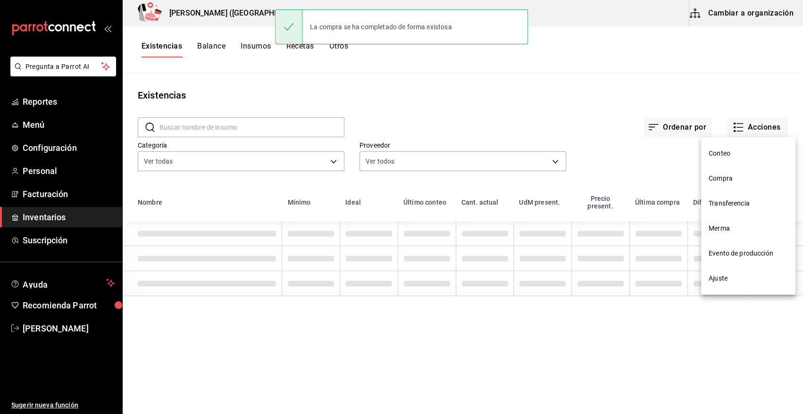
click at [726, 179] on span "Compra" at bounding box center [748, 179] width 79 height 10
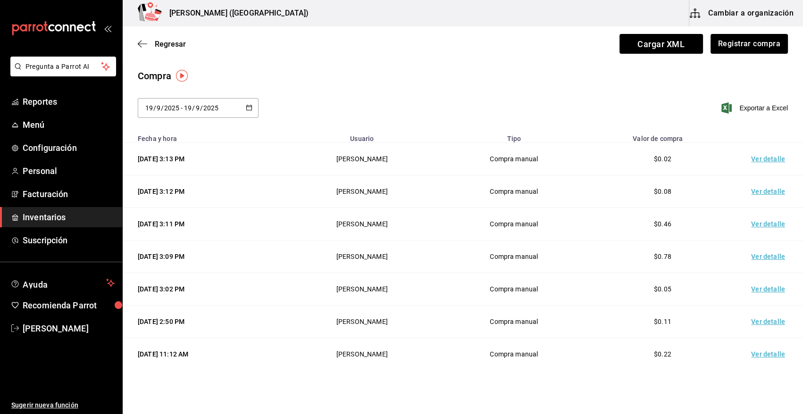
click at [764, 159] on td "Ver detalle" at bounding box center [770, 159] width 66 height 33
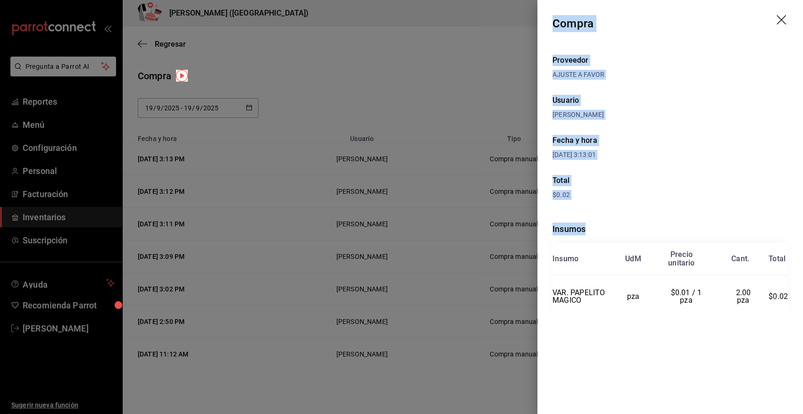
drag, startPoint x: 556, startPoint y: 26, endPoint x: 791, endPoint y: 303, distance: 363.8
click at [791, 303] on div "Compra Proveedor AJUSTE A FAVOR Usuario Angy Madalena Fecha y hora 19/09/2025 3…" at bounding box center [670, 207] width 266 height 414
copy div "Compra Proveedor AJUSTE A FAVOR Usuario Angy Madalena Fecha y hora 19/09/2025 3…"
click at [784, 15] on icon "drag" at bounding box center [781, 20] width 11 height 11
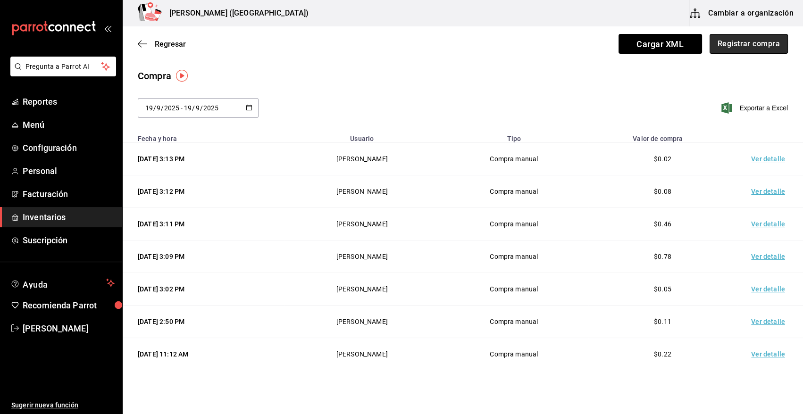
click at [719, 45] on button "Registrar compra" at bounding box center [748, 44] width 78 height 20
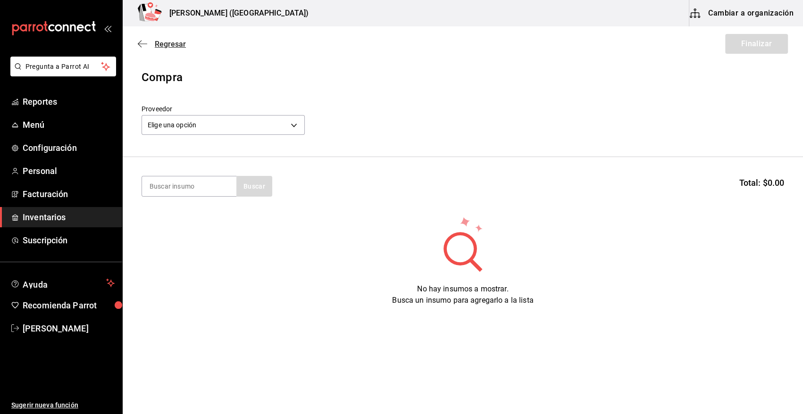
click at [160, 44] on span "Regresar" at bounding box center [170, 44] width 31 height 9
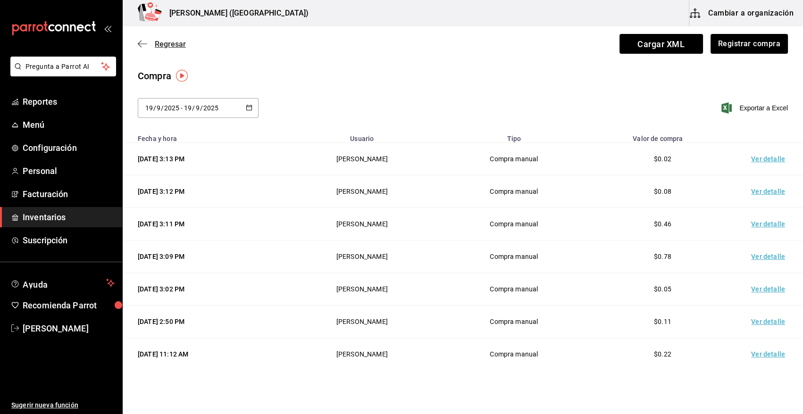
click at [172, 43] on span "Regresar" at bounding box center [170, 44] width 31 height 9
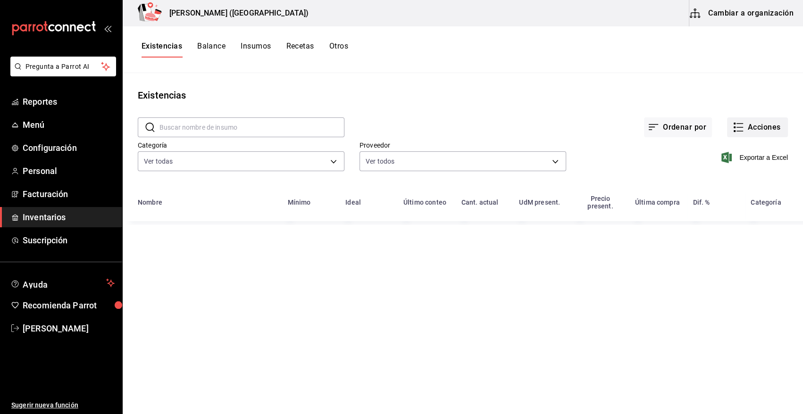
click at [772, 126] on button "Acciones" at bounding box center [757, 127] width 61 height 20
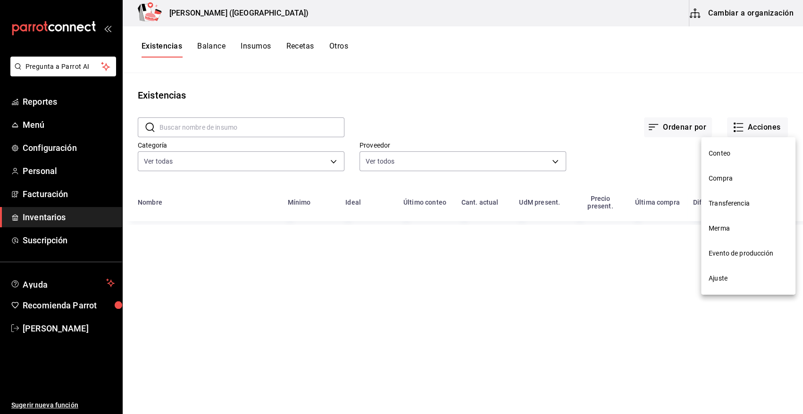
click at [724, 229] on span "Merma" at bounding box center [748, 229] width 79 height 10
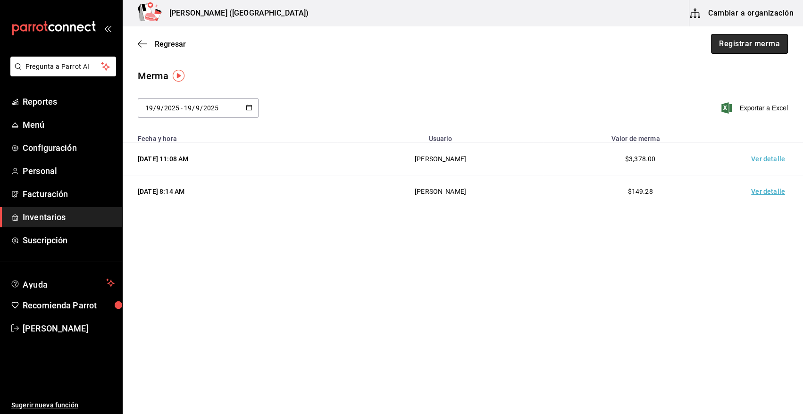
click at [752, 43] on button "Registrar merma" at bounding box center [749, 44] width 77 height 20
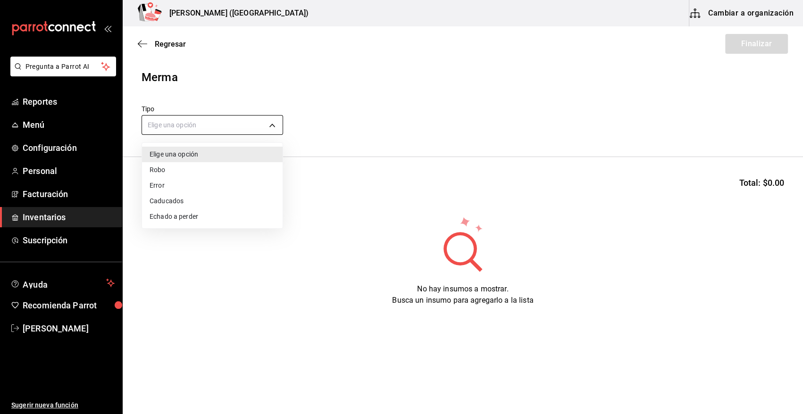
click at [237, 129] on body "Pregunta a Parrot AI Reportes Menú Configuración Personal Facturación Inventari…" at bounding box center [401, 180] width 803 height 361
click at [168, 189] on li "Error" at bounding box center [212, 186] width 141 height 16
type input "ERROR"
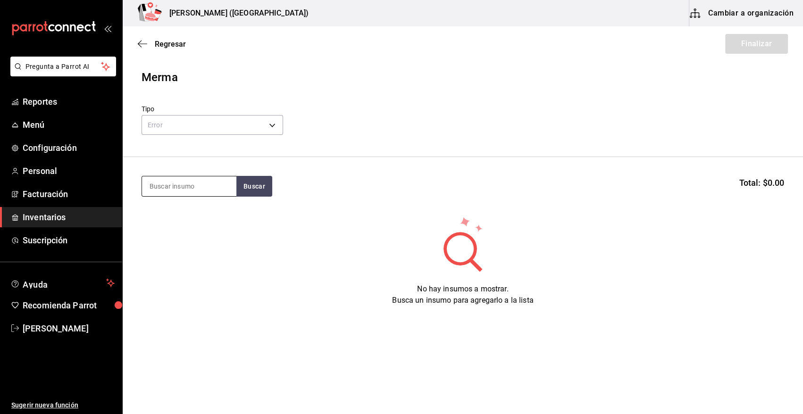
click at [199, 187] on input at bounding box center [189, 186] width 94 height 20
type input "CALA"
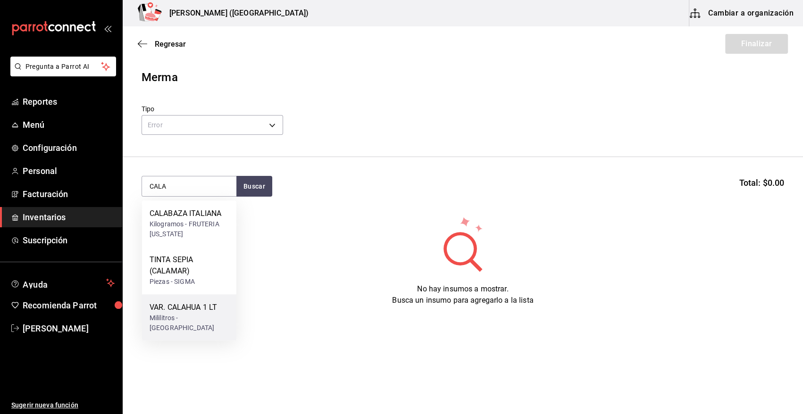
click at [193, 315] on div "Mililitros - NUEVA WALMART" at bounding box center [189, 323] width 79 height 20
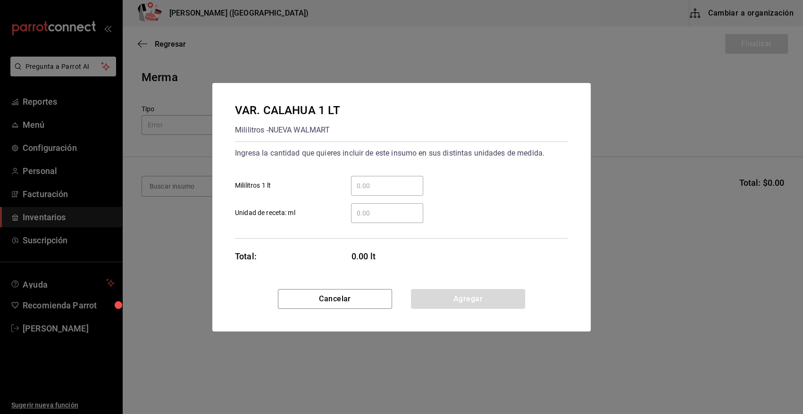
click at [368, 214] on input "​ Unidad de receta: ml" at bounding box center [387, 213] width 72 height 11
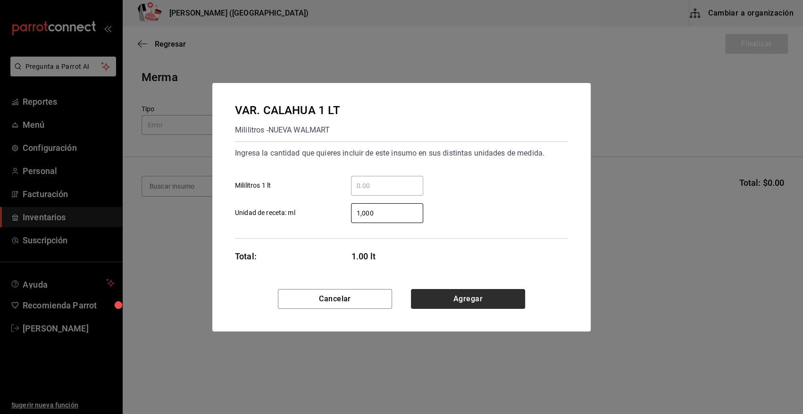
type input "1,000"
click at [457, 300] on button "Agregar" at bounding box center [468, 299] width 114 height 20
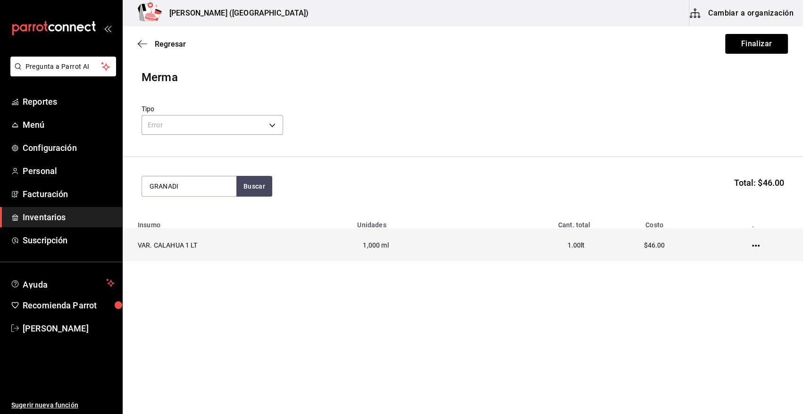
type input "GRANADI"
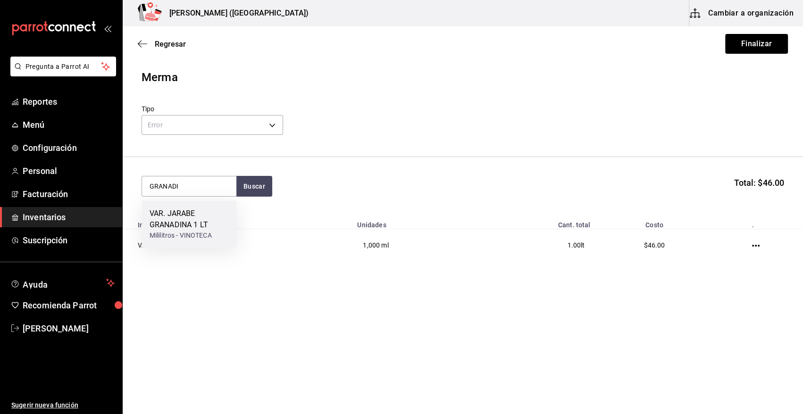
click at [175, 234] on div "Mililitros - VINOTECA" at bounding box center [189, 236] width 79 height 10
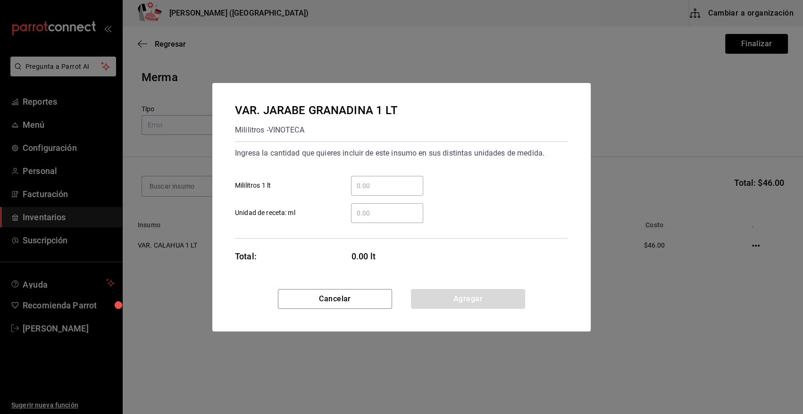
click at [373, 218] on input "​ Unidad de receta: ml" at bounding box center [387, 213] width 72 height 11
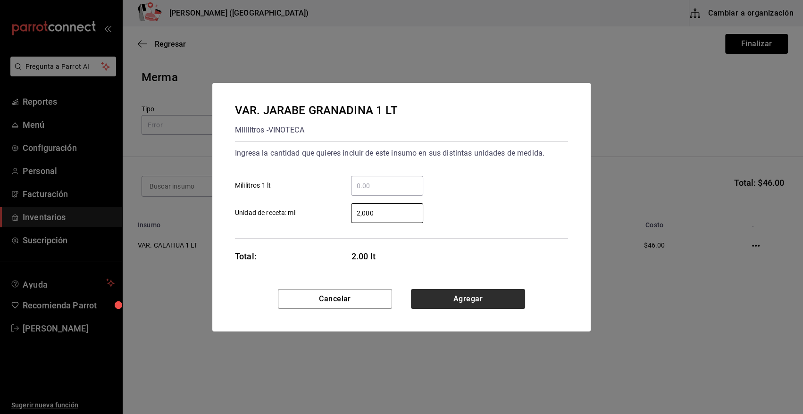
type input "2,000"
click at [442, 299] on button "Agregar" at bounding box center [468, 299] width 114 height 20
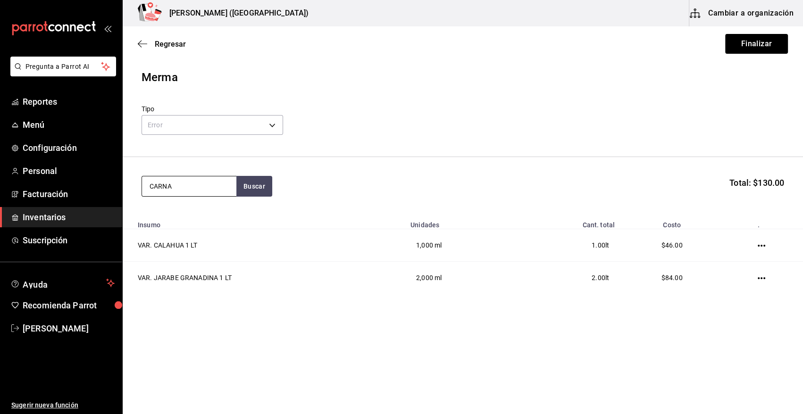
type input "CARNA"
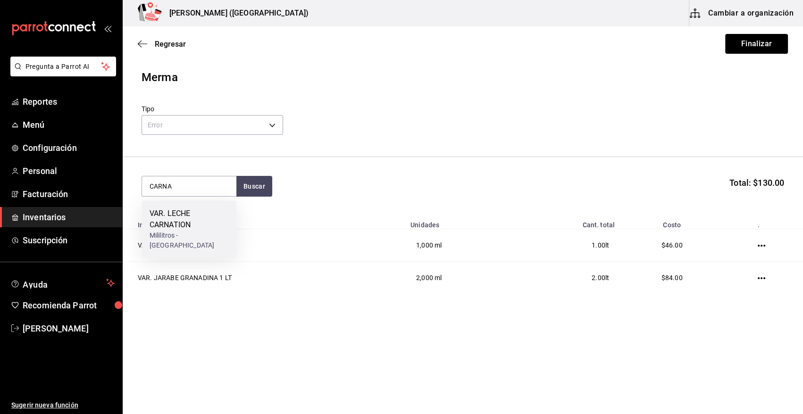
click at [177, 233] on div "Mililitros - NUEVA WALMART" at bounding box center [189, 241] width 79 height 20
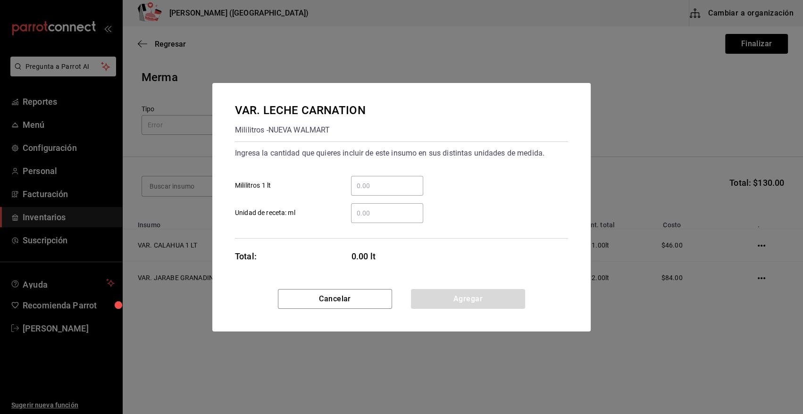
click at [369, 221] on div "​" at bounding box center [387, 213] width 72 height 20
click at [369, 219] on input "​ Unidad de receta: ml" at bounding box center [387, 213] width 72 height 11
type input "500"
click at [432, 301] on button "Agregar" at bounding box center [468, 299] width 114 height 20
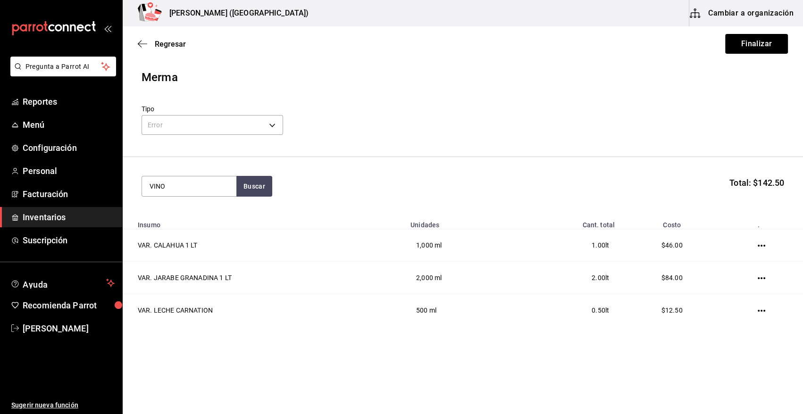
type input "VINO"
click at [192, 216] on div "VAR. VINO TINTO DE BATALLA" at bounding box center [189, 219] width 79 height 23
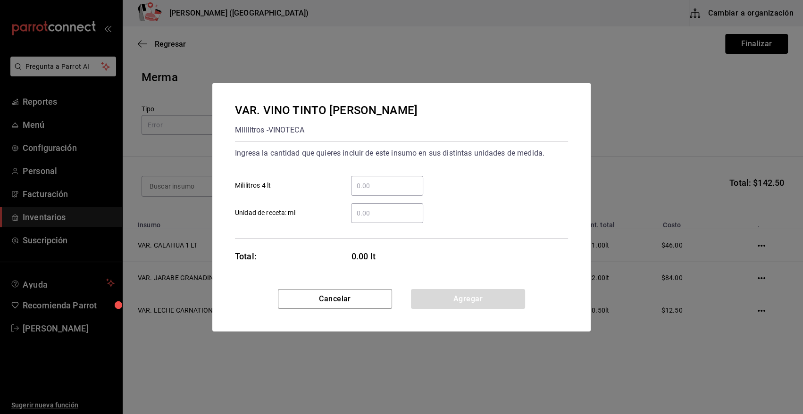
click at [373, 215] on input "​ Unidad de receta: ml" at bounding box center [387, 213] width 72 height 11
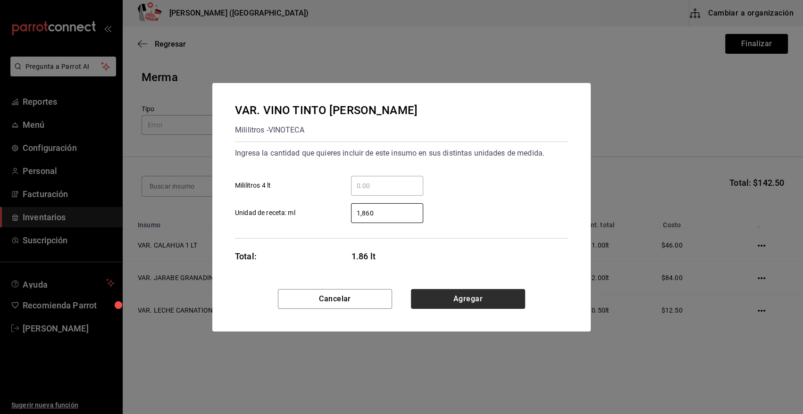
type input "1,860"
click at [452, 293] on button "Agregar" at bounding box center [468, 299] width 114 height 20
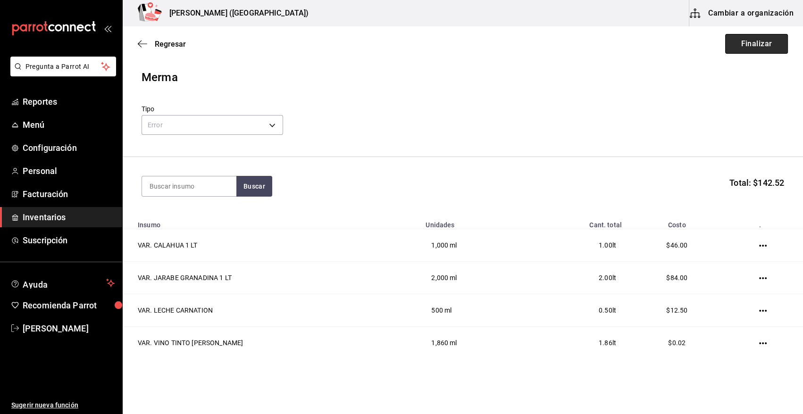
click at [753, 38] on button "Finalizar" at bounding box center [756, 44] width 63 height 20
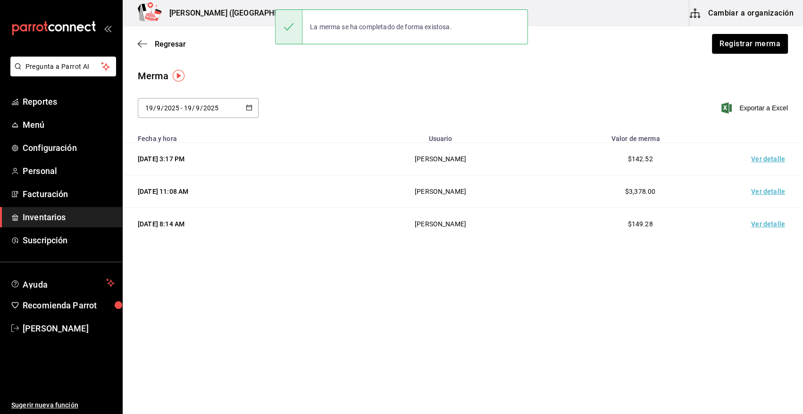
click at [763, 159] on td "Ver detalle" at bounding box center [770, 159] width 66 height 33
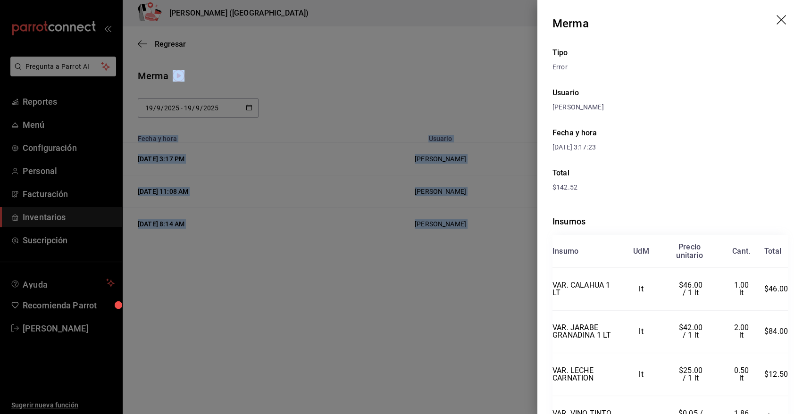
scroll to position [69, 0]
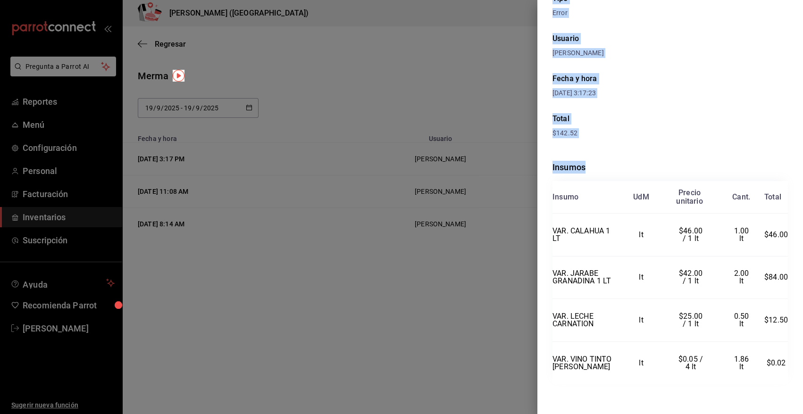
drag, startPoint x: 552, startPoint y: 21, endPoint x: 784, endPoint y: 362, distance: 412.4
click at [784, 362] on div "Merma Tipo Error Usuario Angy Madalena Fecha y hora 19/09/2025 3:17:23 Total $1…" at bounding box center [670, 207] width 266 height 414
copy div "Merma Tipo Error Usuario Angy Madalena Fecha y hora 19/09/2025 3:17:23 Total $1…"
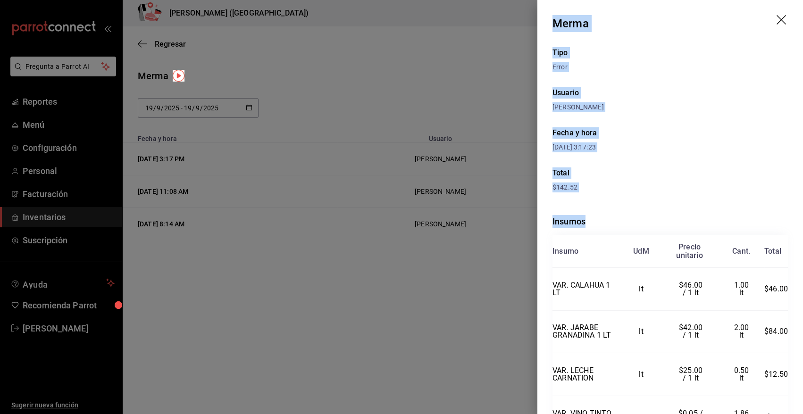
click at [776, 21] on icon "drag" at bounding box center [780, 19] width 9 height 9
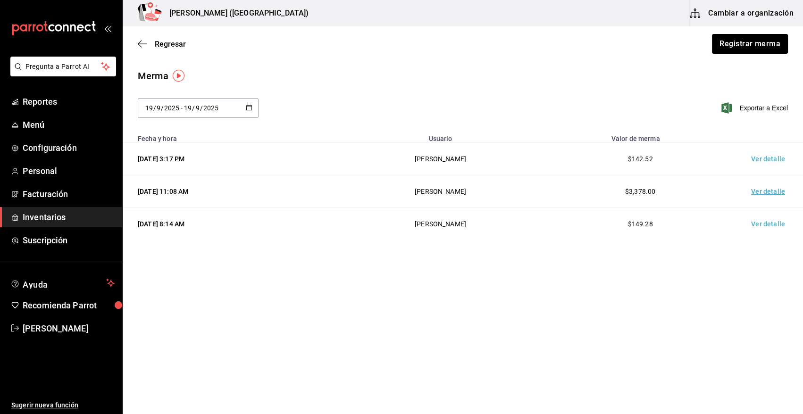
click at [99, 220] on span "Inventarios" at bounding box center [69, 217] width 92 height 13
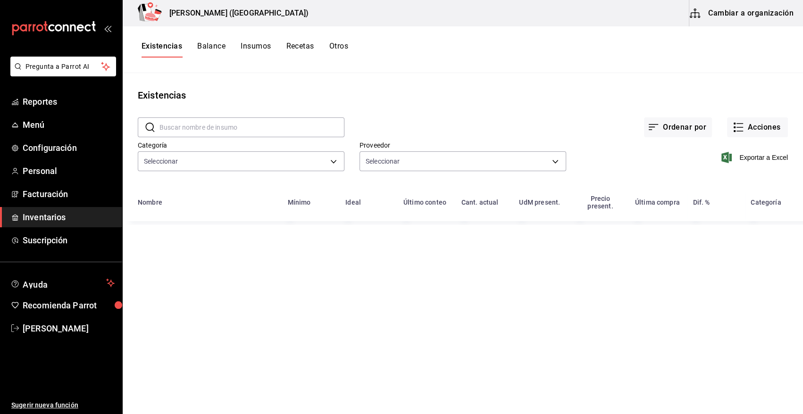
type input "08f8d543-33e6-4481-bf08-168a13d25a39,fff70c4d-68a8-4fc6-afb0-e4ac07d2781f,91e5a…"
type input "7b5a22ea-ae82-47fe-a4c8-9f0d08be3bd3,11f0659f-4ab3-4460-ae3e-50806b7d976a,96bb0…"
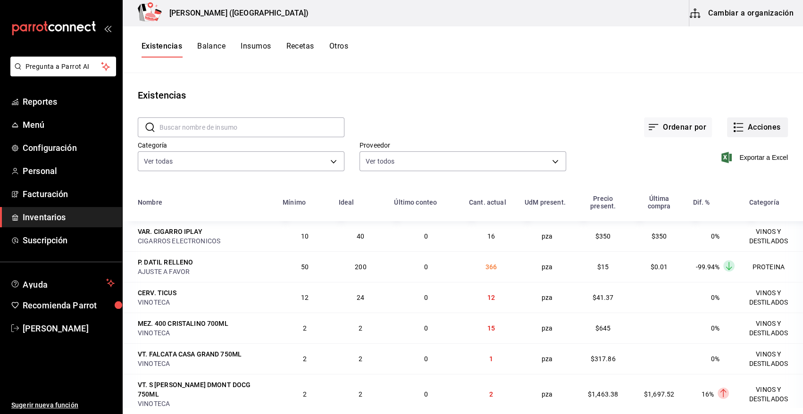
click at [772, 127] on button "Acciones" at bounding box center [757, 127] width 61 height 20
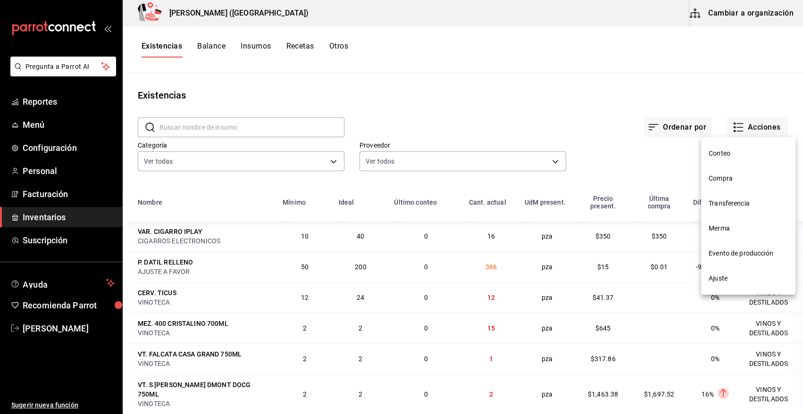
click at [717, 178] on span "Compra" at bounding box center [748, 179] width 79 height 10
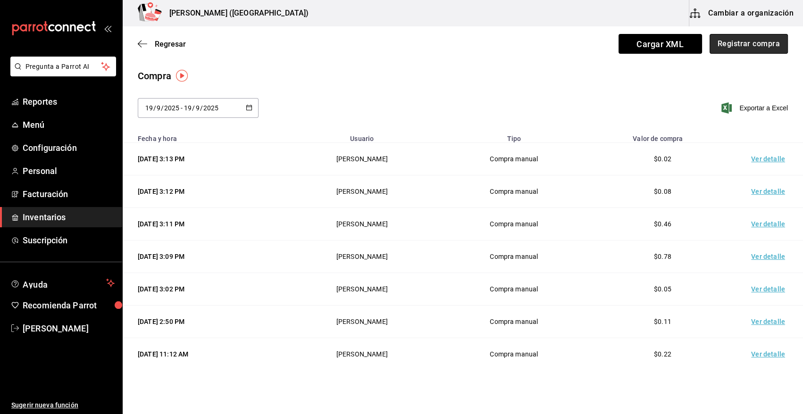
click at [753, 42] on button "Registrar compra" at bounding box center [748, 44] width 78 height 20
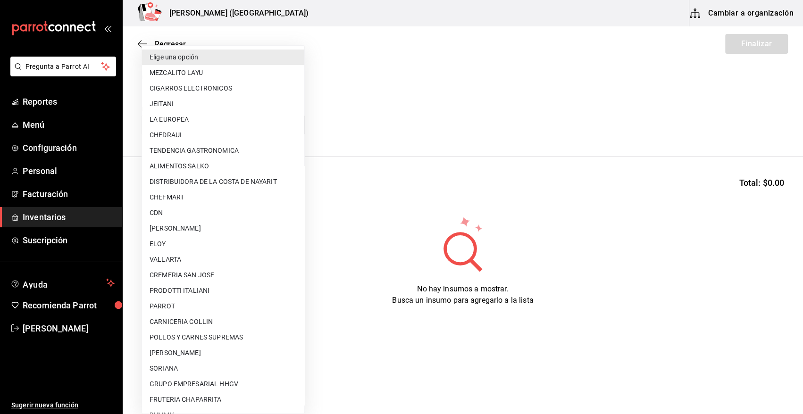
click at [227, 124] on body "Pregunta a Parrot AI Reportes Menú Configuración Personal Facturación Inventari…" at bounding box center [401, 180] width 803 height 361
click at [216, 285] on li "PRODOTTI ITALIANI" at bounding box center [223, 291] width 162 height 16
type input "6598e214-b19e-48da-a944-40254229a751"
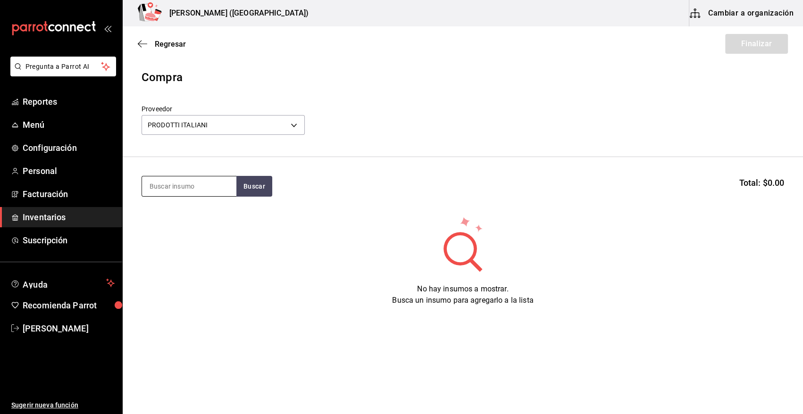
click at [200, 181] on input at bounding box center [189, 186] width 94 height 20
type input "burra"
click at [258, 187] on button "Buscar" at bounding box center [254, 186] width 36 height 21
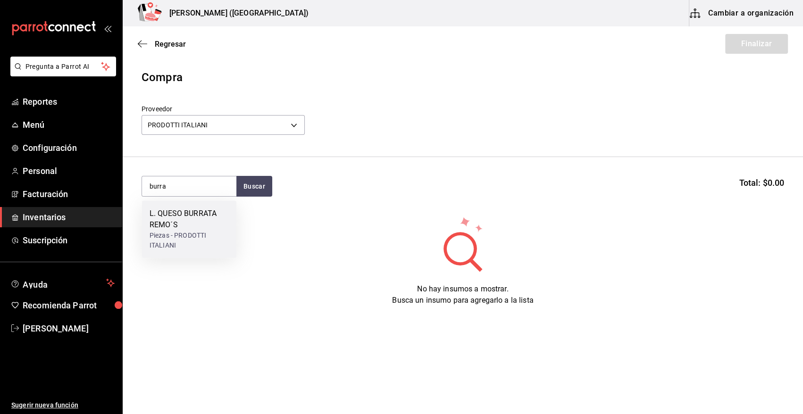
click at [192, 220] on div "L. QUESO BURRATA REMO´S" at bounding box center [189, 219] width 79 height 23
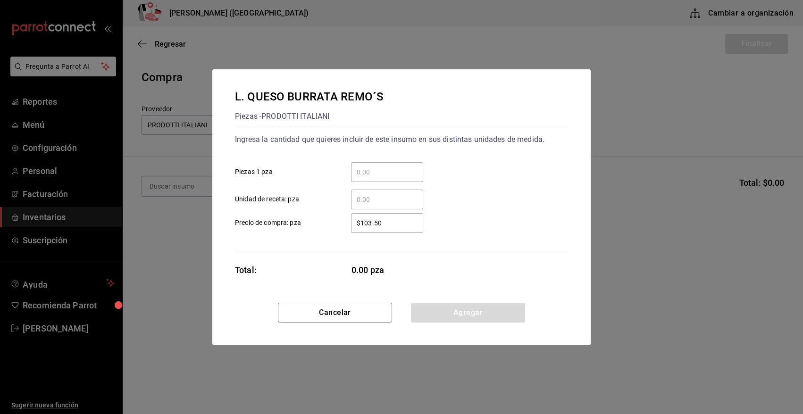
click at [387, 174] on input "​ Piezas 1 pza" at bounding box center [387, 172] width 72 height 11
type input "6"
drag, startPoint x: 392, startPoint y: 224, endPoint x: 261, endPoint y: 219, distance: 130.7
click at [261, 220] on label "$103.50 ​ Precio de compra: pza" at bounding box center [329, 223] width 188 height 20
type input "$129"
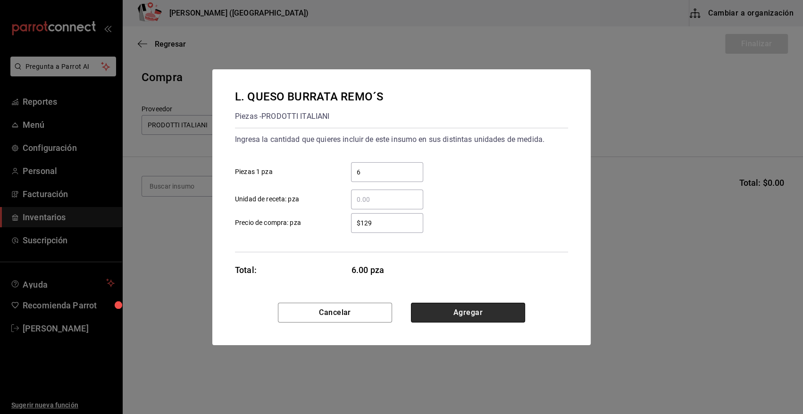
click at [489, 312] on button "Agregar" at bounding box center [468, 313] width 114 height 20
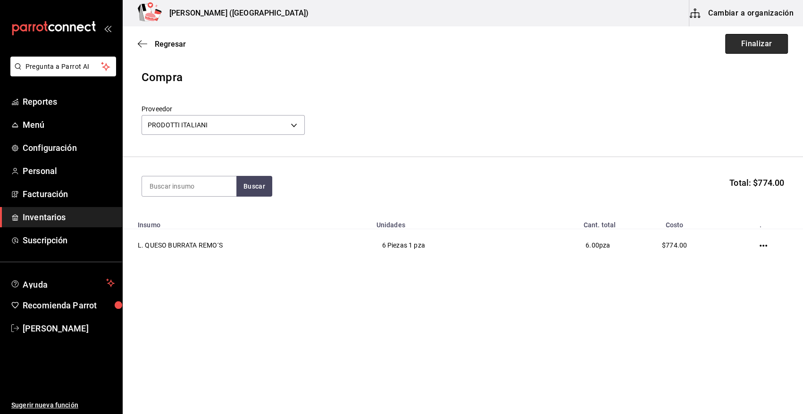
click at [747, 42] on button "Finalizar" at bounding box center [756, 44] width 63 height 20
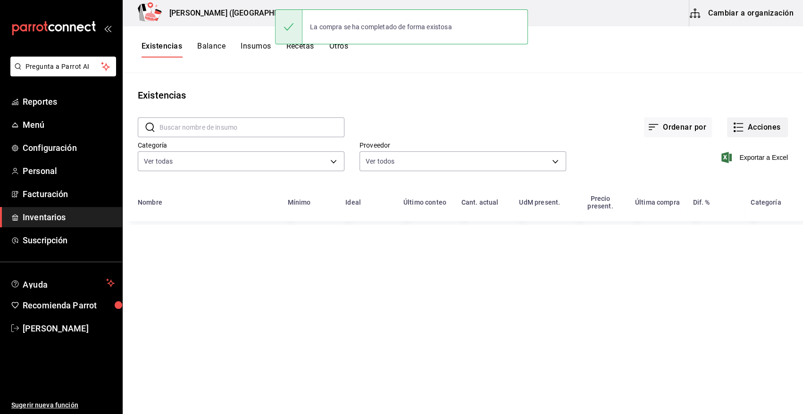
click at [762, 130] on button "Acciones" at bounding box center [757, 127] width 61 height 20
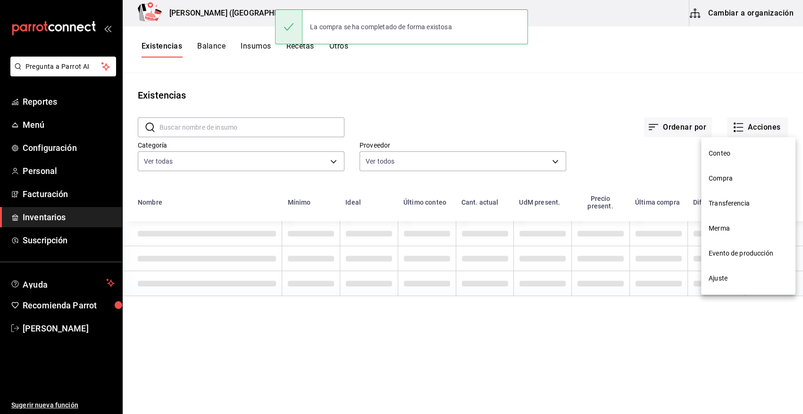
click at [726, 181] on span "Compra" at bounding box center [748, 179] width 79 height 10
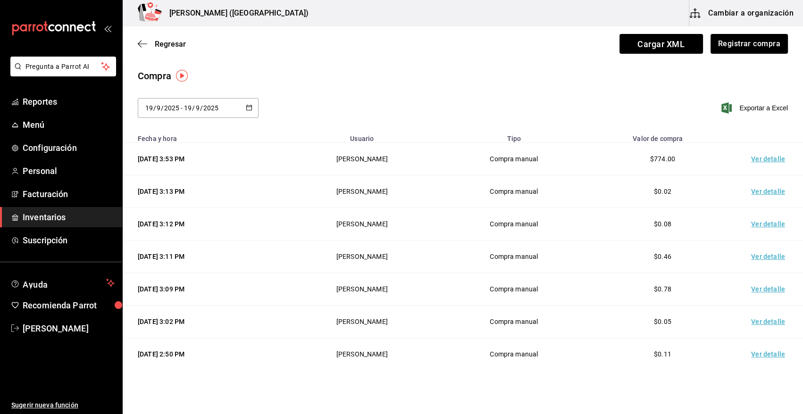
click at [750, 160] on td "Ver detalle" at bounding box center [770, 159] width 66 height 33
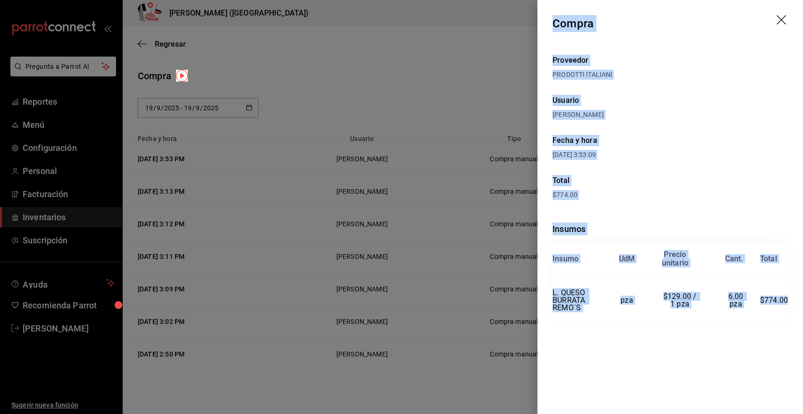
drag, startPoint x: 553, startPoint y: 20, endPoint x: 787, endPoint y: 302, distance: 366.2
click at [787, 302] on div "Compra Proveedor PRODOTTI ITALIANI Usuario Angy Madalena Fecha y hora 19/09/202…" at bounding box center [670, 207] width 266 height 414
click at [779, 24] on icon "drag" at bounding box center [781, 20] width 11 height 11
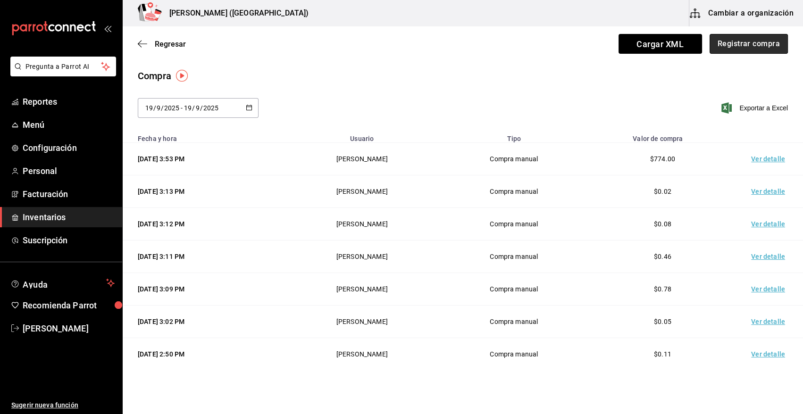
click at [765, 41] on button "Registrar compra" at bounding box center [748, 44] width 78 height 20
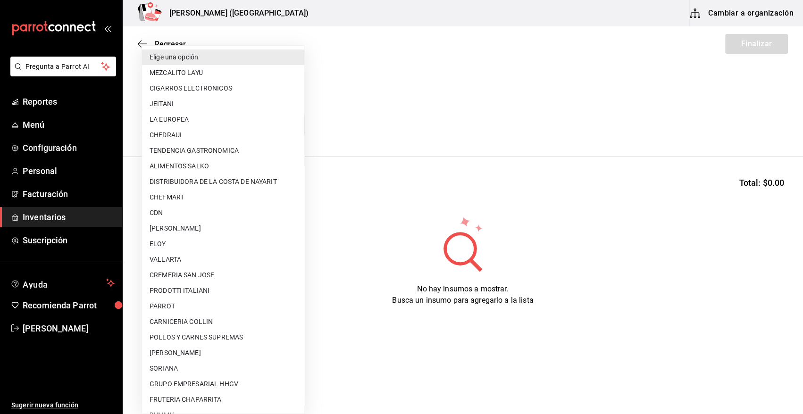
click at [224, 128] on body "Pregunta a Parrot AI Reportes Menú Configuración Personal Facturación Inventari…" at bounding box center [401, 180] width 803 height 361
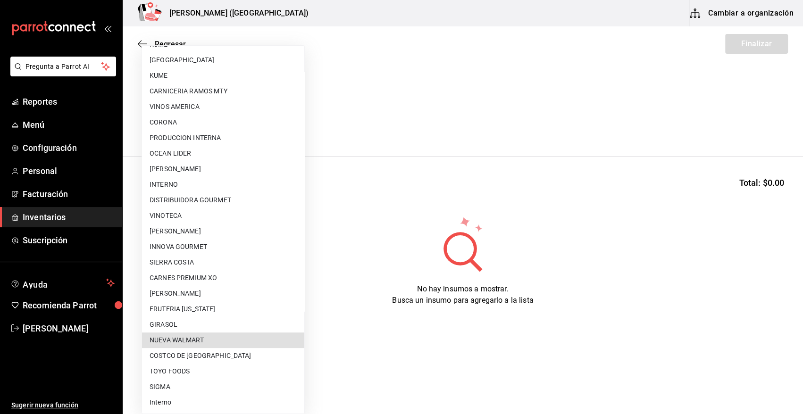
click at [279, 342] on li "NUEVA WALMART" at bounding box center [223, 341] width 162 height 16
type input "988272ea-aede-448c-9f95-bcd3ee062394"
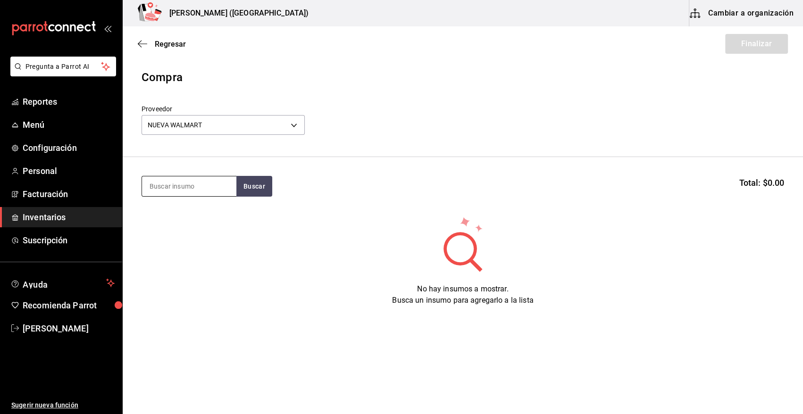
click at [203, 183] on input at bounding box center [189, 186] width 94 height 20
type input "pane"
click at [259, 191] on button "Buscar" at bounding box center [254, 186] width 36 height 21
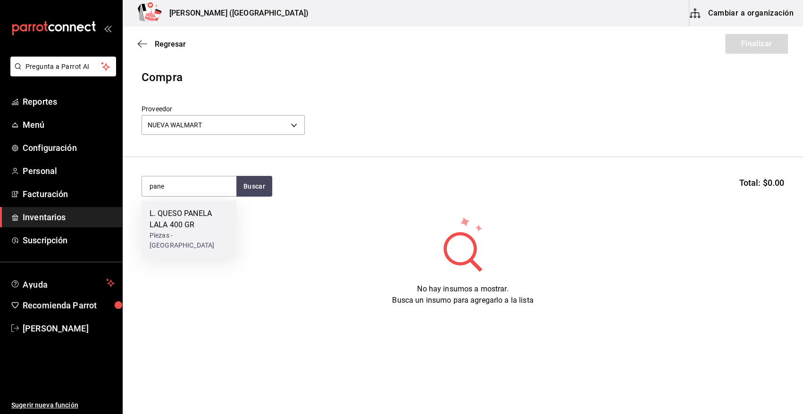
click at [193, 219] on div "L. QUESO PANELA LALA 400 GR" at bounding box center [189, 219] width 79 height 23
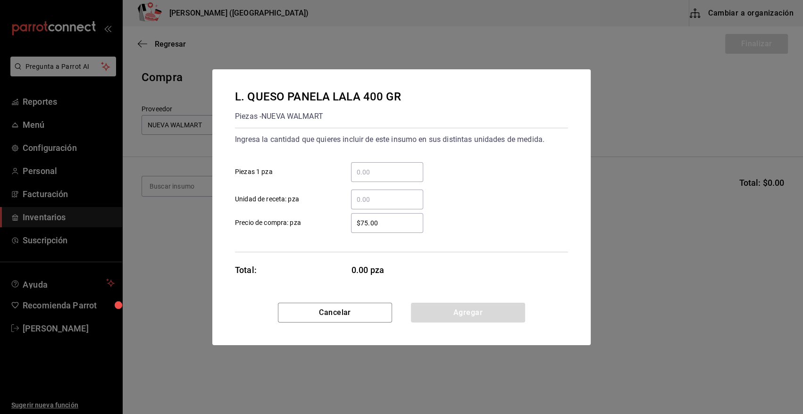
click at [397, 171] on input "​ Piezas 1 pza" at bounding box center [387, 172] width 72 height 11
type input "18"
drag, startPoint x: 396, startPoint y: 222, endPoint x: 212, endPoint y: 228, distance: 184.1
click at [212, 228] on div "L. QUESO PANELA LALA 400 GR Piezas - NUEVA WALMART Ingresa la cantidad que quie…" at bounding box center [401, 185] width 378 height 233
type input "$76"
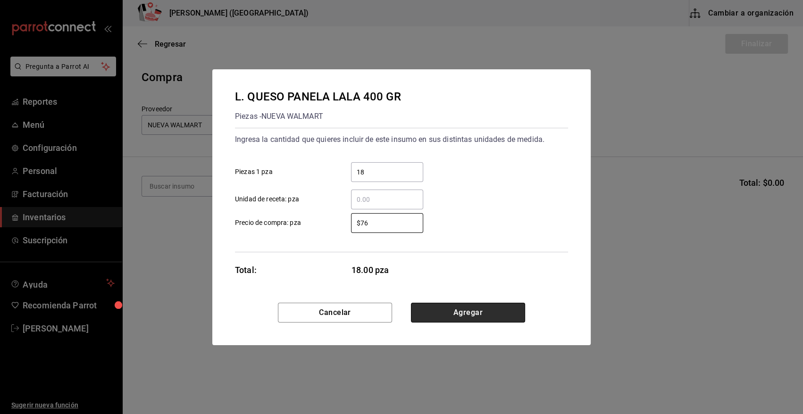
click at [497, 318] on button "Agregar" at bounding box center [468, 313] width 114 height 20
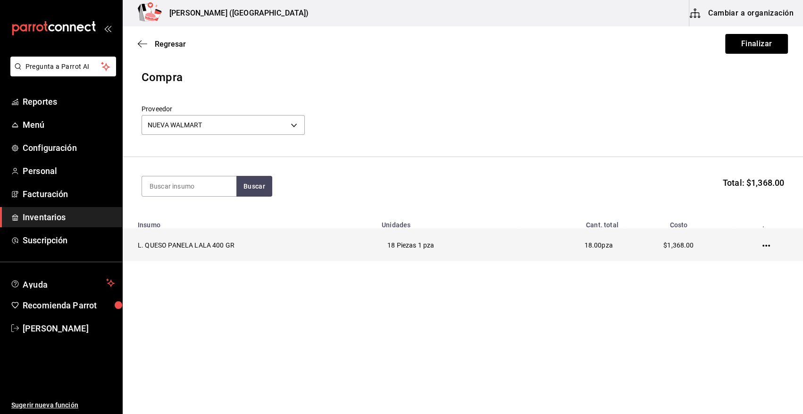
click at [772, 250] on td at bounding box center [768, 245] width 70 height 33
click at [770, 246] on td at bounding box center [768, 245] width 70 height 33
click at [766, 246] on icon "button" at bounding box center [766, 246] width 8 height 2
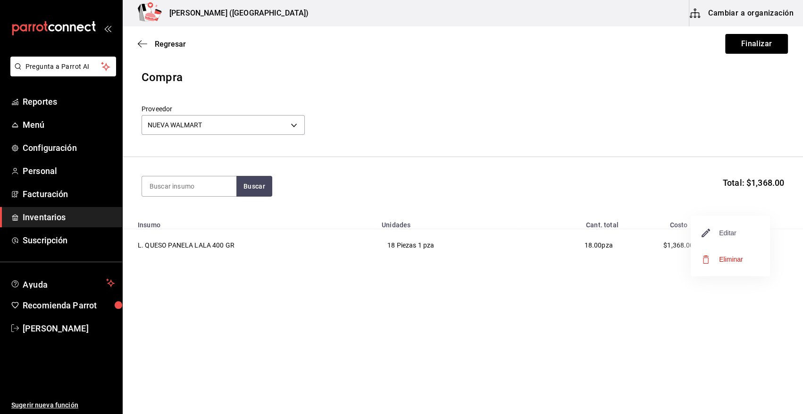
click at [731, 231] on span "Editar" at bounding box center [719, 232] width 34 height 11
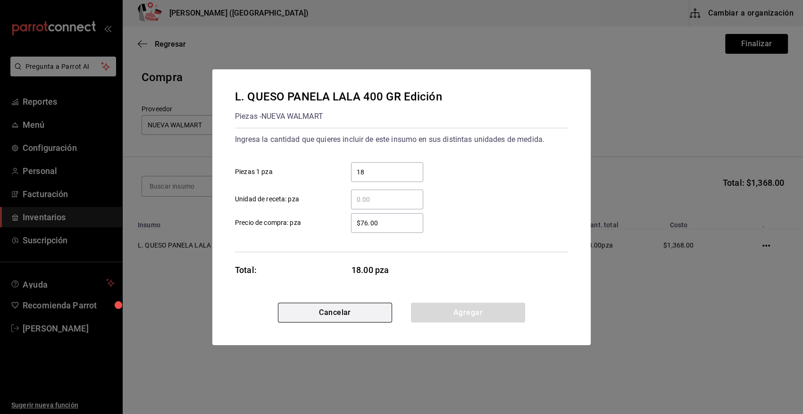
click at [347, 319] on button "Cancelar" at bounding box center [335, 313] width 114 height 20
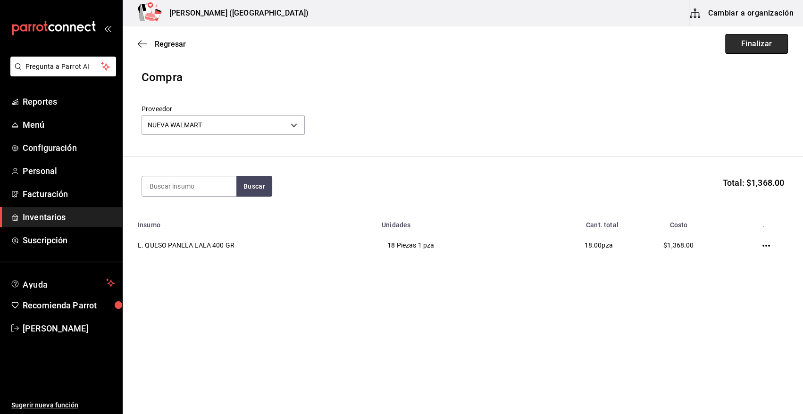
click at [773, 44] on button "Finalizar" at bounding box center [756, 44] width 63 height 20
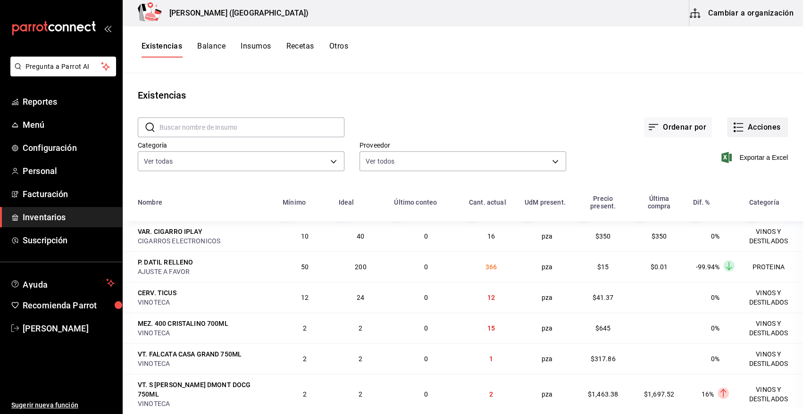
click at [769, 126] on button "Acciones" at bounding box center [757, 127] width 61 height 20
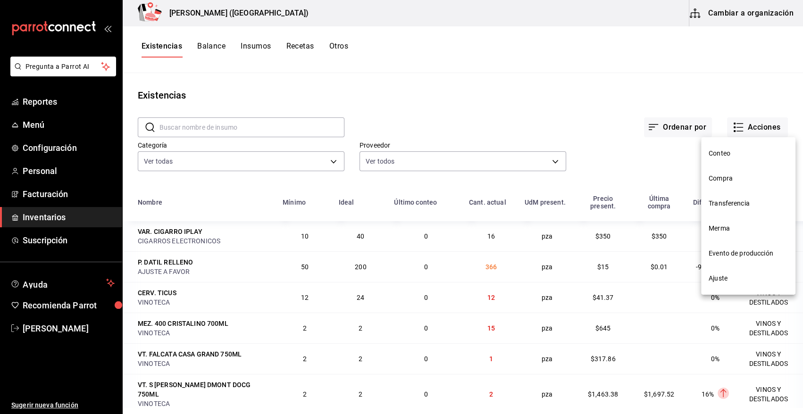
click at [728, 178] on span "Compra" at bounding box center [748, 179] width 79 height 10
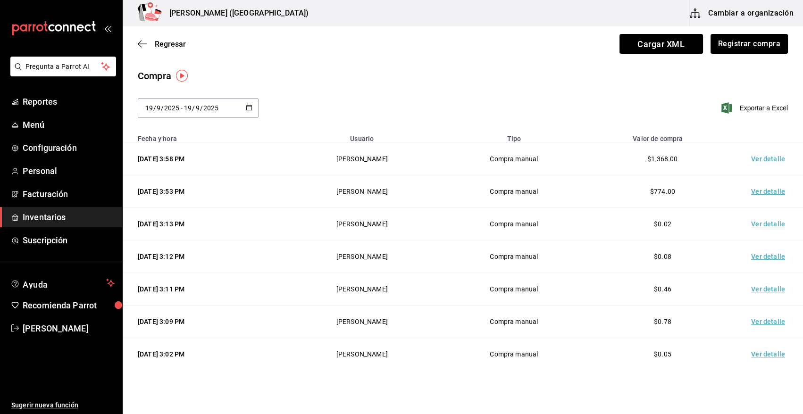
click at [750, 158] on td "Ver detalle" at bounding box center [770, 159] width 66 height 33
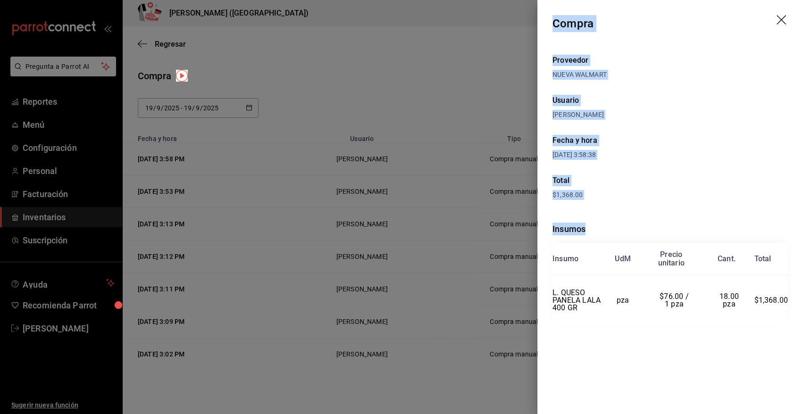
drag, startPoint x: 553, startPoint y: 23, endPoint x: 788, endPoint y: 311, distance: 372.2
click at [788, 311] on div "Compra Proveedor NUEVA WALMART Usuario Angy Madalena Fecha y hora 19/09/2025 3:…" at bounding box center [670, 207] width 266 height 414
click at [780, 16] on icon "drag" at bounding box center [781, 20] width 11 height 11
